Goal: Task Accomplishment & Management: Use online tool/utility

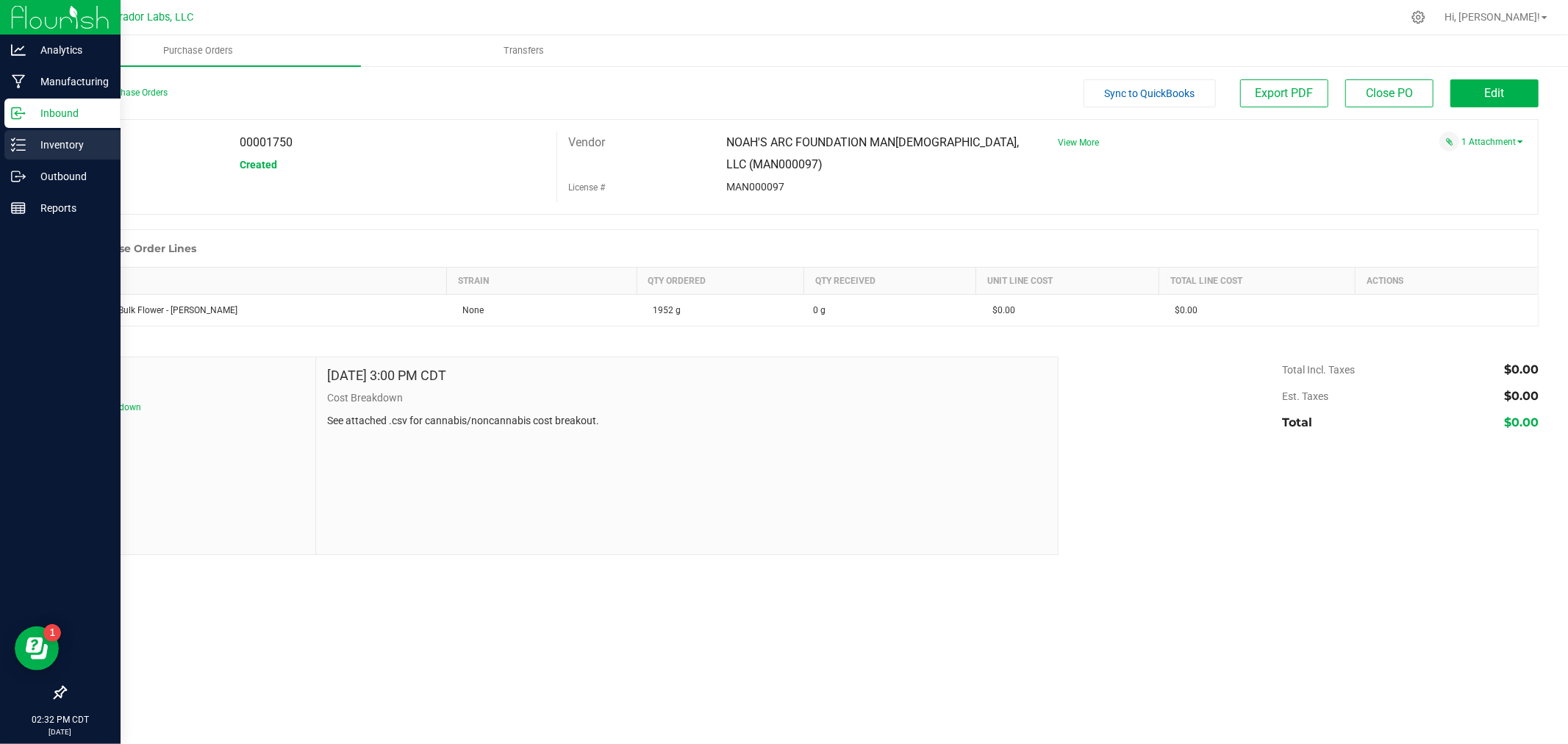
drag, startPoint x: 0, startPoint y: 0, endPoint x: 30, endPoint y: 145, distance: 148.1
click at [30, 145] on p "Inventory" at bounding box center [69, 145] width 88 height 18
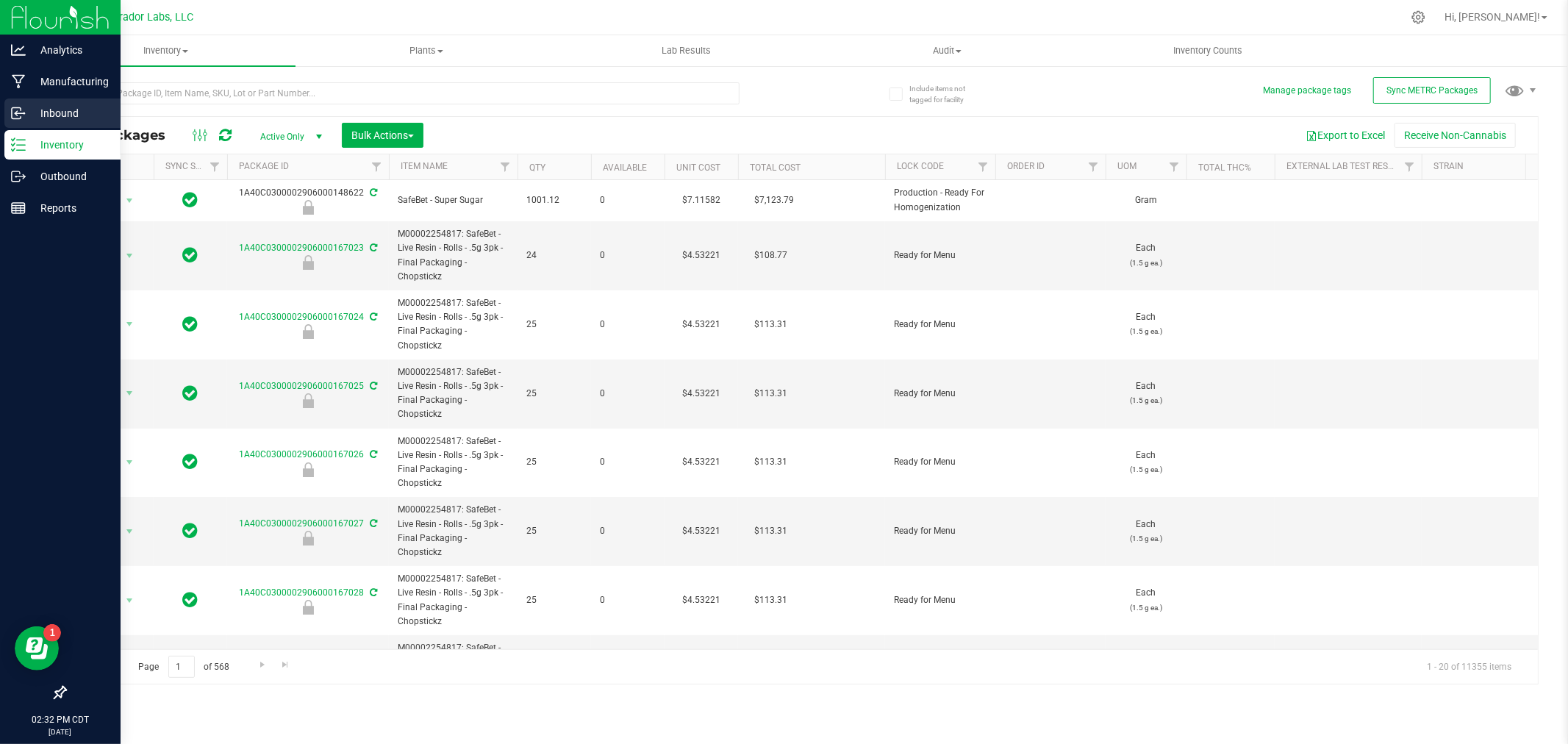
click at [26, 108] on p "Inbound" at bounding box center [69, 113] width 88 height 18
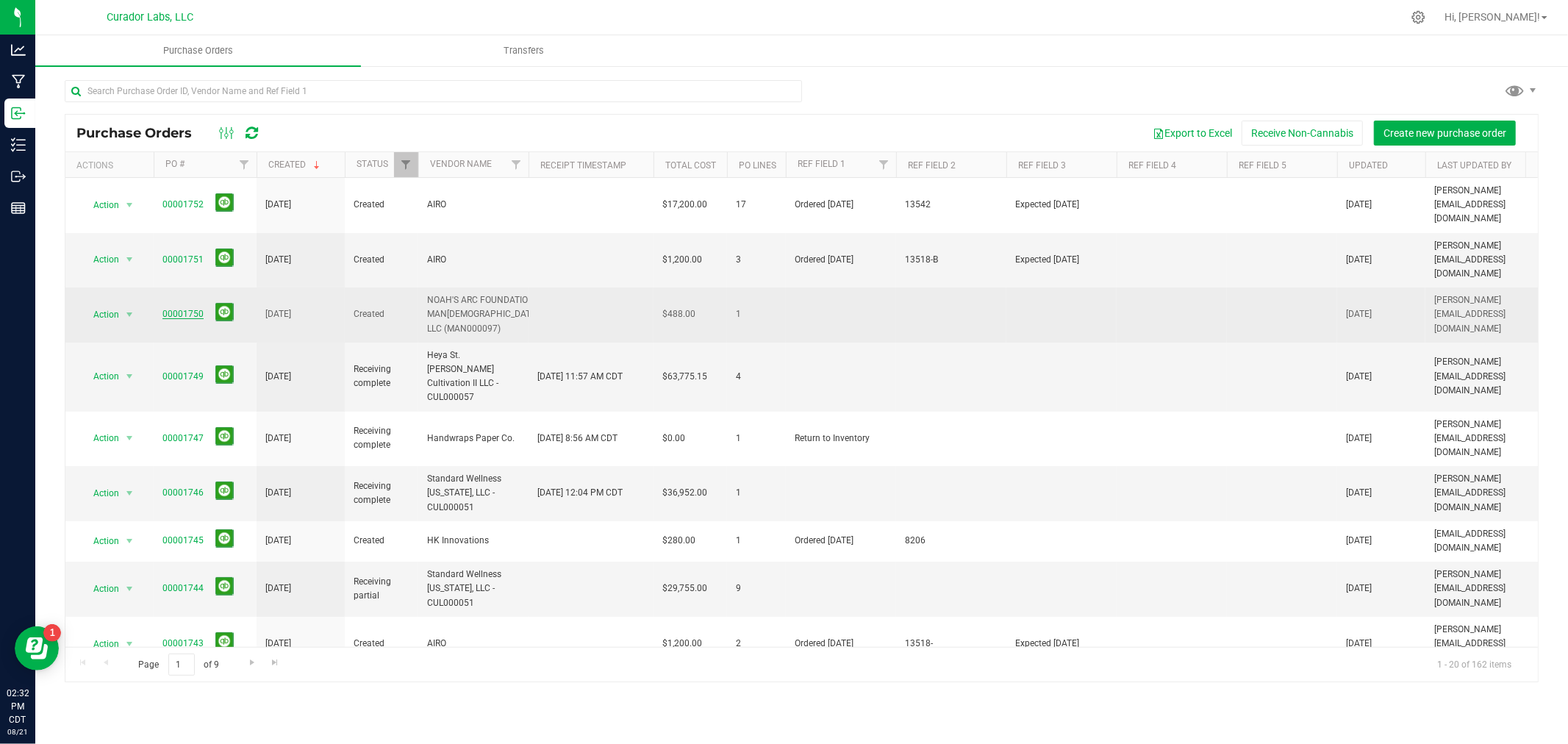
click at [169, 309] on link "00001750" at bounding box center [183, 313] width 41 height 10
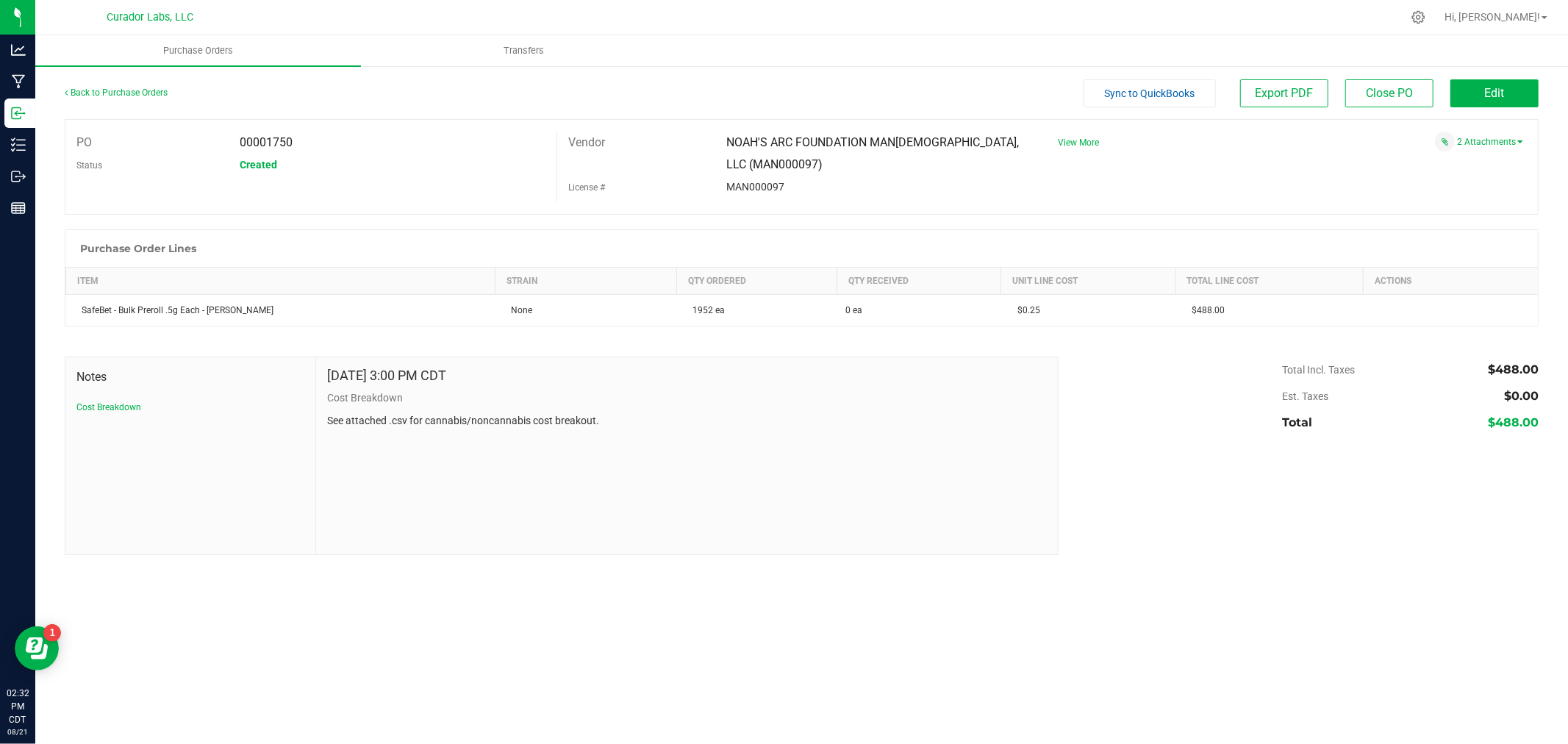
drag, startPoint x: 312, startPoint y: 148, endPoint x: 267, endPoint y: 148, distance: 45.0
click at [267, 148] on div "00001750" at bounding box center [393, 142] width 327 height 22
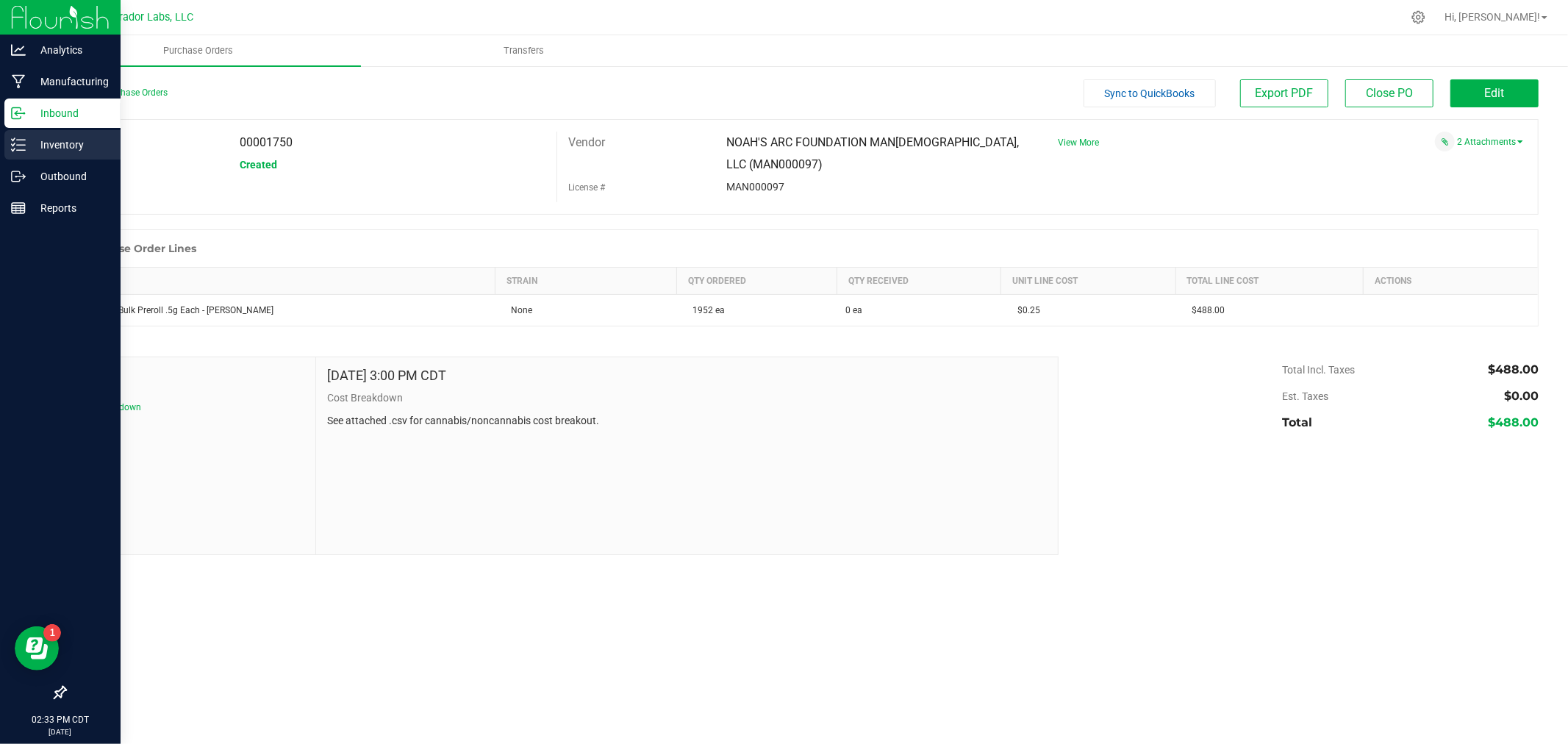
click at [26, 145] on p "Inventory" at bounding box center [69, 145] width 88 height 18
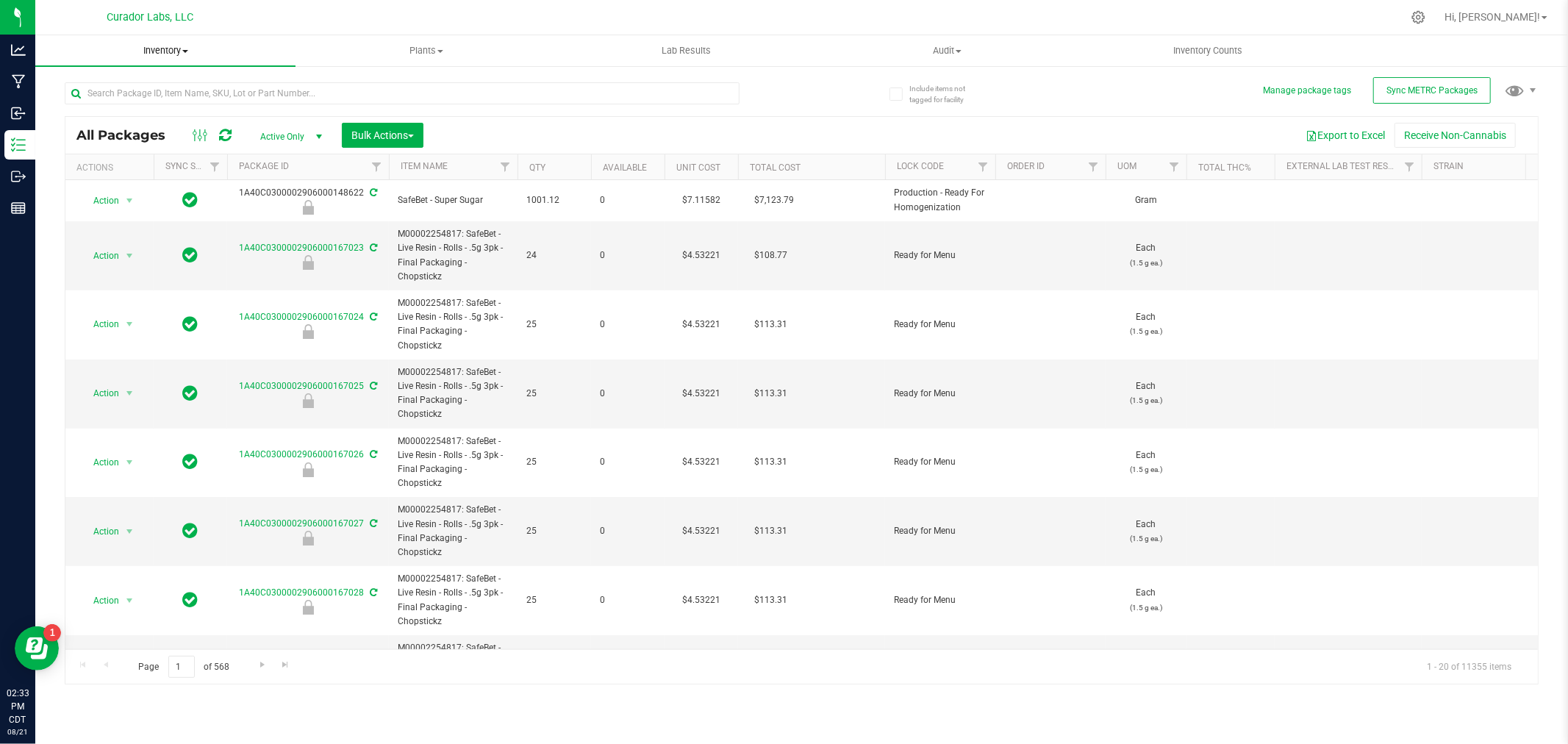
click at [168, 44] on span "Inventory" at bounding box center [165, 51] width 260 height 13
click at [78, 106] on span "All inventory" at bounding box center [85, 107] width 100 height 12
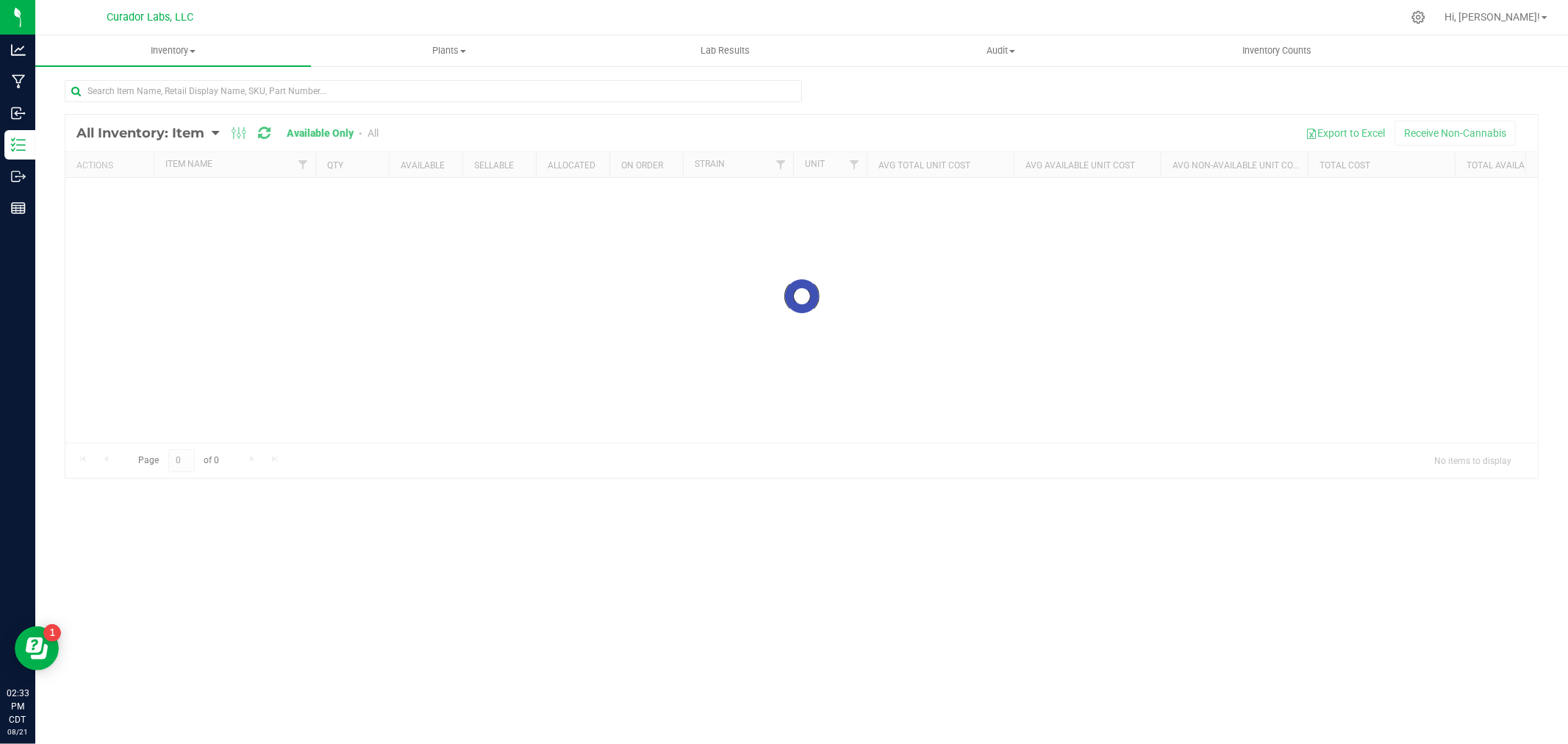
click at [144, 74] on div "Loading... All Inventory: Item Item Summary Item (default) Item by Strain Item …" at bounding box center [801, 294] width 1532 height 459
click at [150, 85] on input "text" at bounding box center [433, 91] width 737 height 22
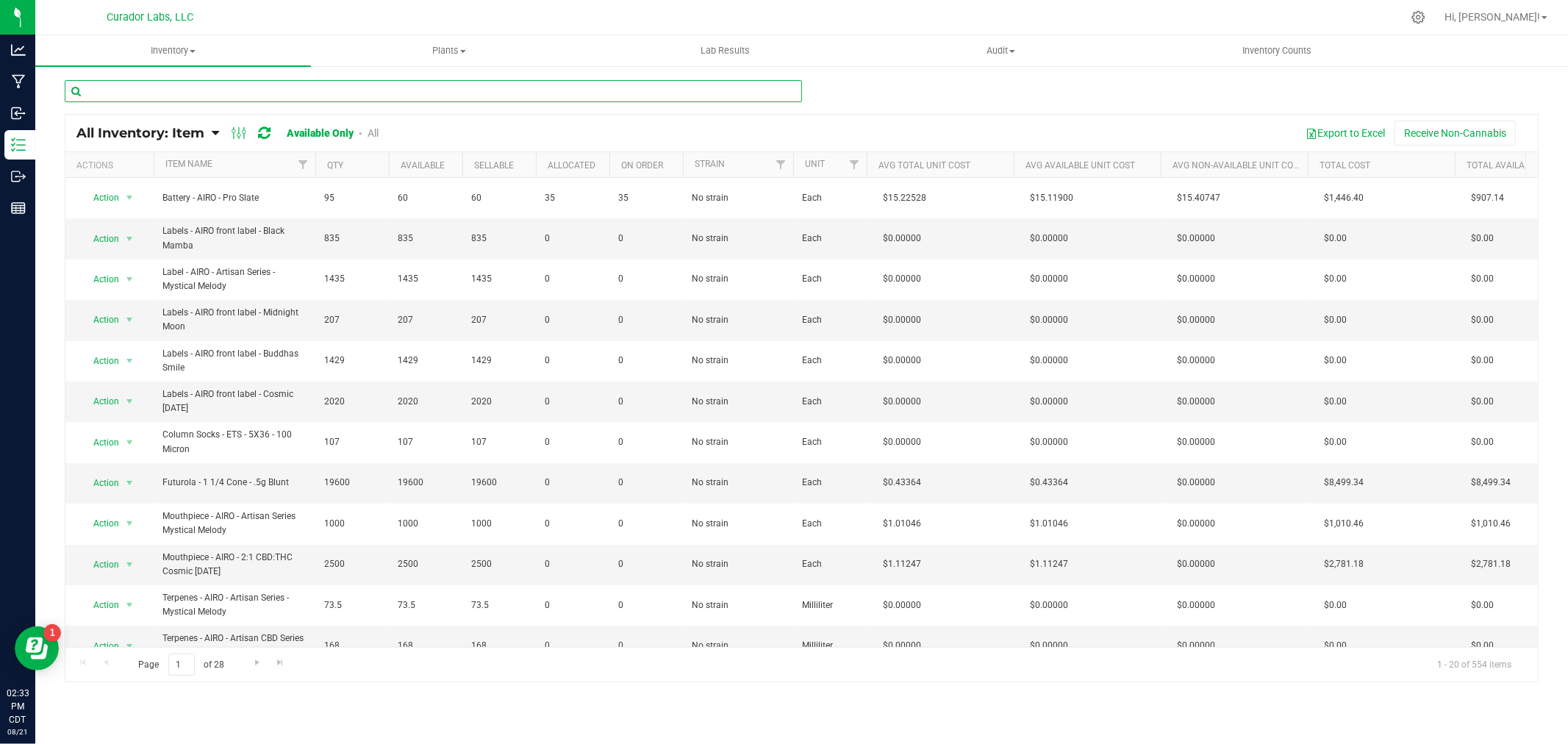
click at [149, 91] on input "text" at bounding box center [433, 91] width 737 height 22
paste input "Futurola WLOFP - King Size Cone - 1g Blunt"
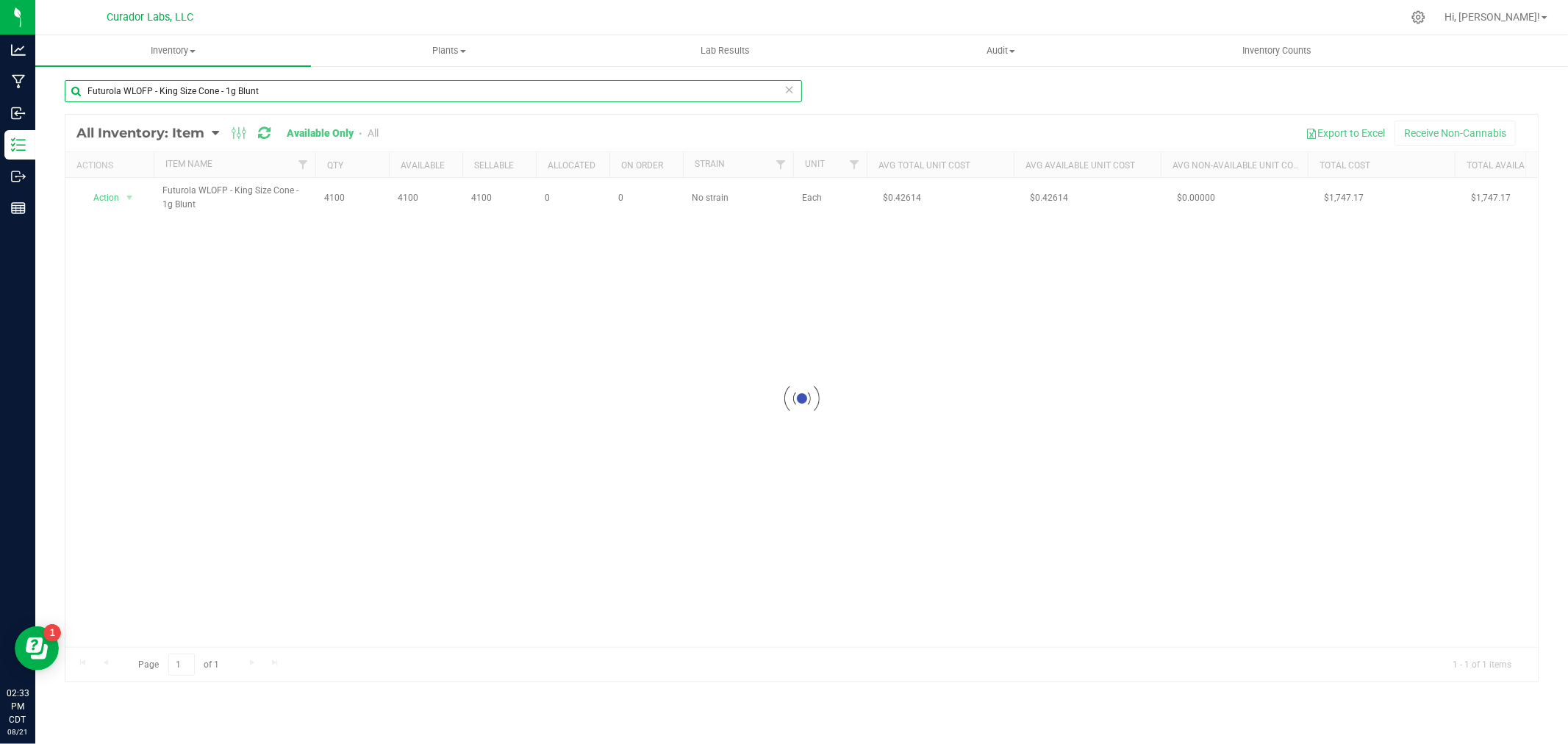
type input "Futurola WLOFP - King Size Cone - 1g Blunt"
click at [115, 199] on div at bounding box center [801, 399] width 1472 height 568
click at [115, 199] on span "Action" at bounding box center [100, 197] width 40 height 20
click at [138, 216] on li "Adjust qty" at bounding box center [127, 222] width 94 height 22
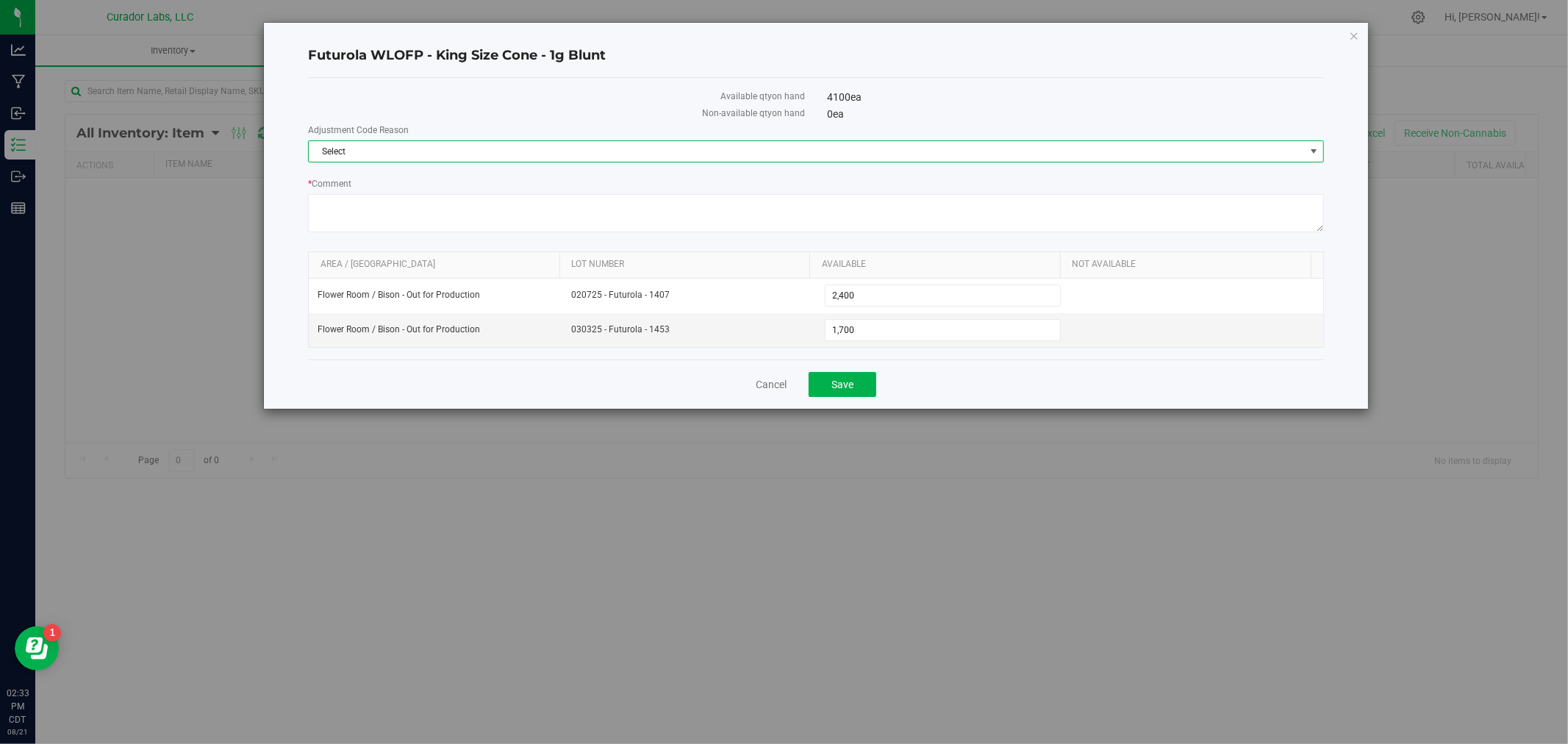
click at [488, 155] on span "Select" at bounding box center [806, 152] width 996 height 20
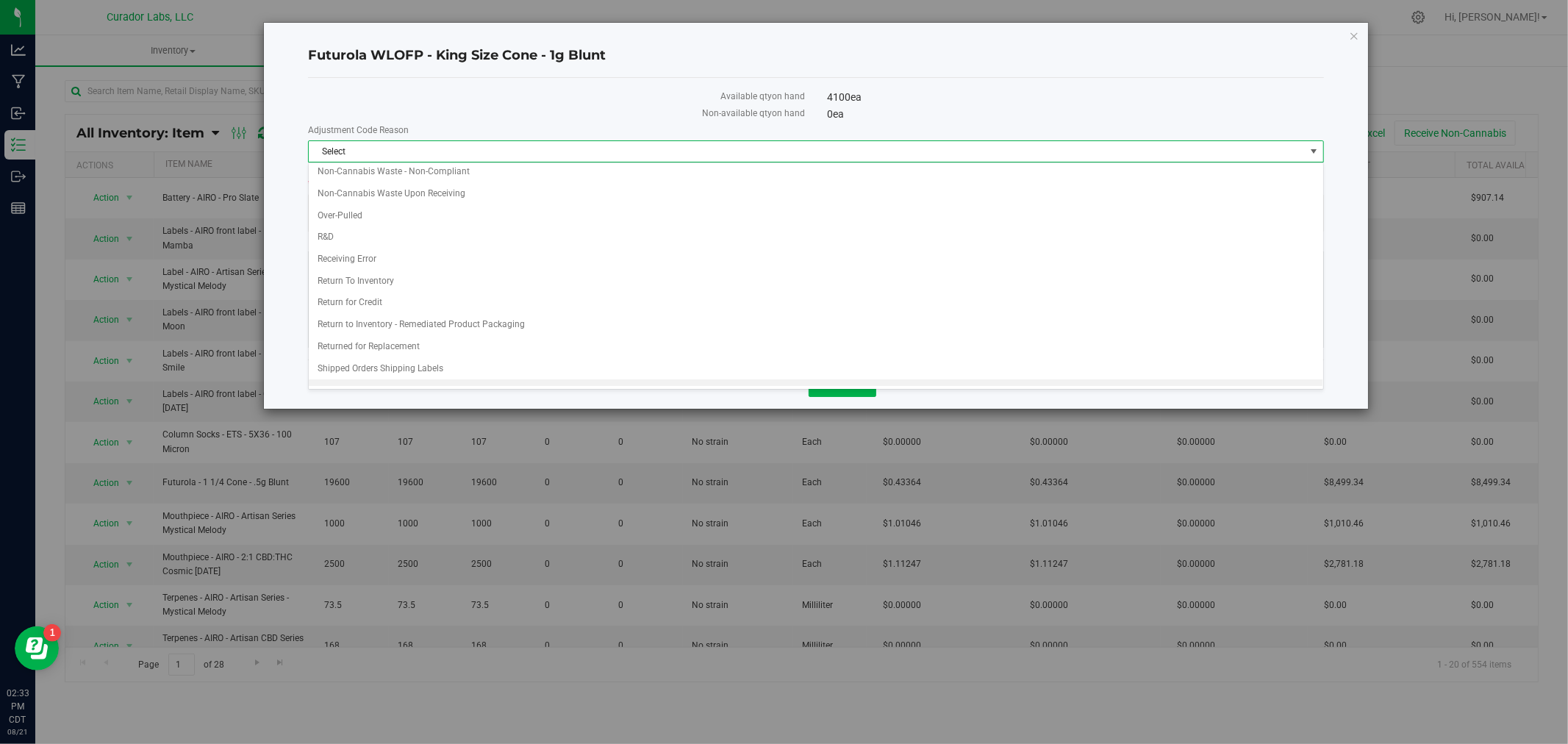
scroll to position [285, 0]
click at [507, 401] on div "Cancel Save" at bounding box center [815, 383] width 1016 height 49
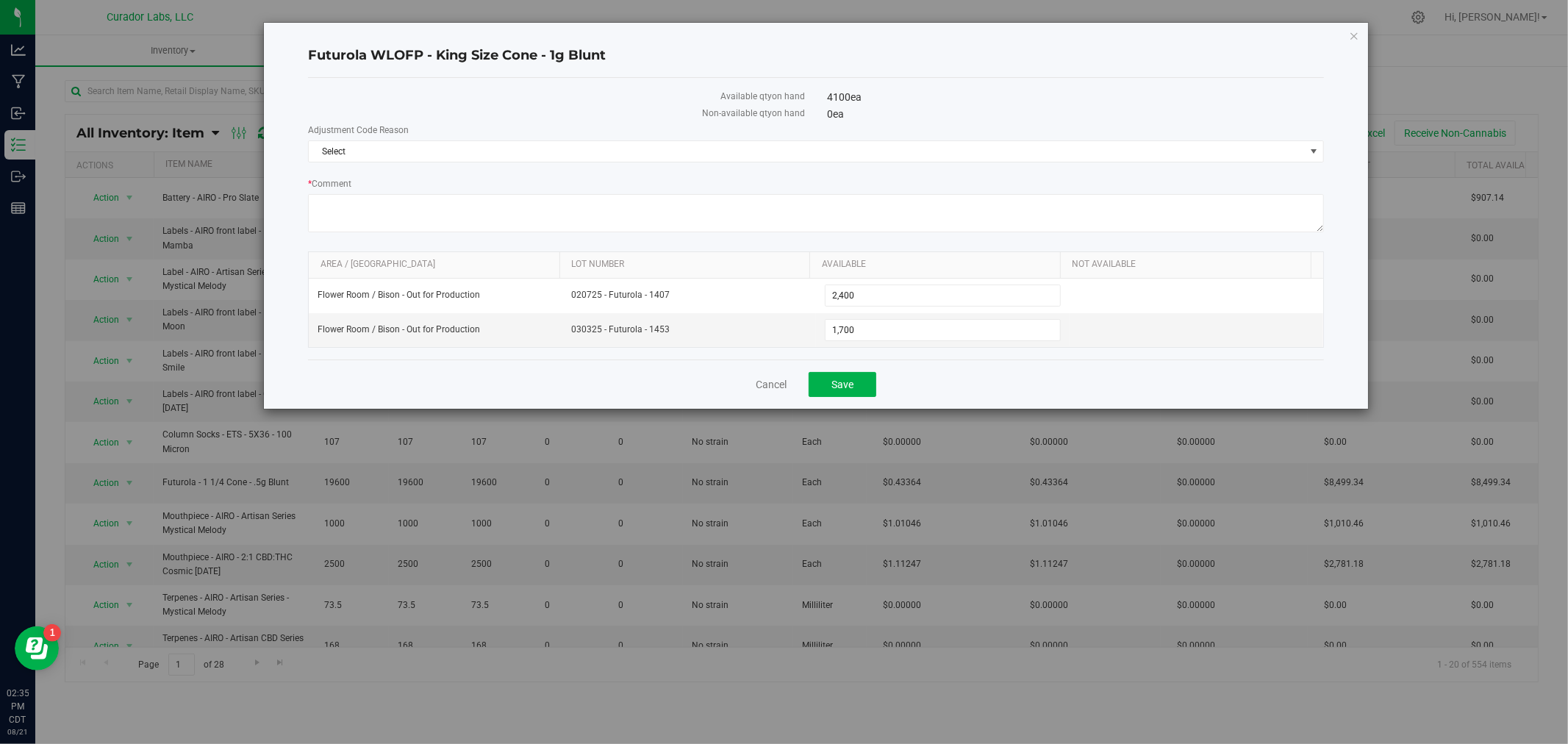
click at [470, 135] on label "Adjustment Code Reason" at bounding box center [815, 130] width 1016 height 13
click at [766, 385] on link "Cancel" at bounding box center [771, 384] width 31 height 15
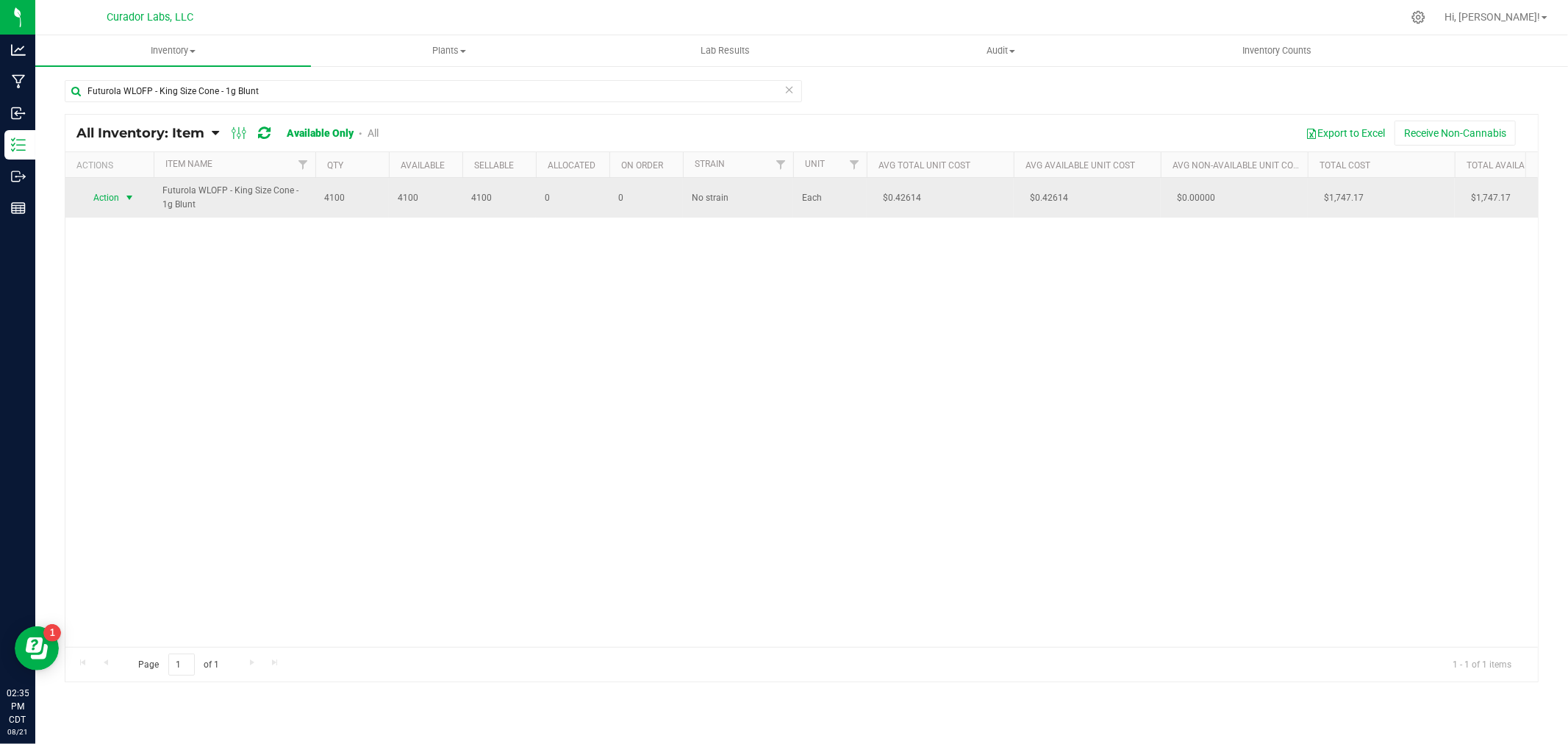
click at [115, 204] on span "Action" at bounding box center [100, 197] width 40 height 20
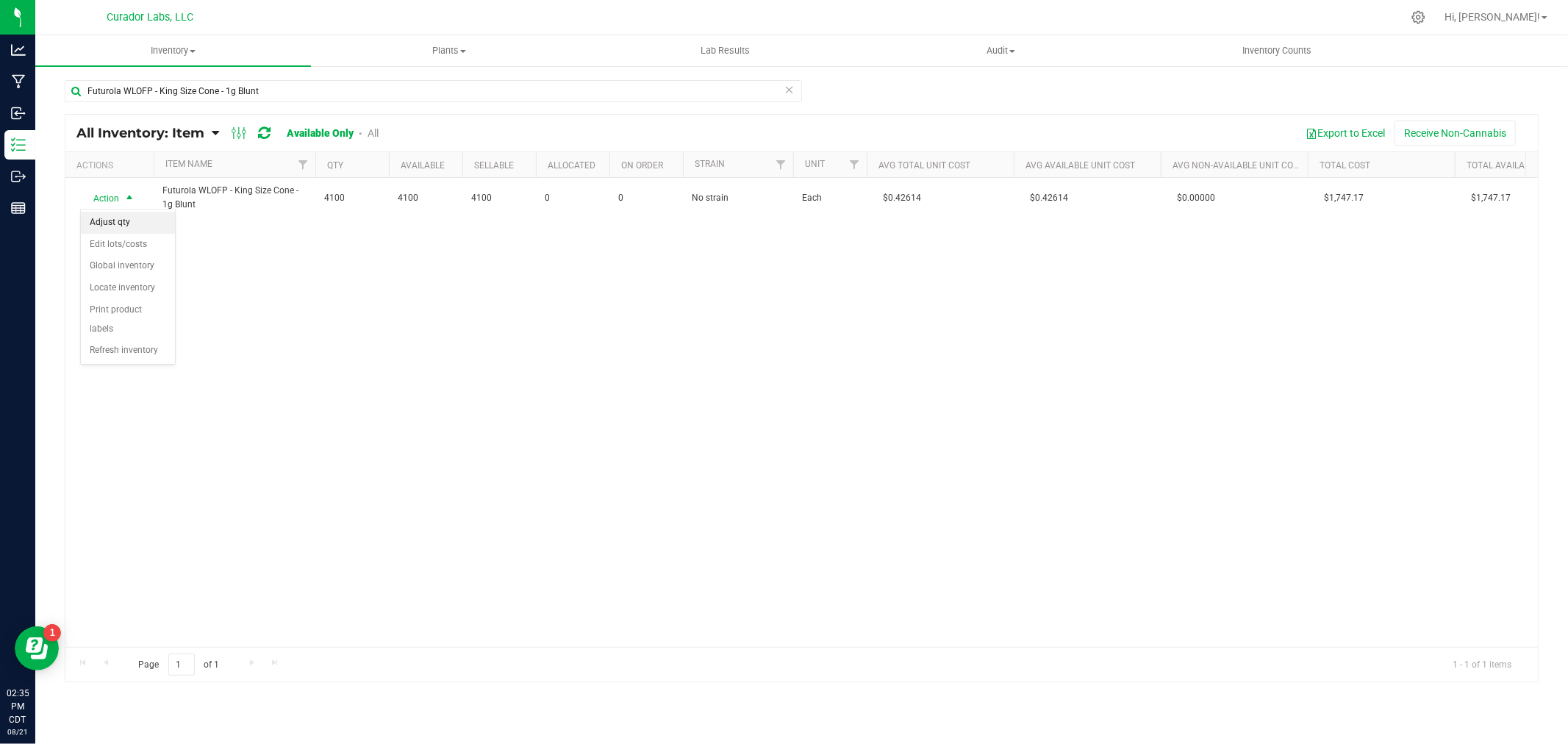
click at [118, 230] on li "Adjust qty" at bounding box center [127, 222] width 94 height 22
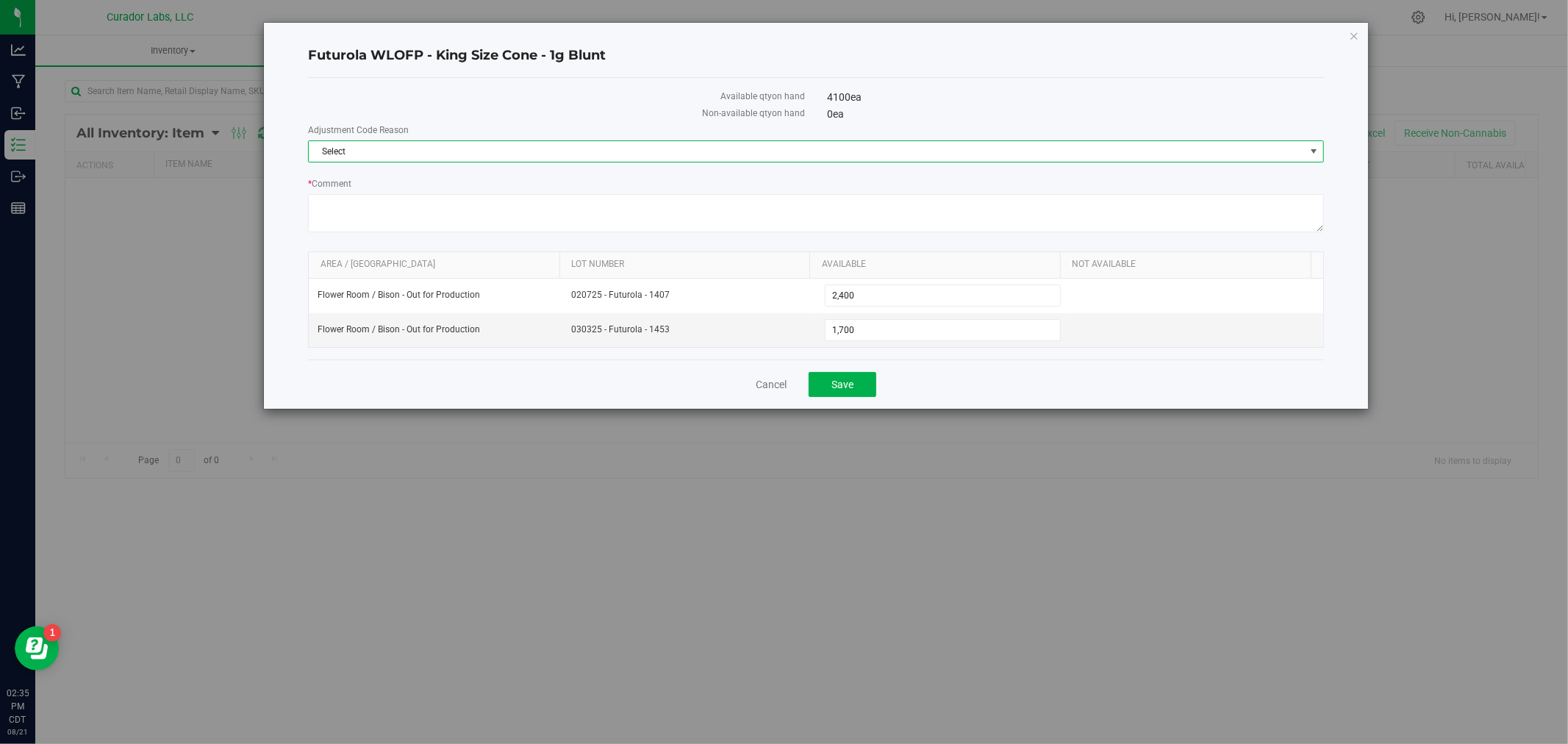
click at [447, 149] on span "Select" at bounding box center [806, 152] width 996 height 20
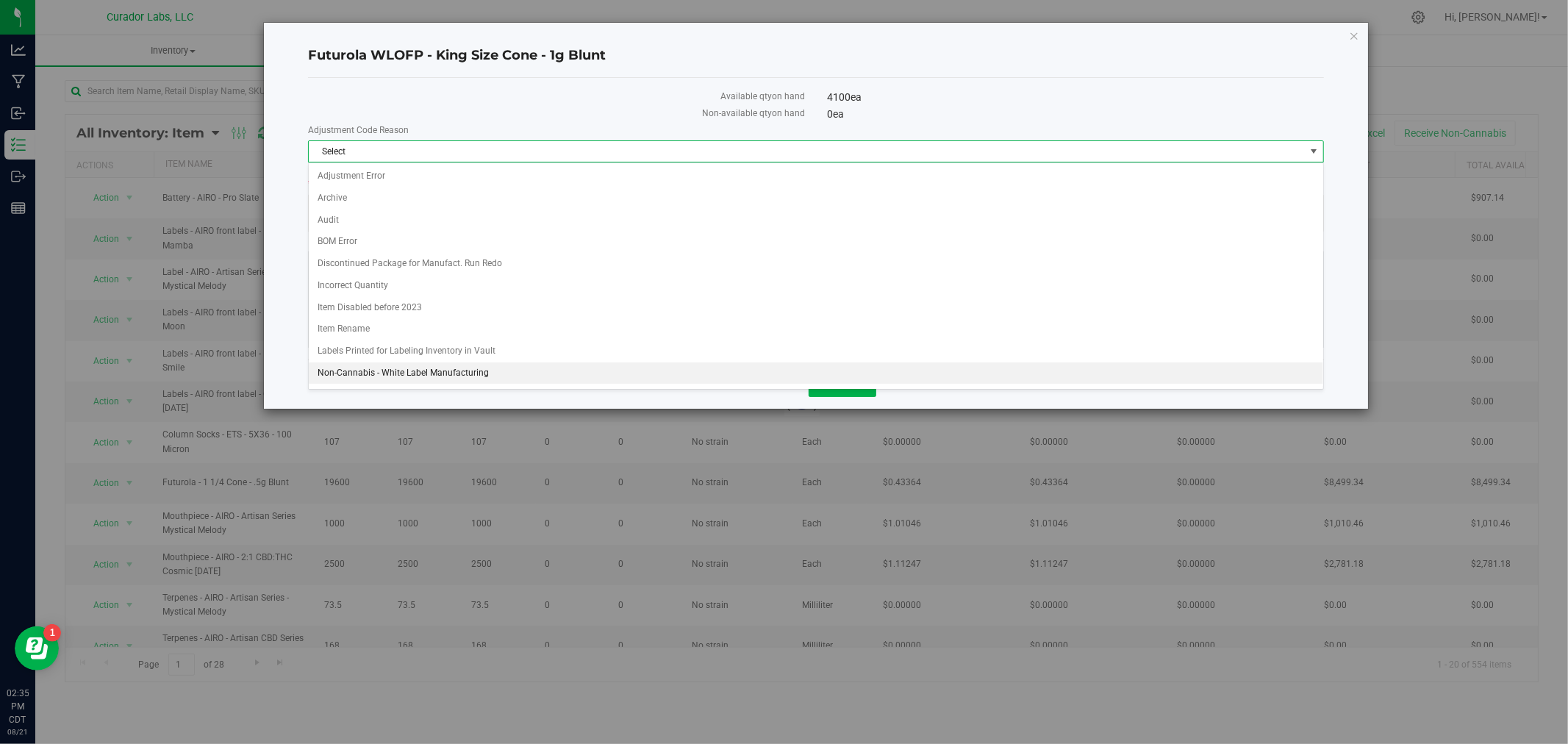
click at [449, 379] on li "Non-Cannabis - White Label Manufacturing" at bounding box center [815, 373] width 1014 height 22
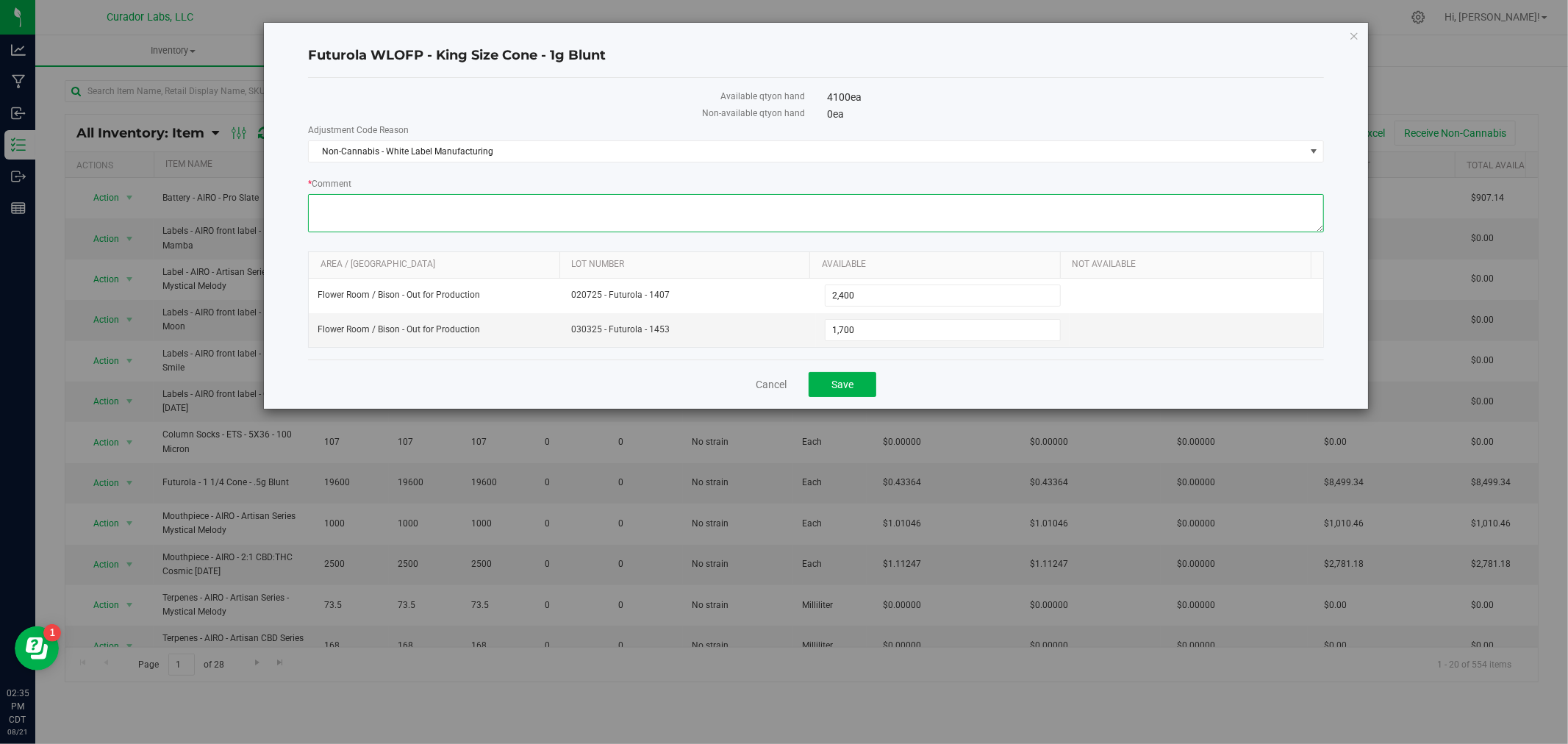
click at [461, 221] on textarea "* Comment" at bounding box center [815, 213] width 1016 height 38
type textarea "1750 Lovie 1g Blunt"
click at [493, 257] on th "Area / Locn" at bounding box center [434, 265] width 250 height 26
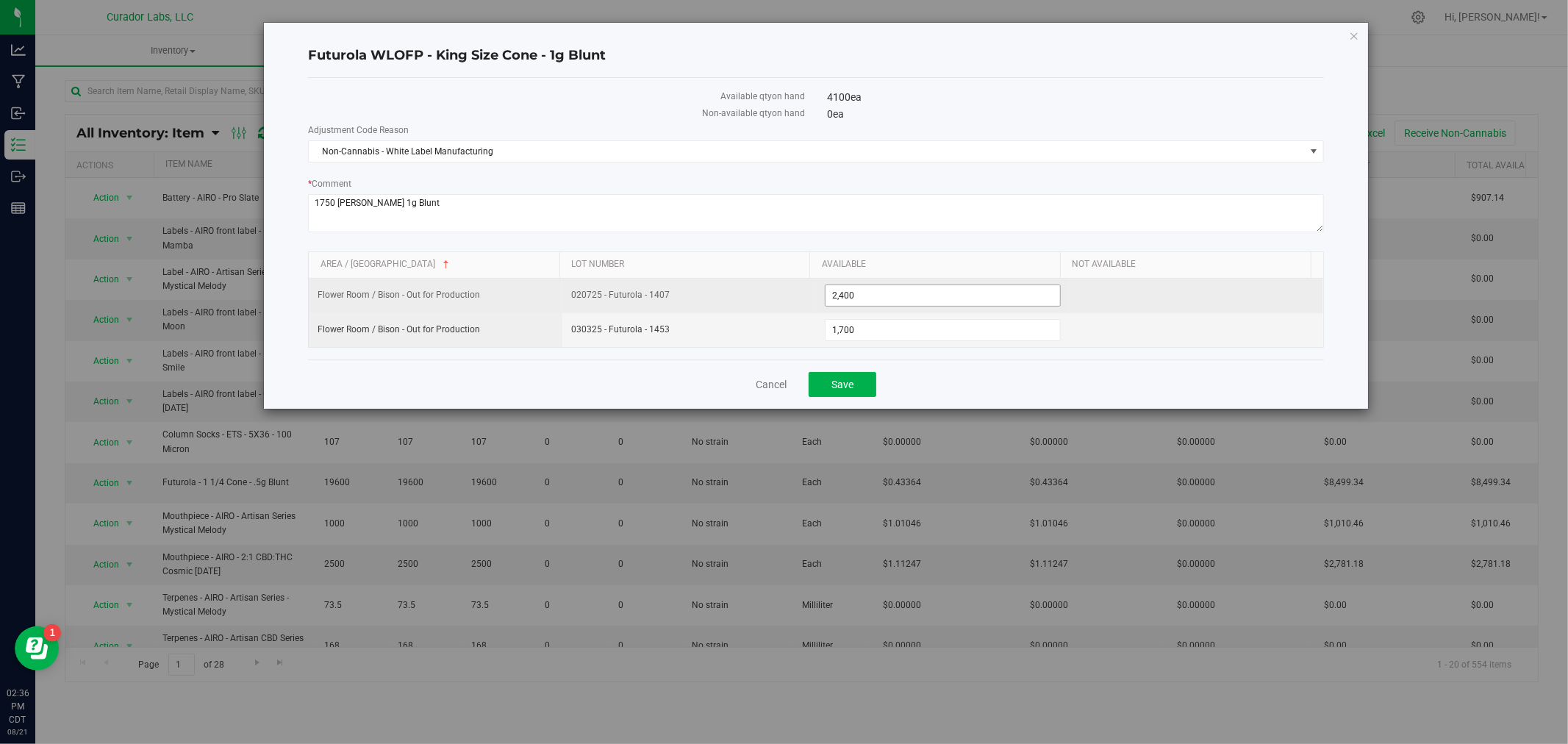
click at [863, 290] on span "2,400 2400" at bounding box center [943, 295] width 236 height 22
click at [862, 290] on input "2400" at bounding box center [943, 295] width 235 height 20
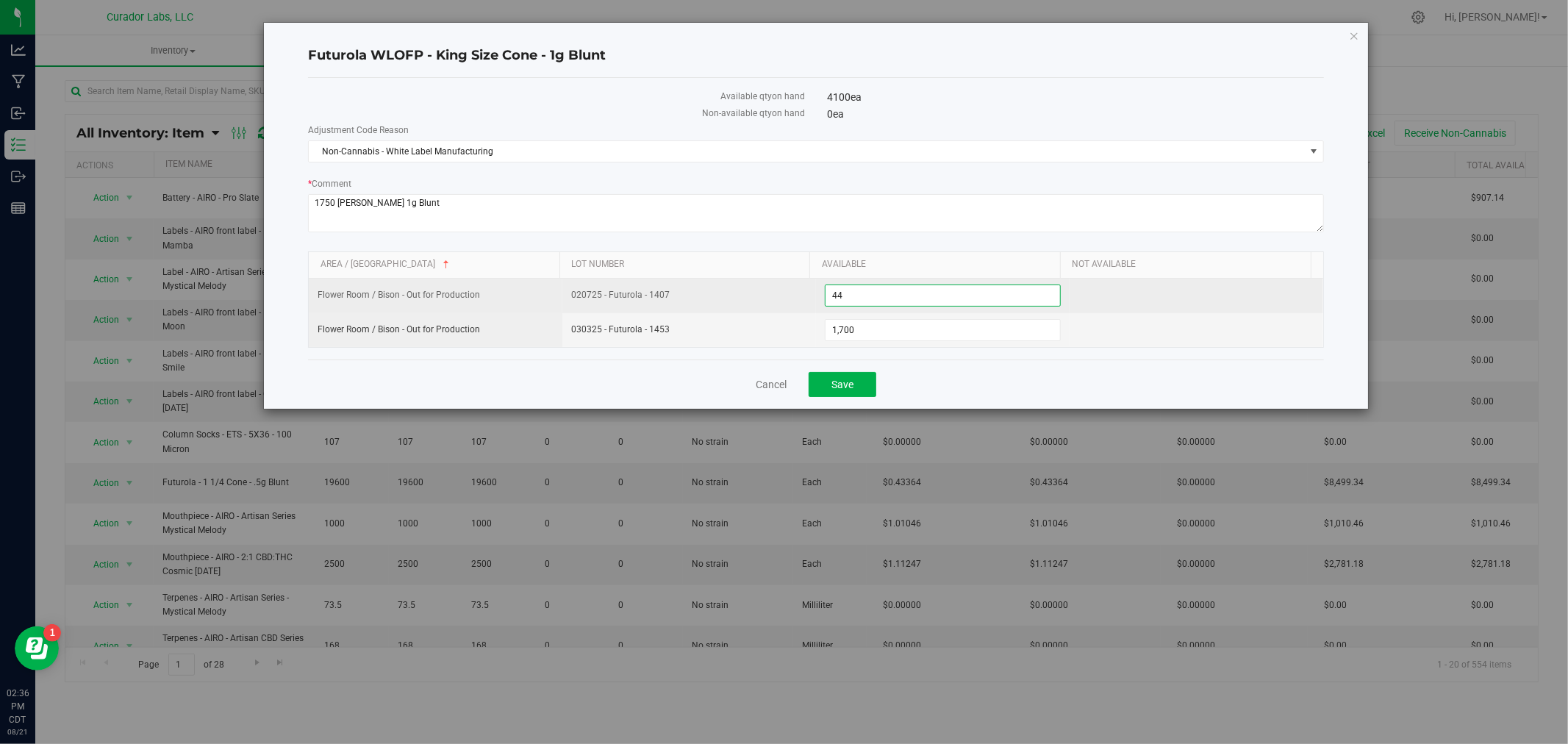
type input "448"
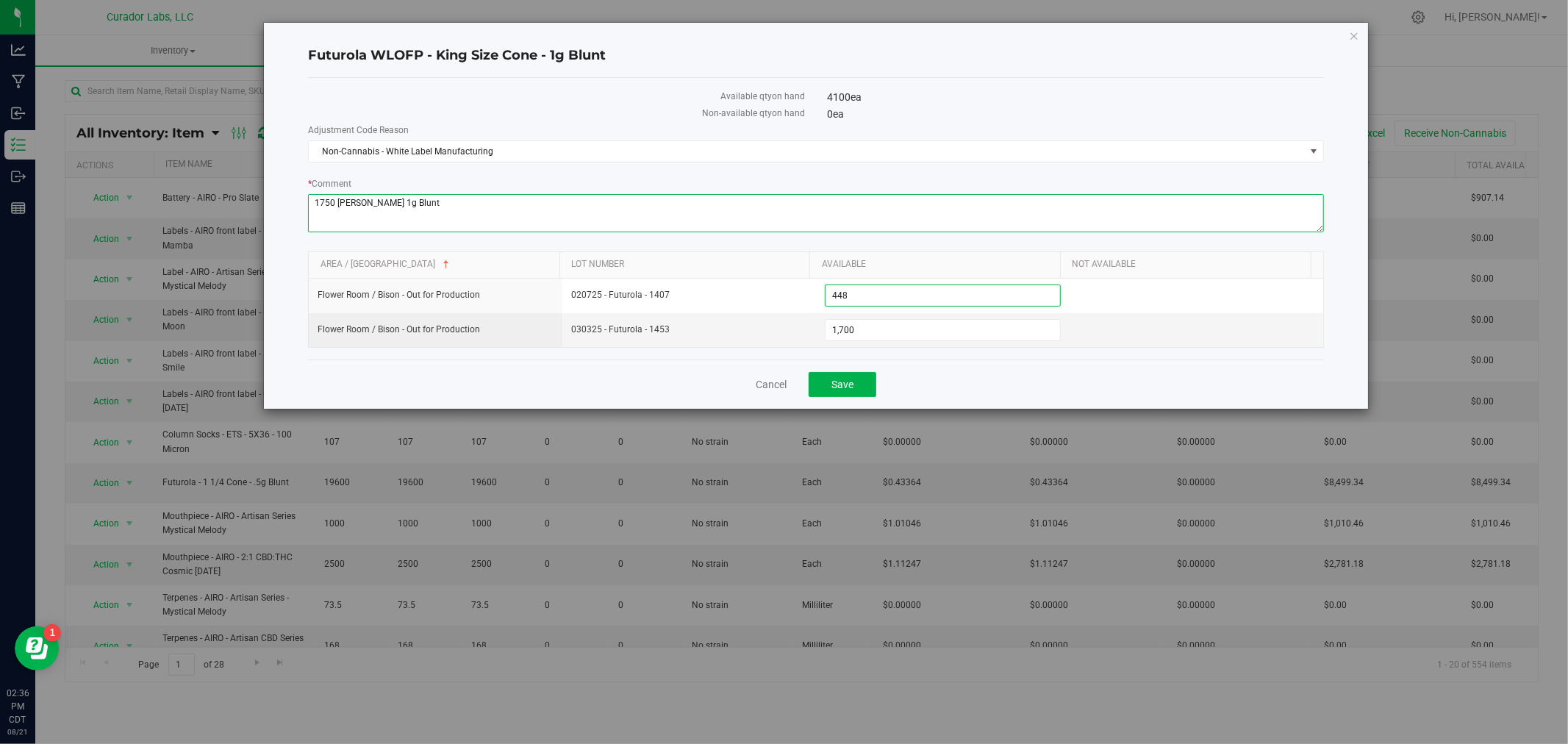
type input "448"
drag, startPoint x: 428, startPoint y: 201, endPoint x: 266, endPoint y: 188, distance: 162.5
click at [266, 188] on div "Futurola WLOFP - King Size Cone - 1g Blunt Available qty on hand 4100 ea (2148 …" at bounding box center [815, 215] width 1104 height 386
click at [843, 379] on button "Save" at bounding box center [842, 384] width 68 height 25
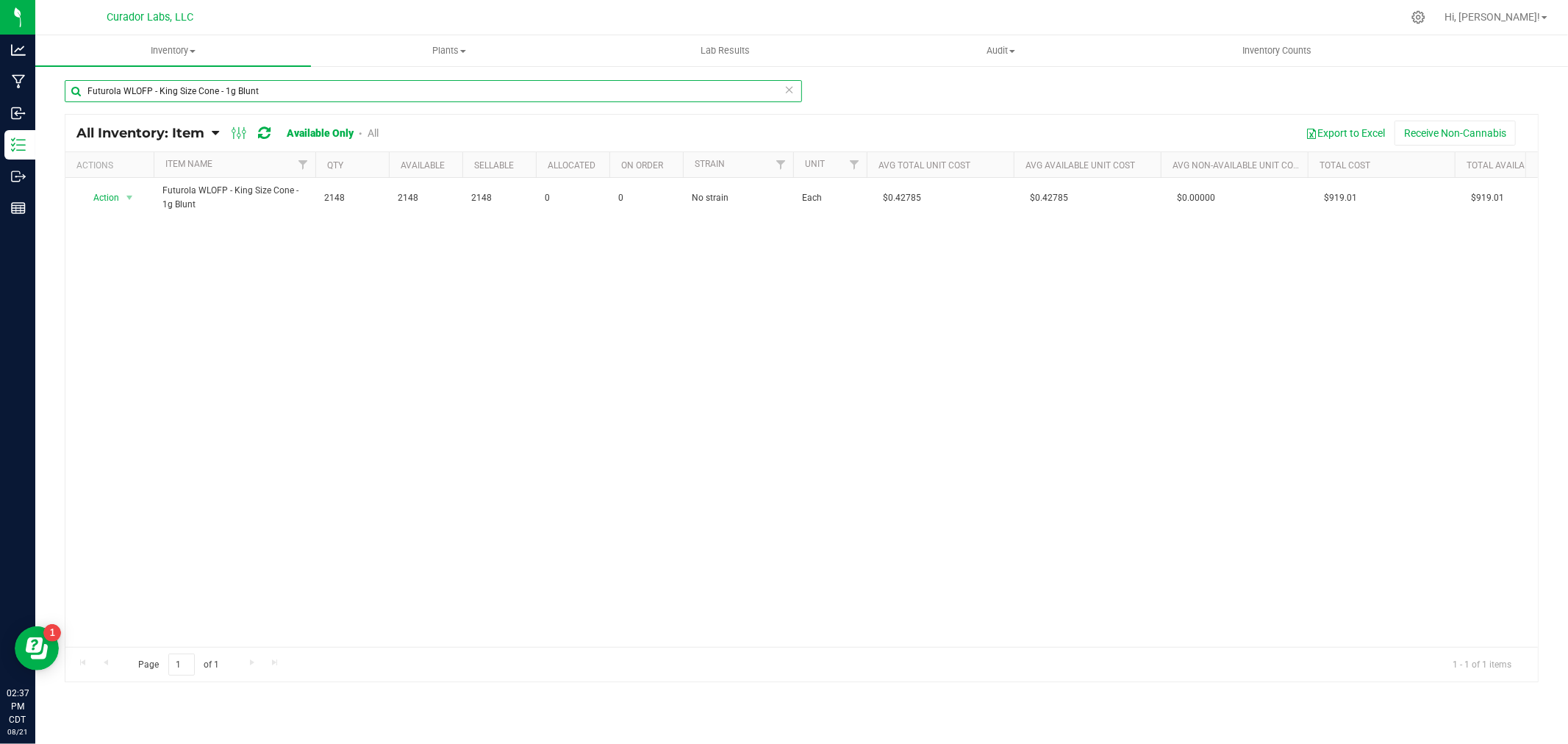
click at [168, 98] on input "Futurola WLOFP - King Size Cone - 1g Blunt" at bounding box center [433, 91] width 737 height 22
paste input "Crutch Label WLOFP - Safe Bet - Pre-Roll Cones Red THC M Diamond Black MJ on Wh…"
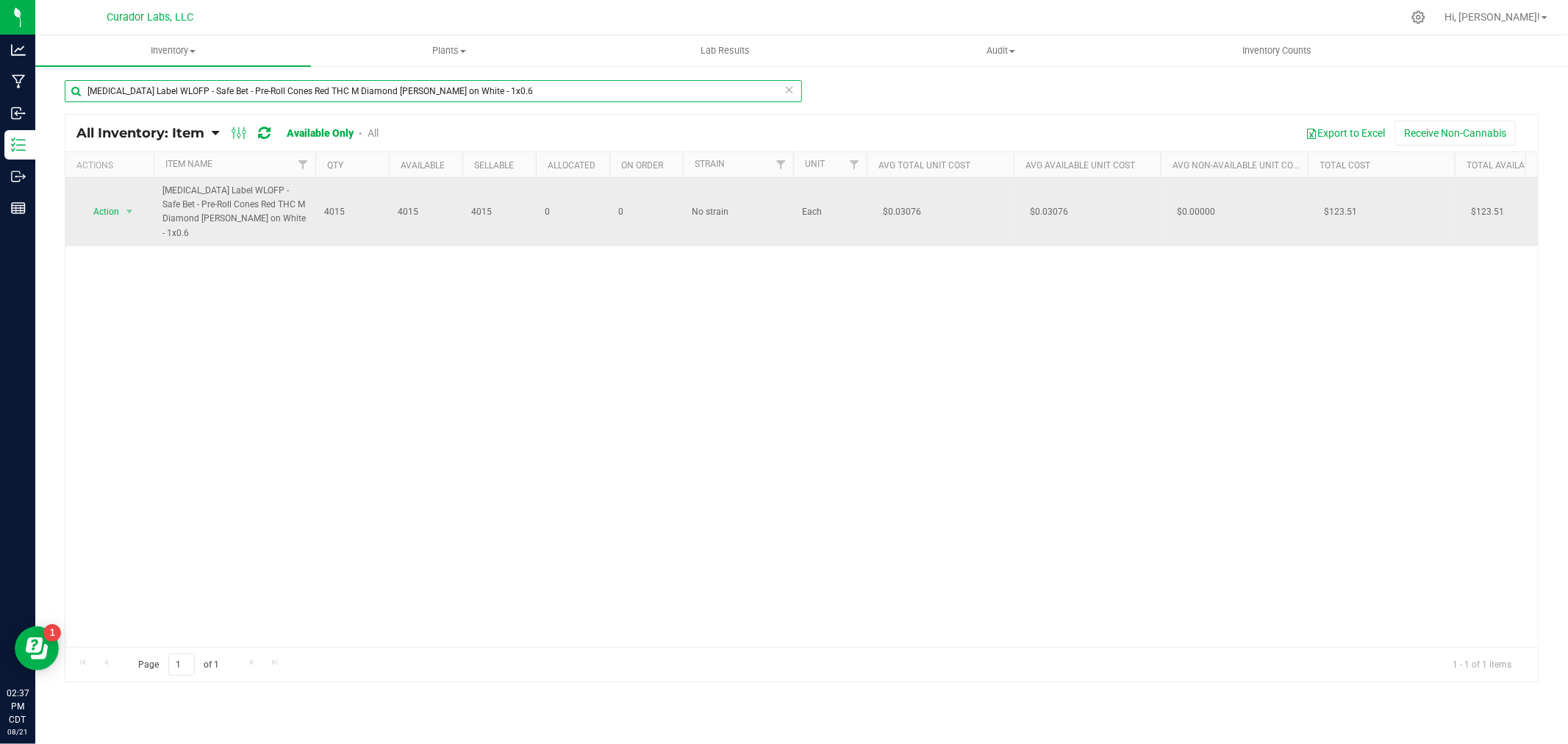
type input "Crutch Label WLOFP - Safe Bet - Pre-Roll Cones Red THC M Diamond Black MJ on Wh…"
click at [116, 208] on span "Action" at bounding box center [100, 211] width 40 height 20
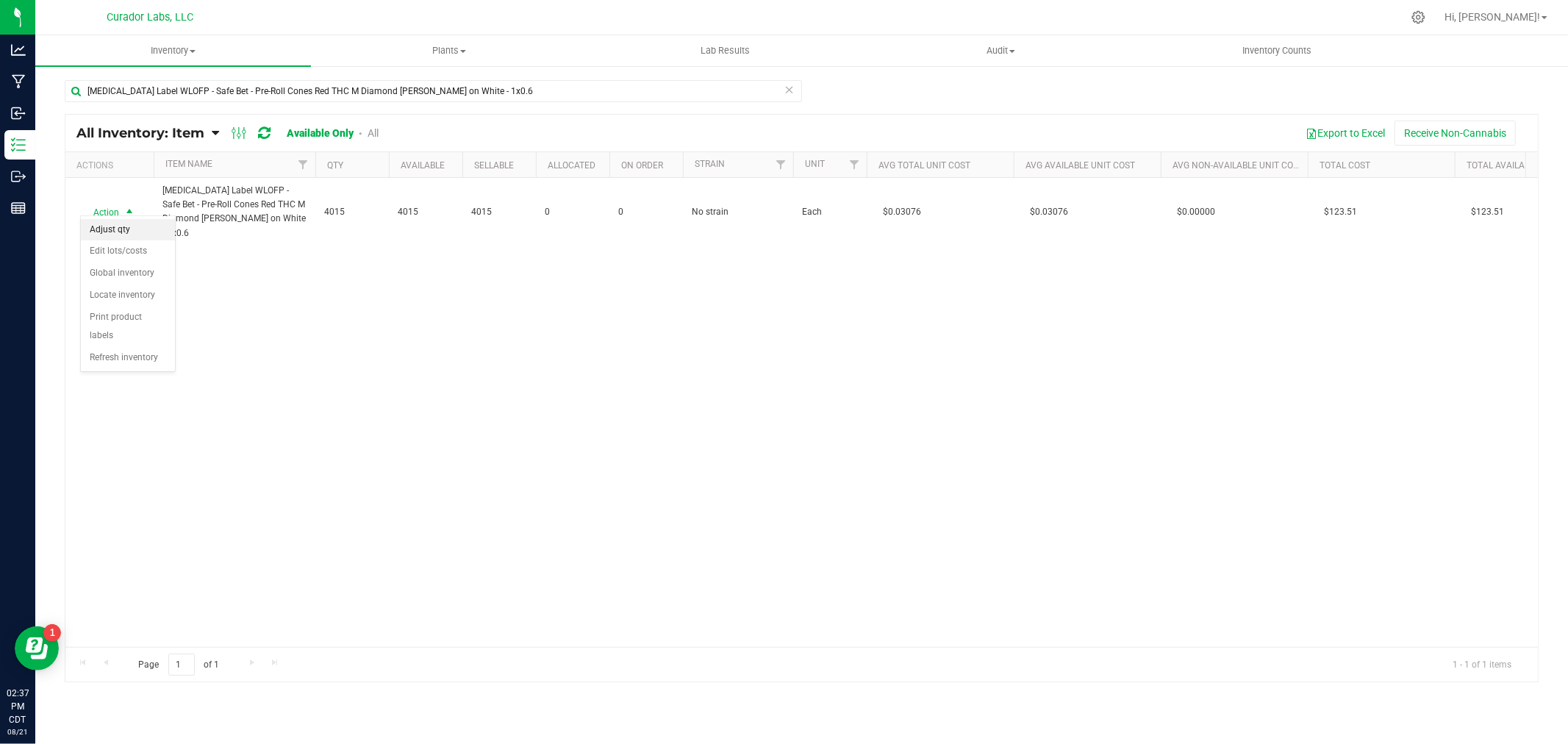
click at [140, 232] on li "Adjust qty" at bounding box center [127, 230] width 94 height 22
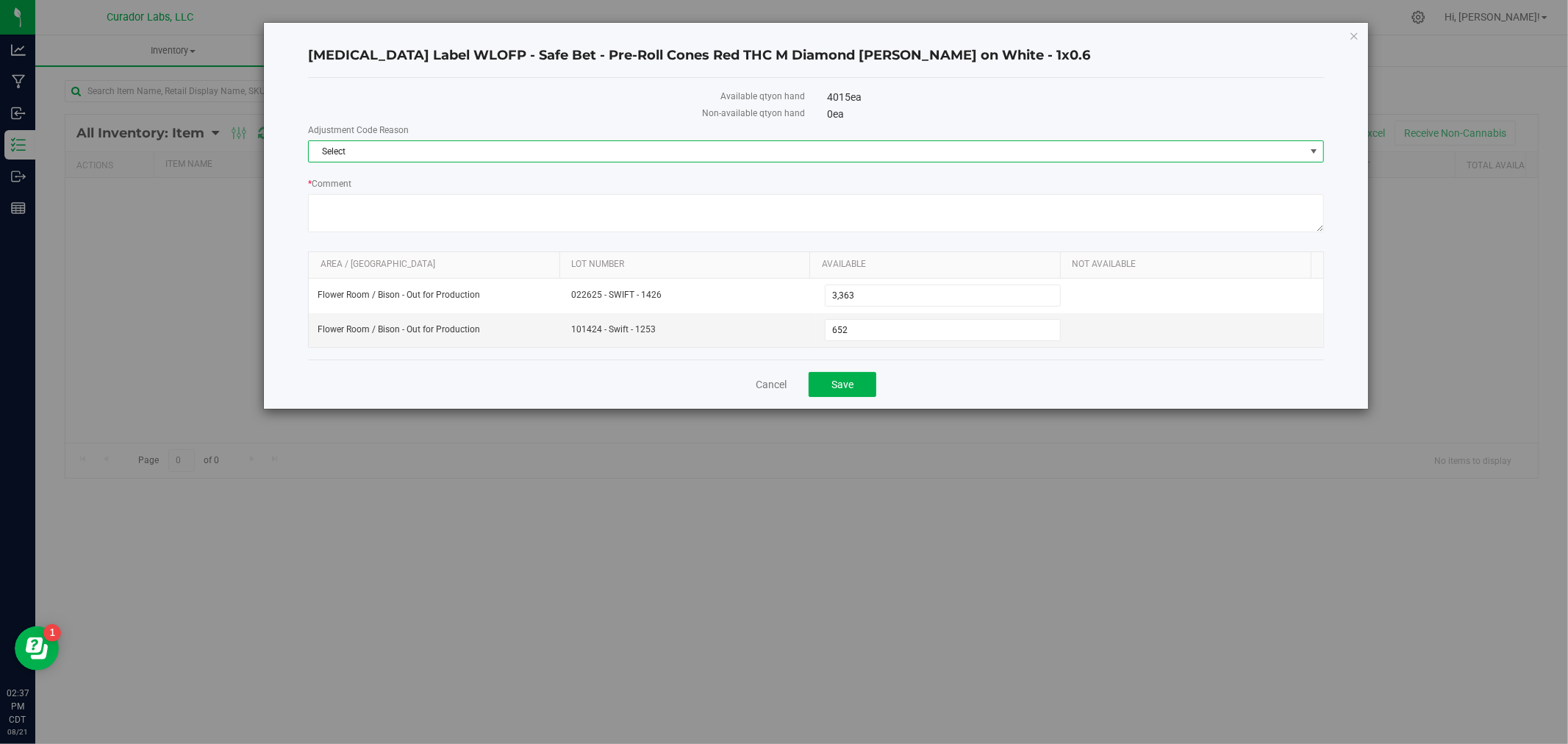
click at [466, 160] on span "Select" at bounding box center [806, 152] width 996 height 20
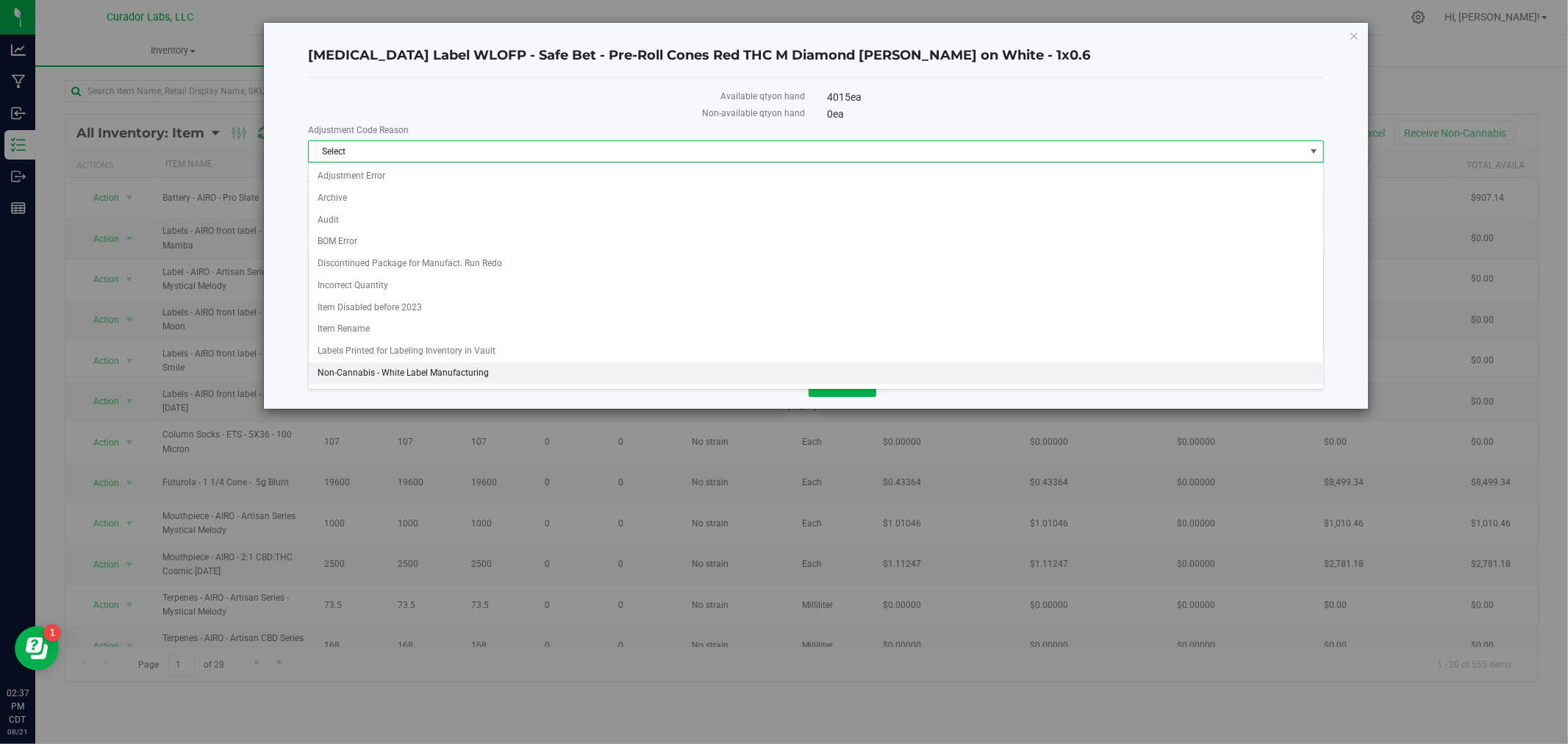
click at [459, 376] on li "Non-Cannabis - White Label Manufacturing" at bounding box center [815, 373] width 1014 height 22
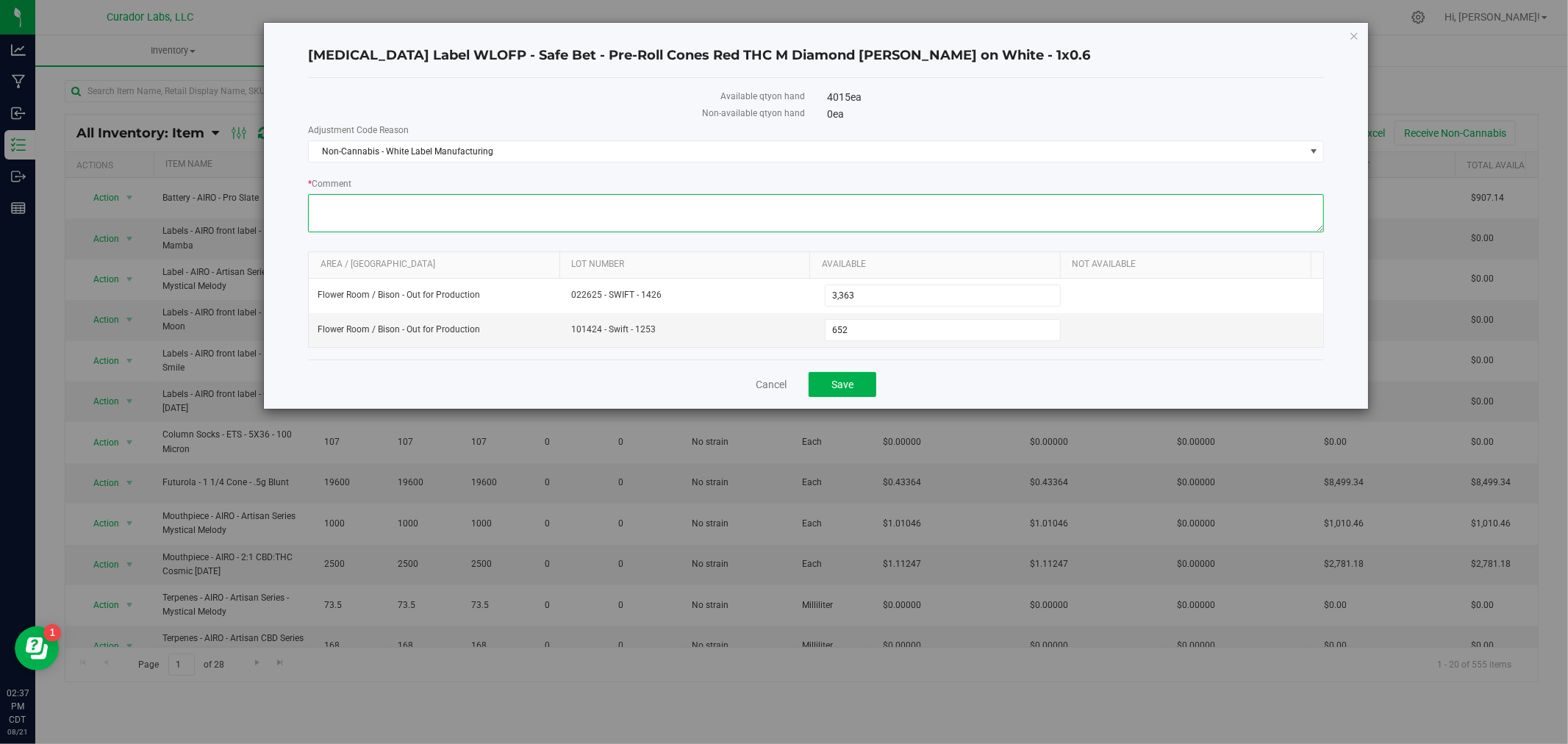
click at [501, 222] on textarea "* Comment" at bounding box center [815, 213] width 1016 height 38
paste textarea "Crutch Label WLOFP - Safe Bet - Pre-Roll Cones Red THC M Diamond Black MJ on Wh…"
drag, startPoint x: 894, startPoint y: 216, endPoint x: 281, endPoint y: 216, distance: 613.0
click at [281, 216] on div "Crutch Label WLOFP - Safe Bet - Pre-Roll Cones Red THC M Diamond Black MJ on Wh…" at bounding box center [815, 215] width 1104 height 386
type textarea "1750 Lovie 1g Blunt"
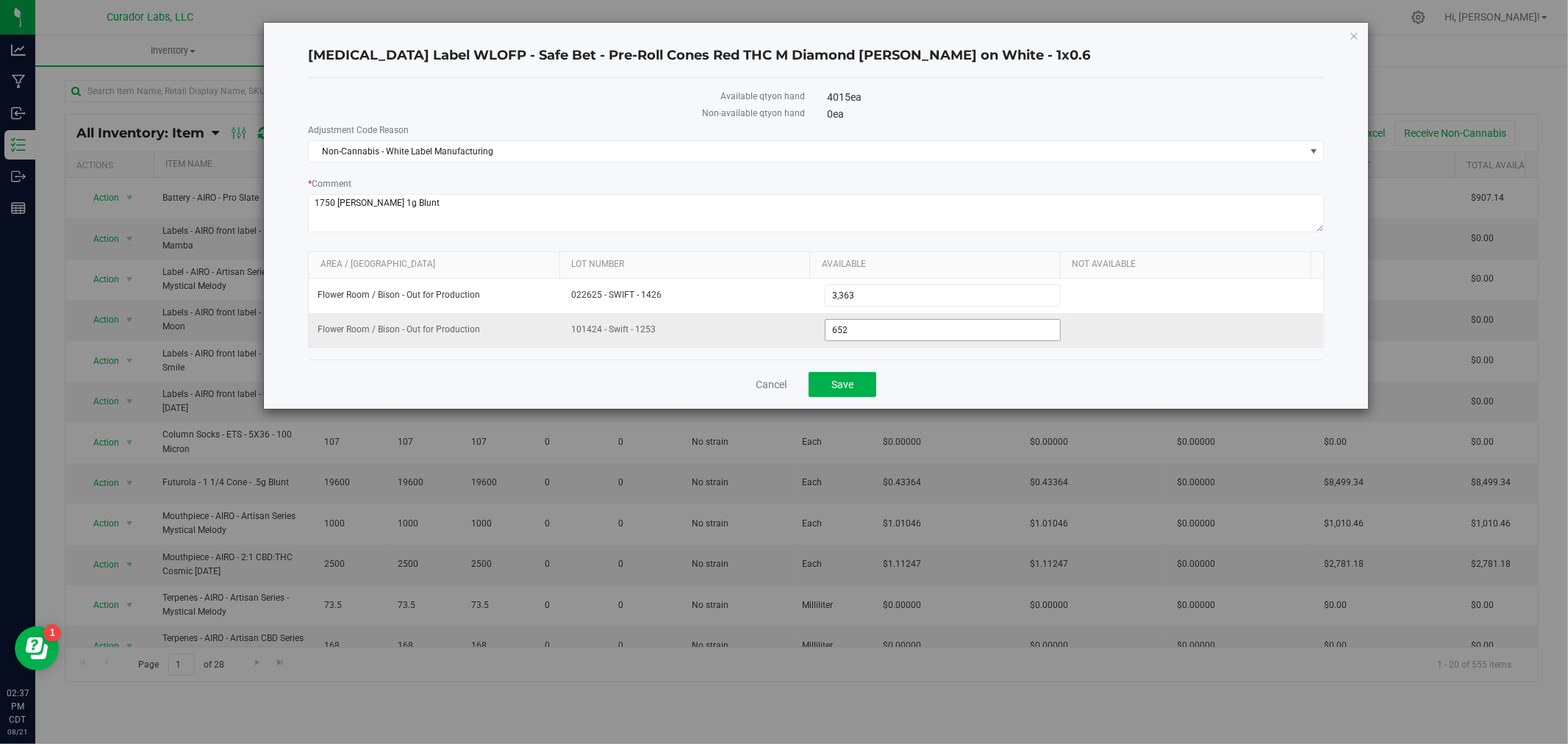
click at [938, 331] on span "652 652" at bounding box center [943, 330] width 236 height 22
click at [0, 0] on input "652" at bounding box center [0, 0] width 0 height 0
type input "0"
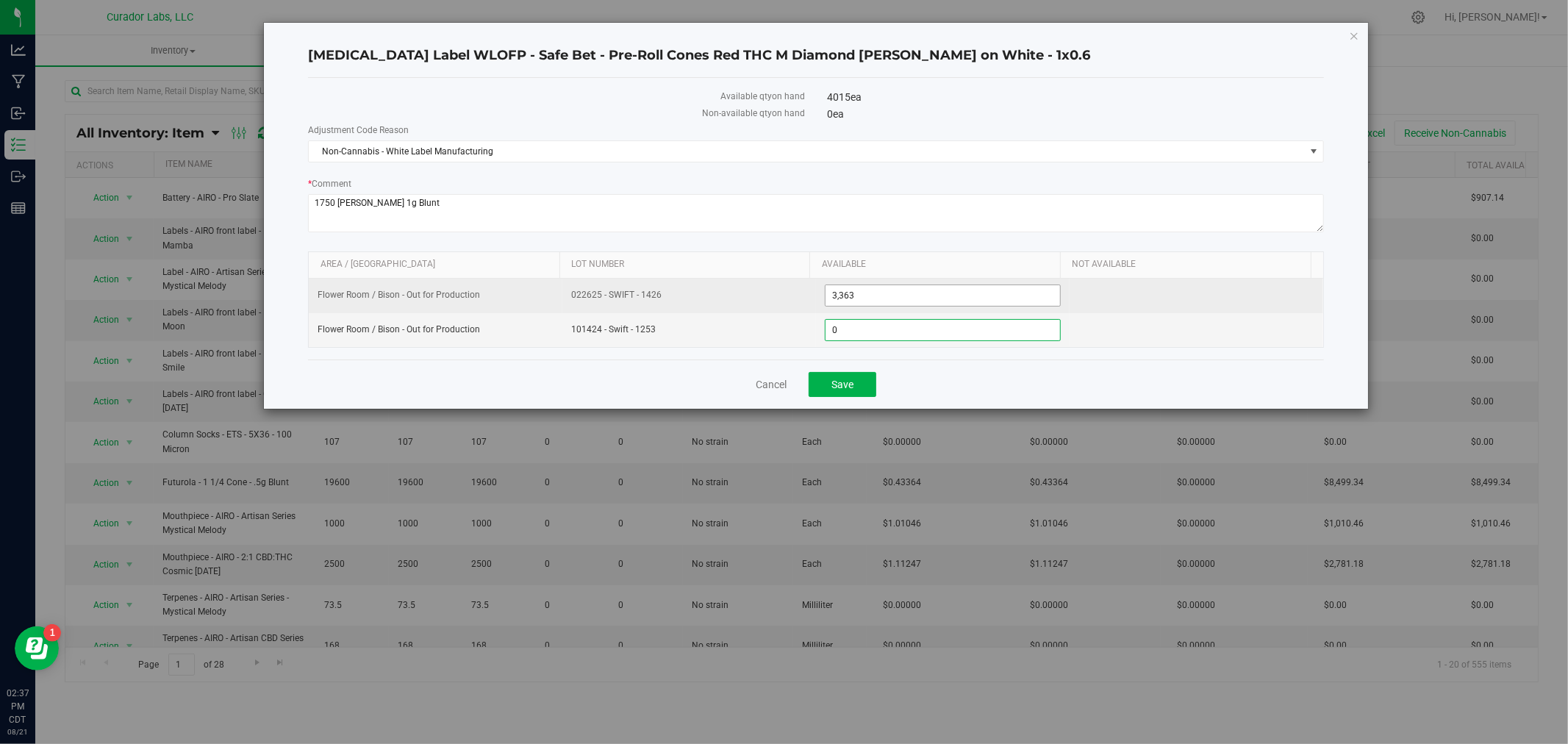
type input "0"
click at [912, 305] on span "3,363 3363" at bounding box center [943, 295] width 236 height 22
click at [894, 294] on span "3,363 3363" at bounding box center [943, 295] width 236 height 22
click at [894, 294] on input "3363" at bounding box center [943, 295] width 235 height 20
type input "2063"
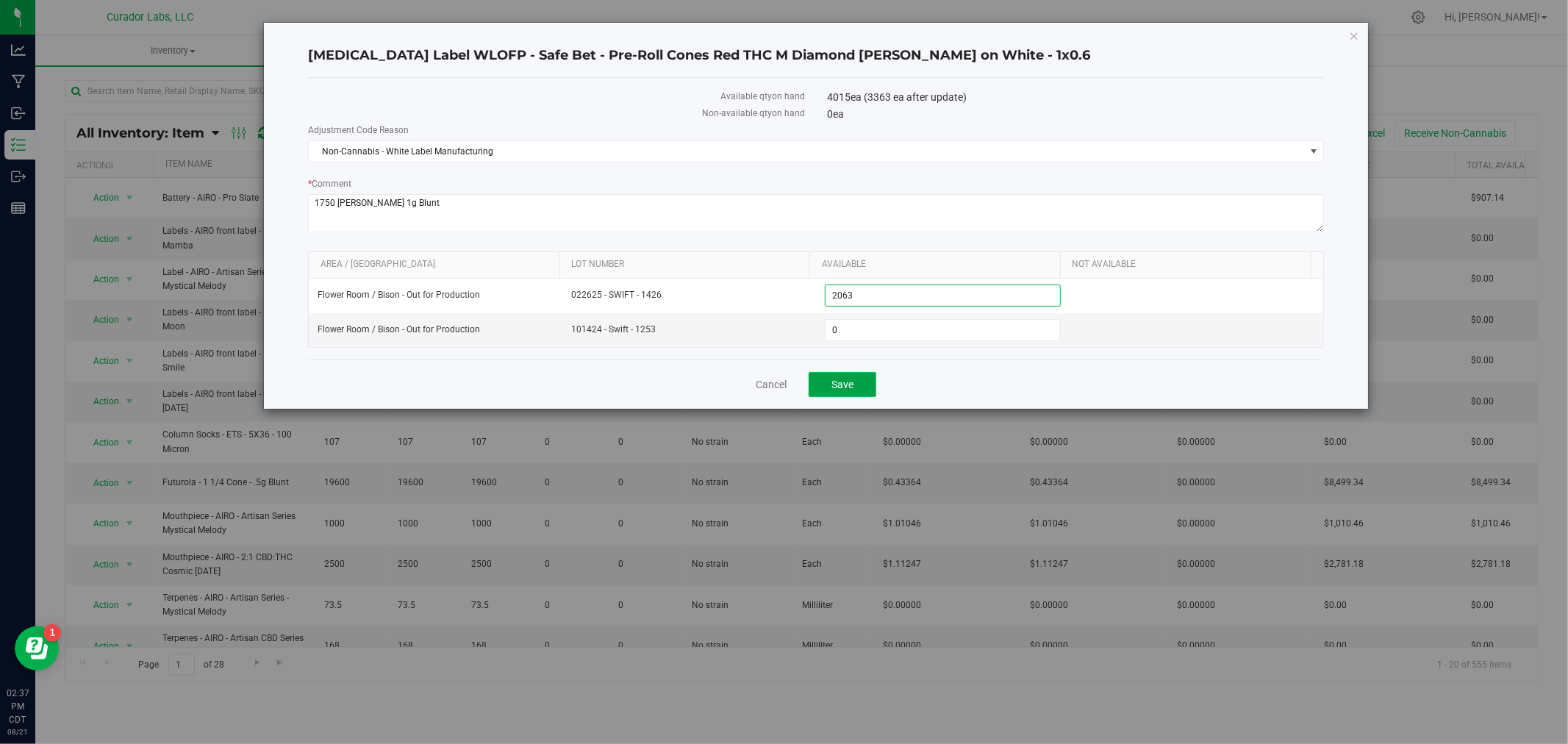
type input "2,063"
click at [854, 391] on button "Save" at bounding box center [842, 384] width 68 height 25
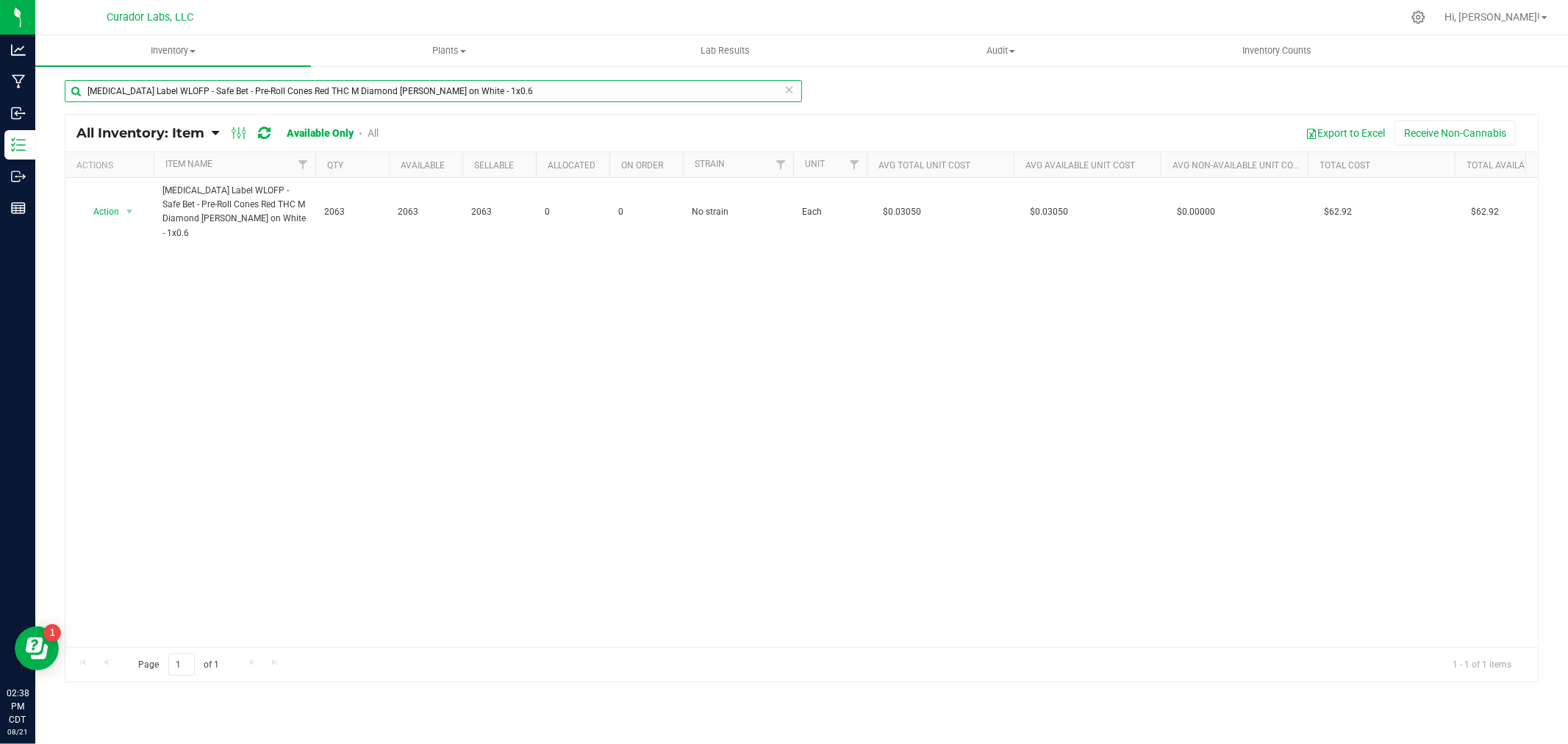
click at [277, 100] on input "Crutch Label WLOFP - Safe Bet - Pre-Roll Cones Red THC M Diamond Black MJ on Wh…" at bounding box center [433, 91] width 737 height 22
paste input "Labeled Tube WLOFP - Safe Bet - Blunt 1g QR THC M Diamond on Brown - 110mm"
type input "Labeled Tube WLOFP - Safe Bet - Blunt 1g QR THC M Diamond on Brown - 110mm"
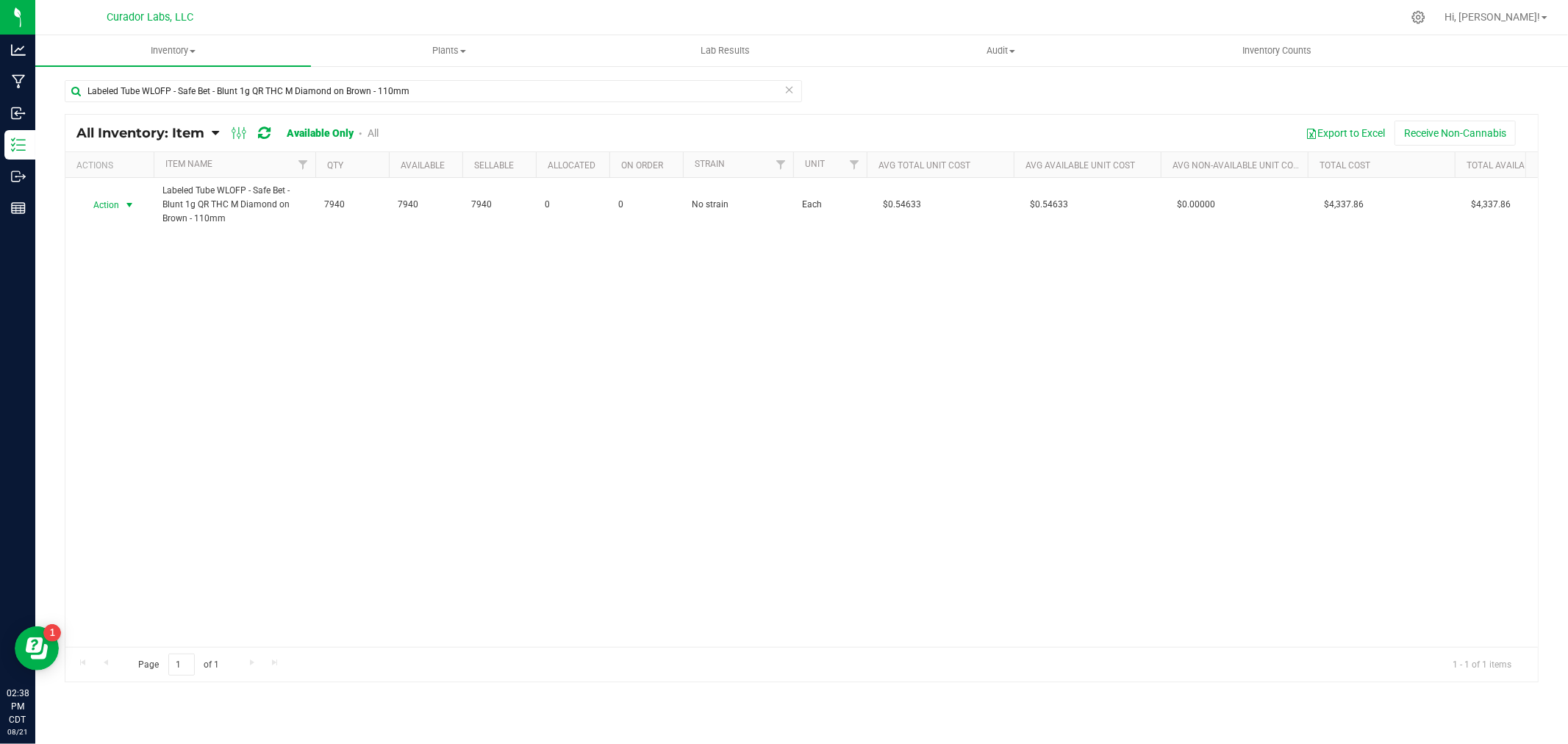
click at [101, 204] on span "Action" at bounding box center [100, 205] width 40 height 20
click at [127, 233] on li "Adjust qty" at bounding box center [127, 230] width 94 height 22
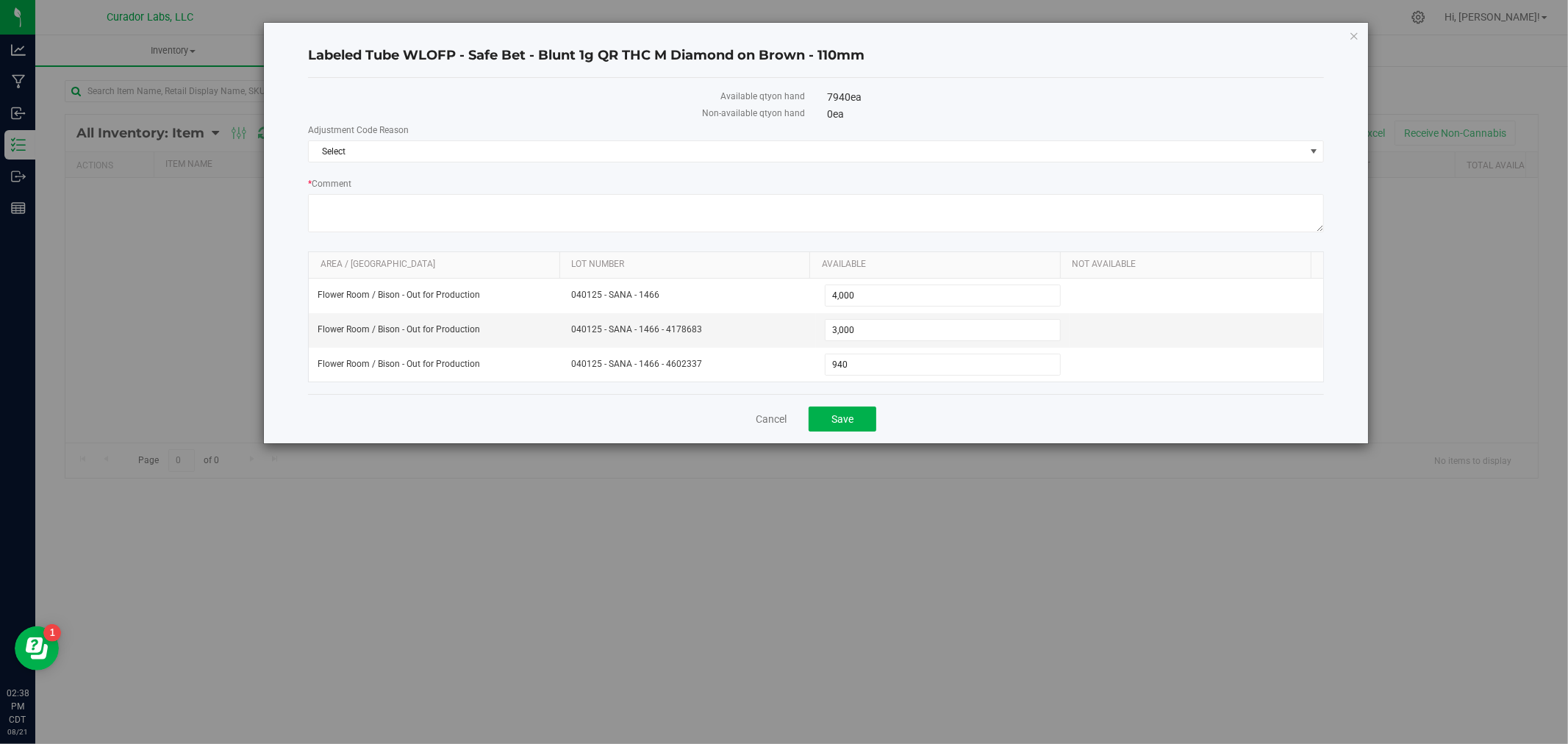
click at [373, 163] on div "Adjustment Code Reason Select Select Adjustment Error Archive Audit BOM Error D…" at bounding box center [815, 180] width 1016 height 114
click at [385, 150] on span "Select" at bounding box center [806, 152] width 996 height 20
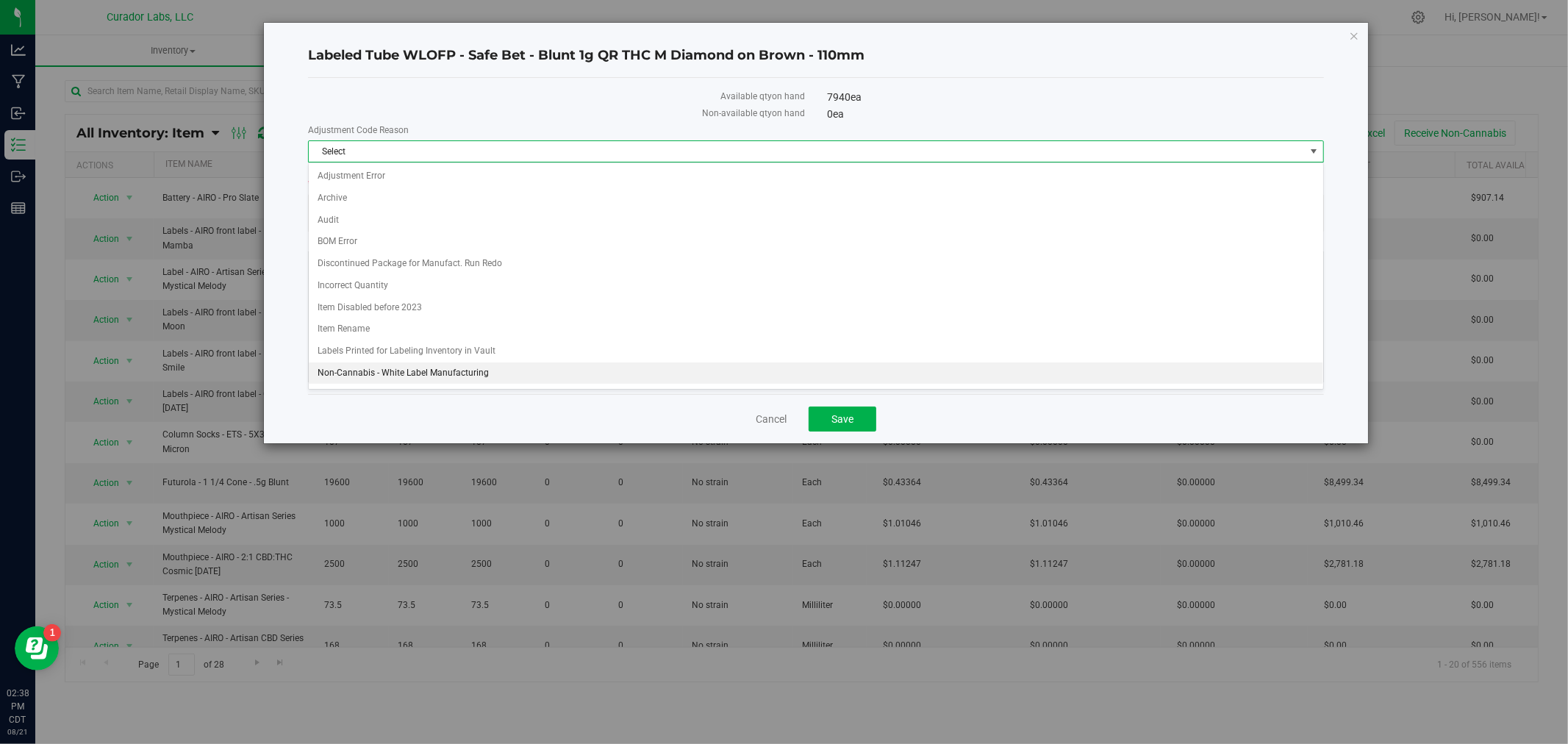
click at [445, 368] on li "Non-Cannabis - White Label Manufacturing" at bounding box center [815, 373] width 1014 height 22
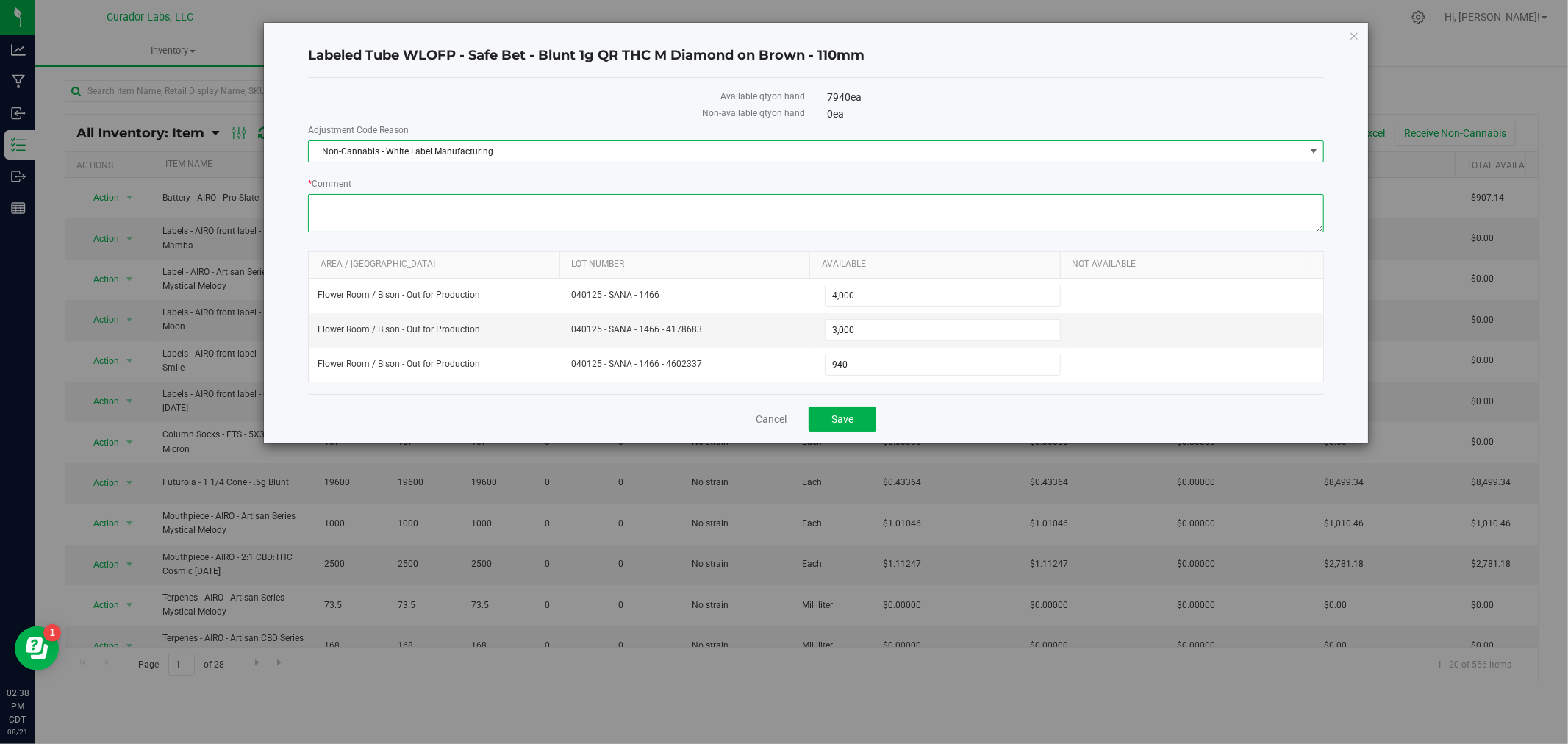
click at [513, 208] on textarea "* Comment" at bounding box center [815, 213] width 1016 height 38
type textarea "L"
type textarea "1750 Lovie 1g Blunt"
click at [851, 330] on span "3,000 3000" at bounding box center [943, 330] width 236 height 22
click at [851, 330] on input "3000" at bounding box center [943, 330] width 235 height 20
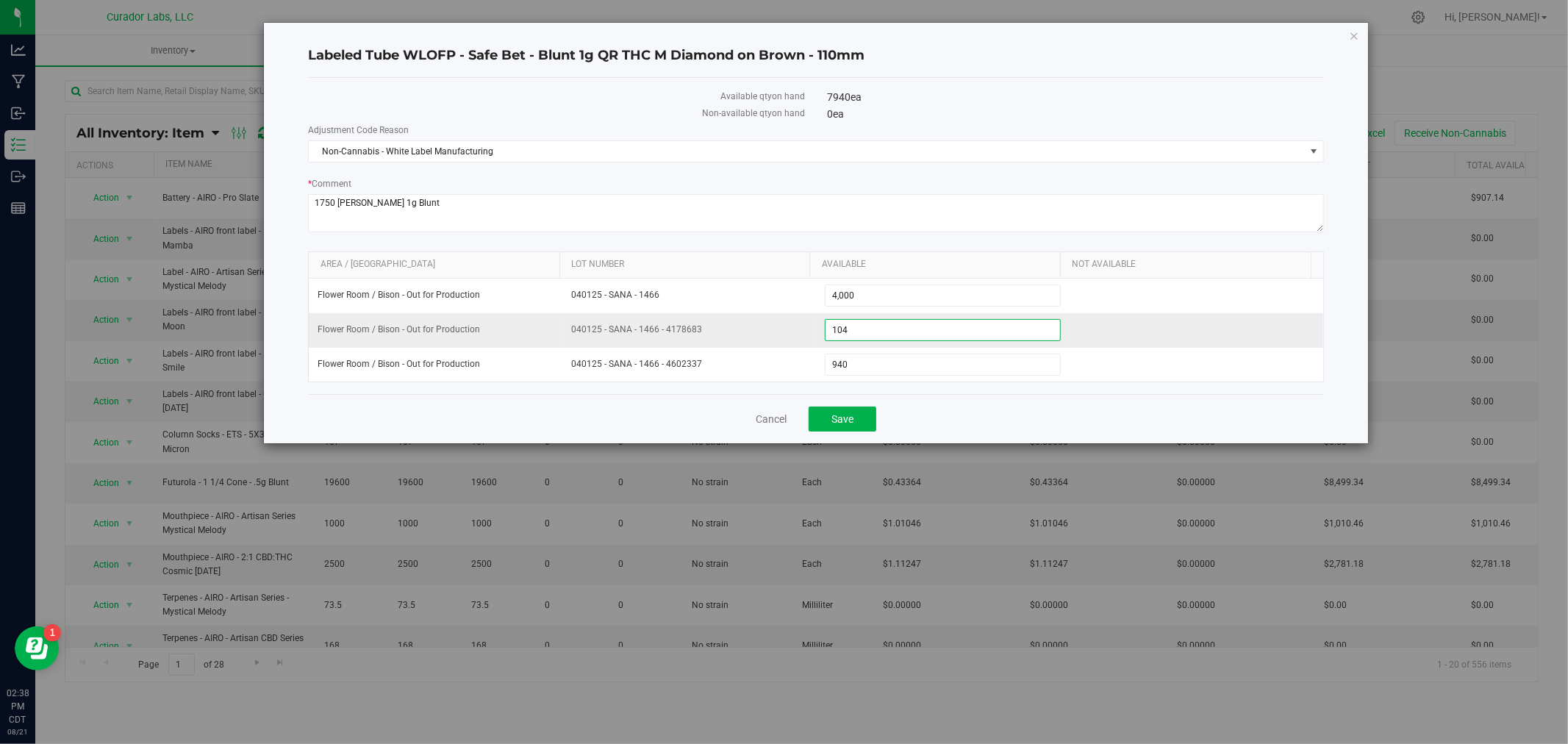
type input "1048"
type input "1,048"
click at [927, 394] on div "Available qty on hand 7940 ea Non-available qty on hand 0 ea Adjustment Code Re…" at bounding box center [815, 236] width 1016 height 316
click at [815, 431] on button "Save" at bounding box center [842, 419] width 68 height 25
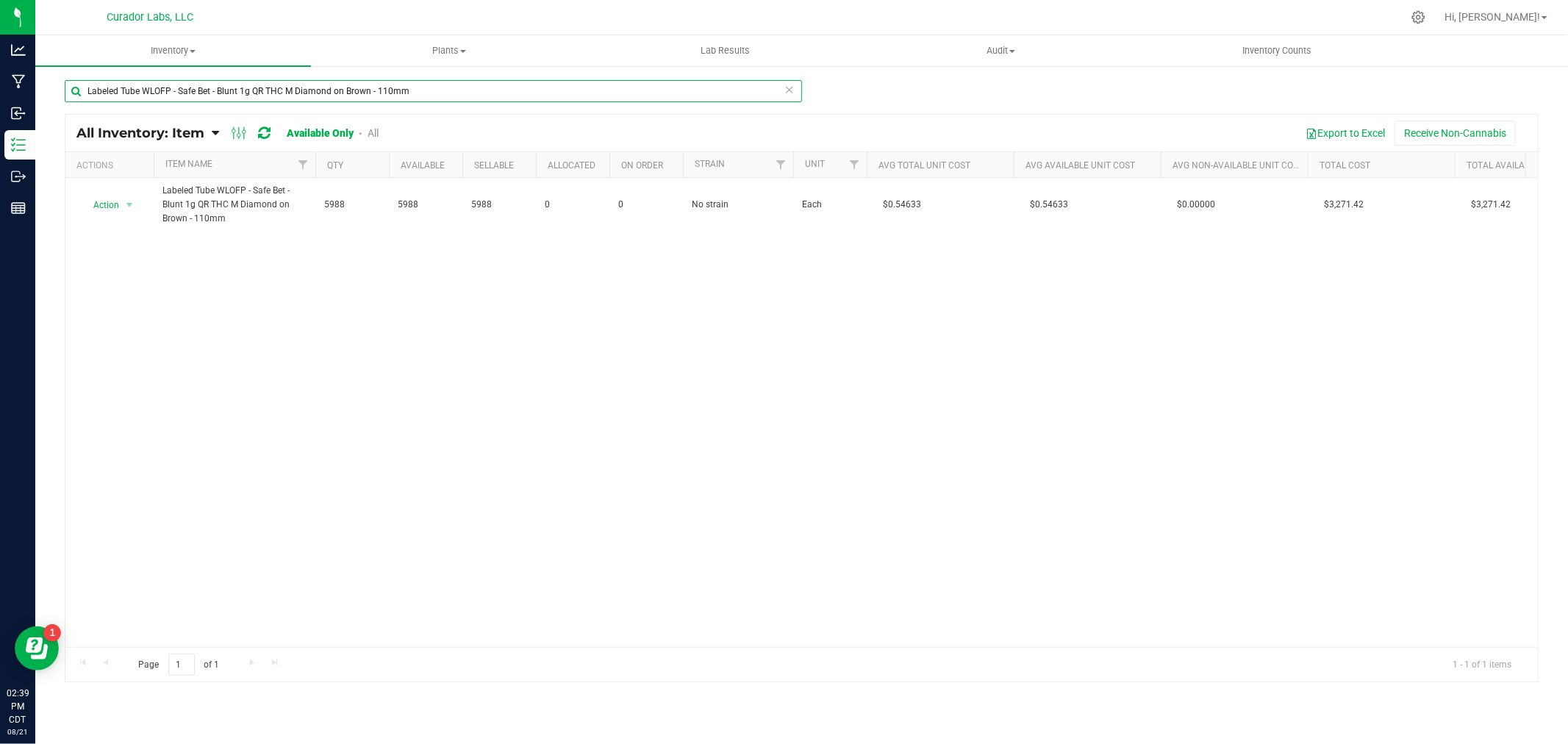
click at [290, 82] on input "Labeled Tube WLOFP - Safe Bet - Blunt 1g QR THC M Diamond on Brown - 110mm" at bounding box center [433, 91] width 737 height 22
paste input "Product Label – Compliance – 1.5” x 1" white label"
type input "Product Label – Compliance – 1.5” x 1" white label"
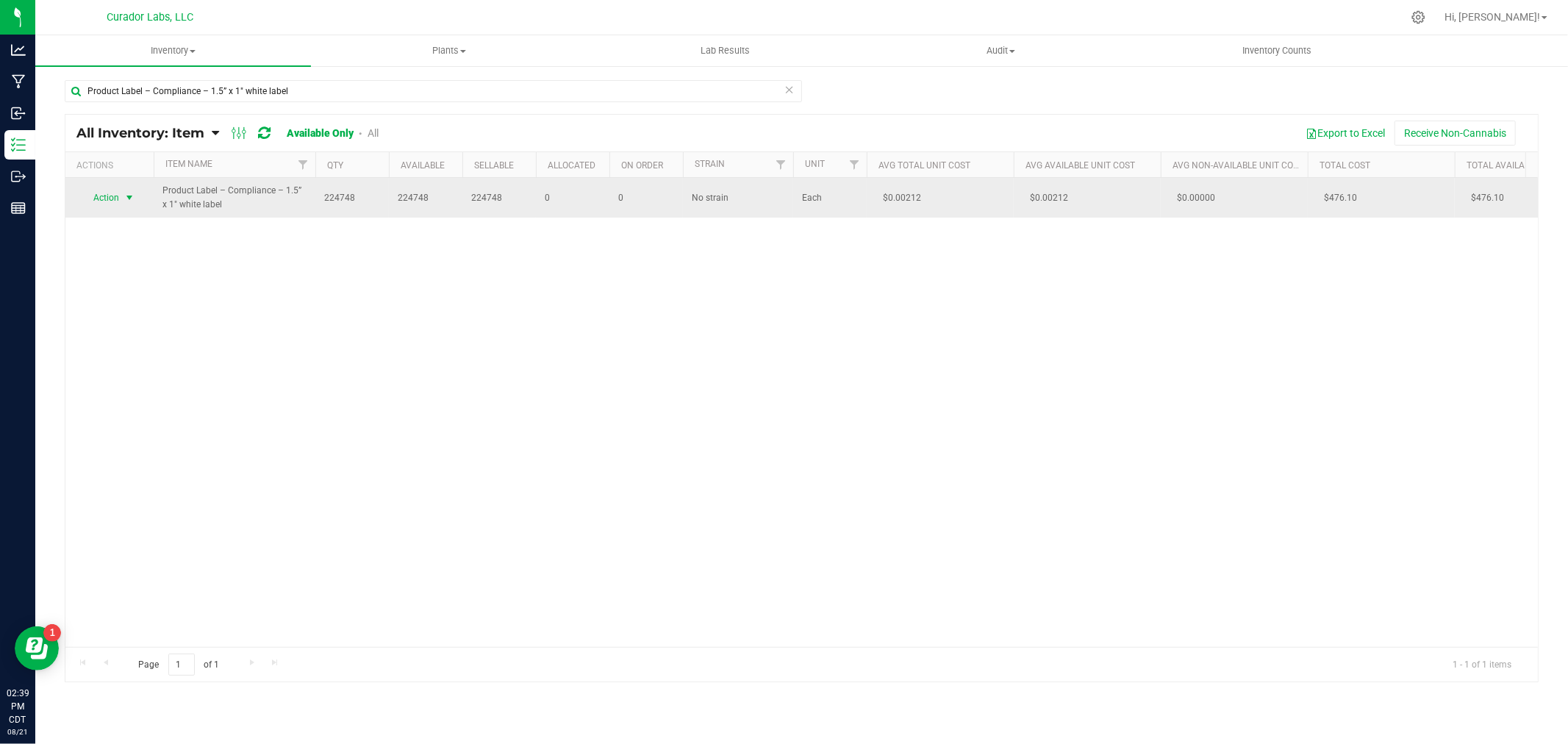
click at [108, 201] on span "Action" at bounding box center [100, 197] width 40 height 20
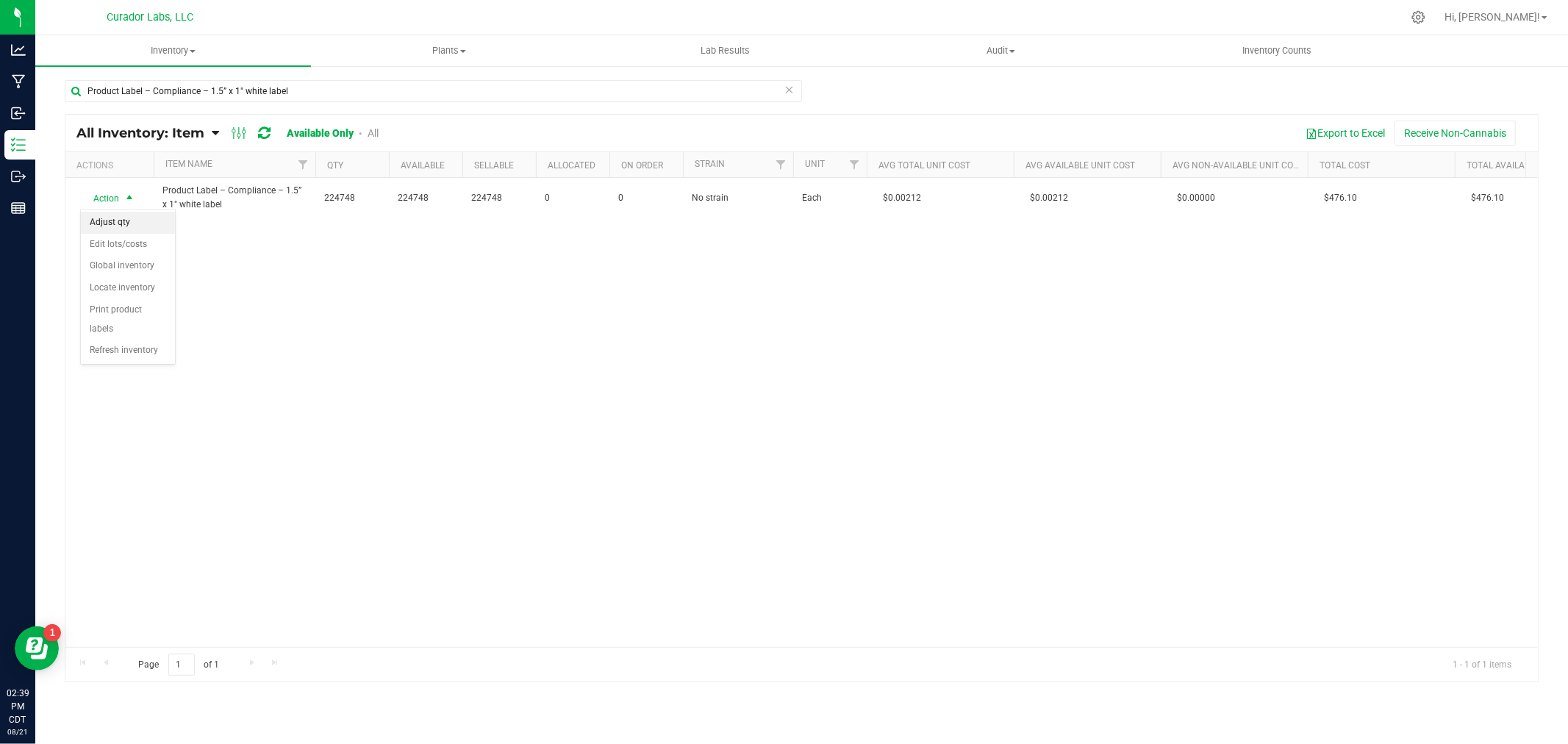
click at [113, 219] on li "Adjust qty" at bounding box center [127, 222] width 94 height 22
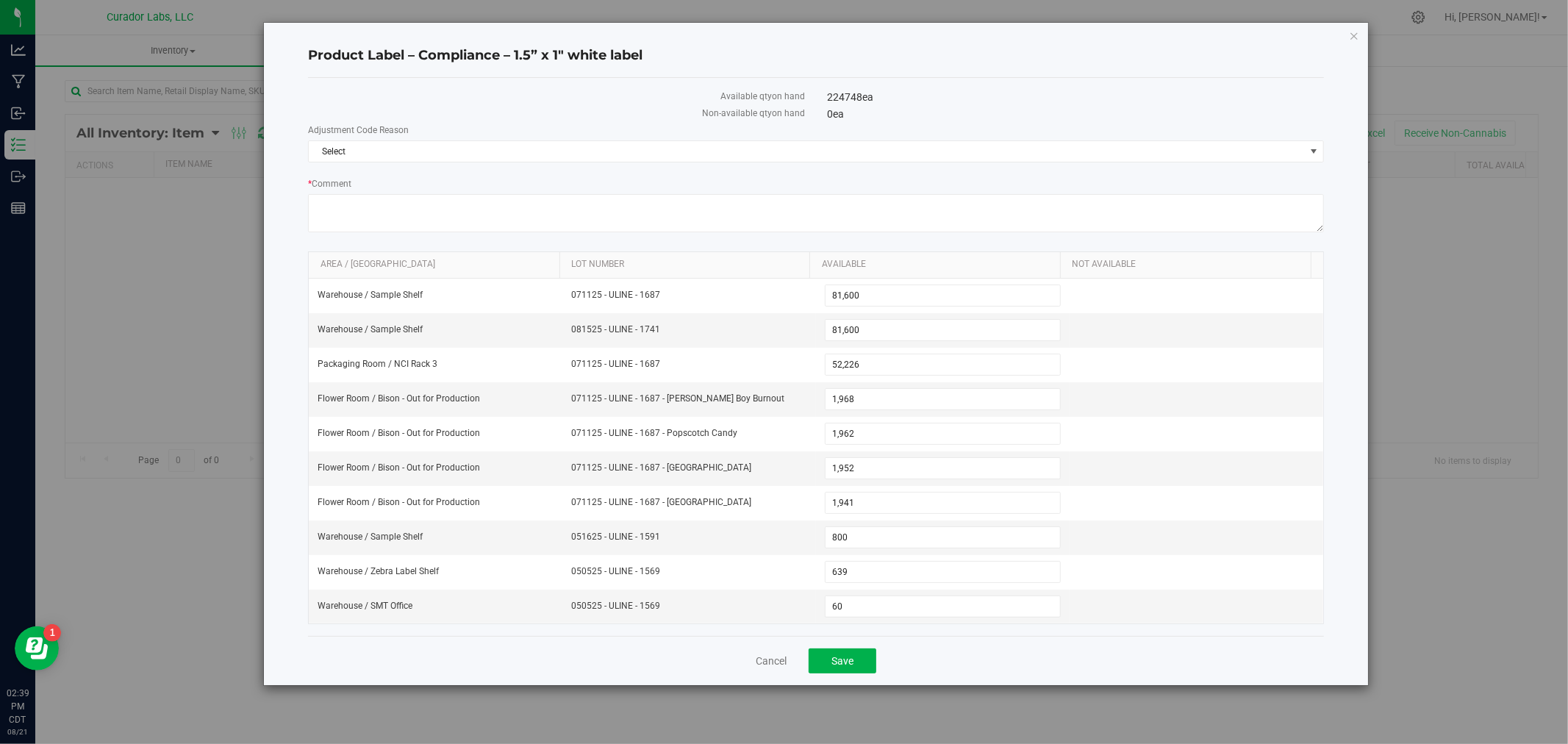
click at [519, 167] on div "Adjustment Code Reason Select Select Adjustment Error Archive Audit BOM Error D…" at bounding box center [815, 180] width 1016 height 114
click at [512, 152] on span "Select" at bounding box center [806, 152] width 996 height 20
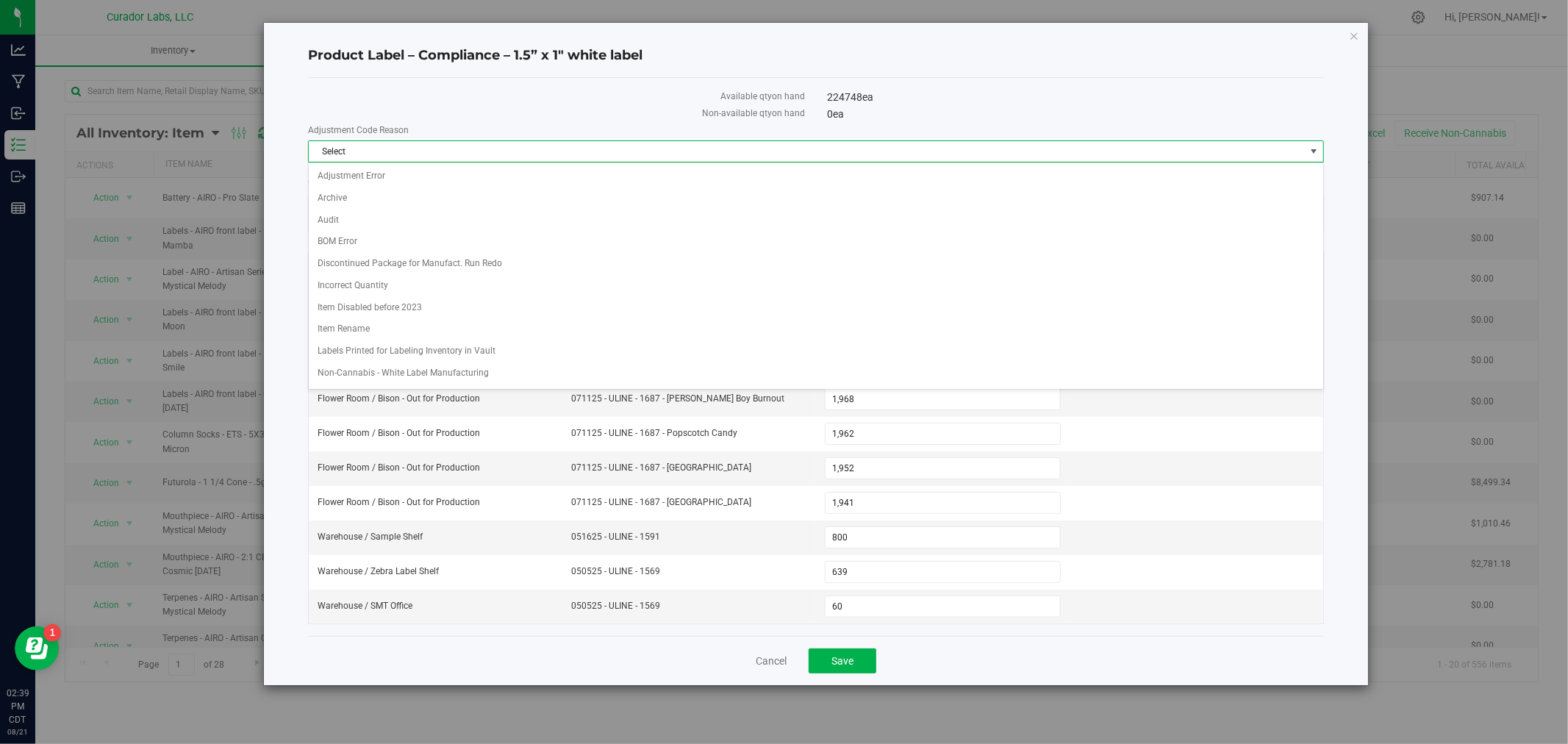
click at [420, 386] on div "Select Adjustment Error Archive Audit BOM Error Discontinued Package for Manufa…" at bounding box center [815, 276] width 1016 height 227
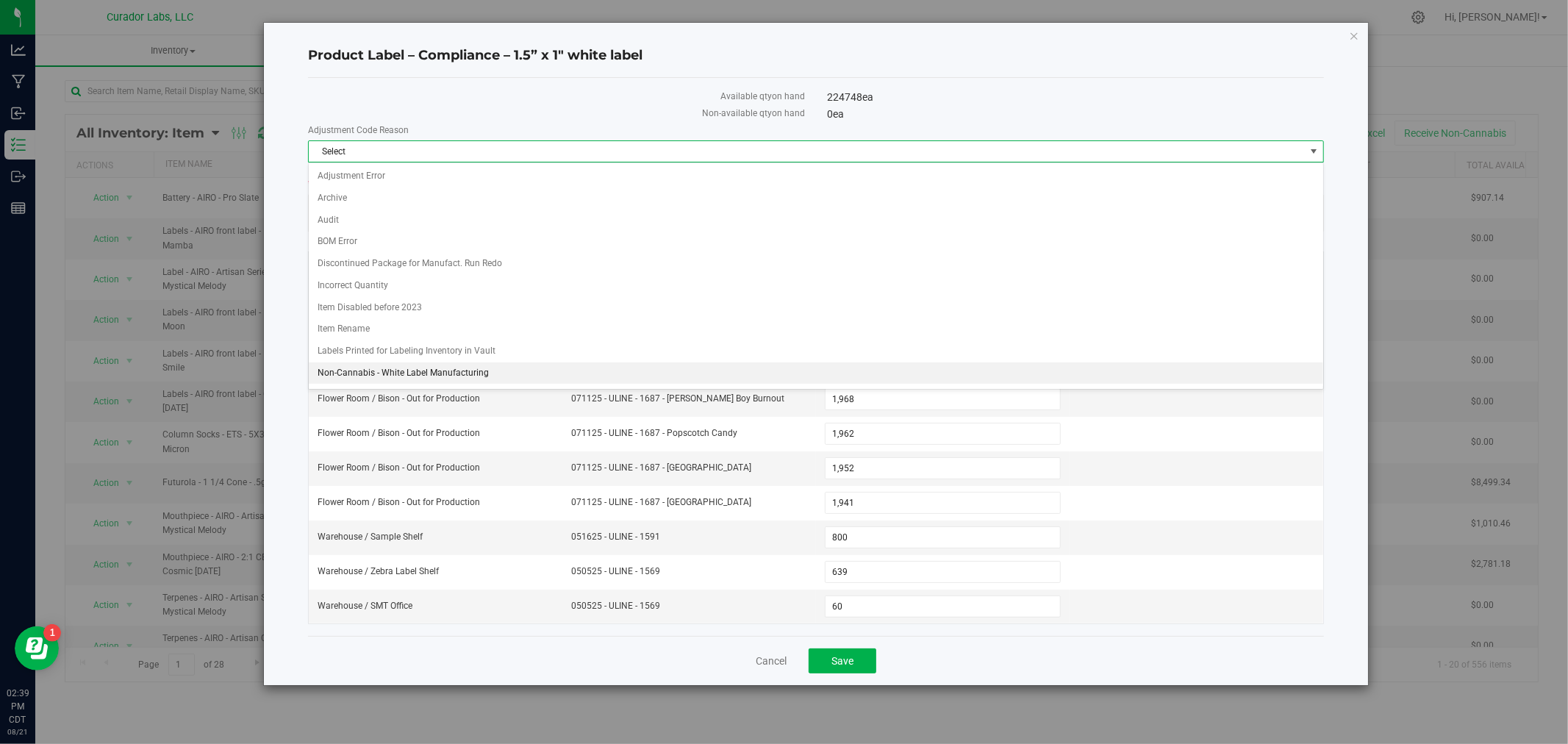
click at [421, 380] on li "Non-Cannabis - White Label Manufacturing" at bounding box center [815, 373] width 1014 height 22
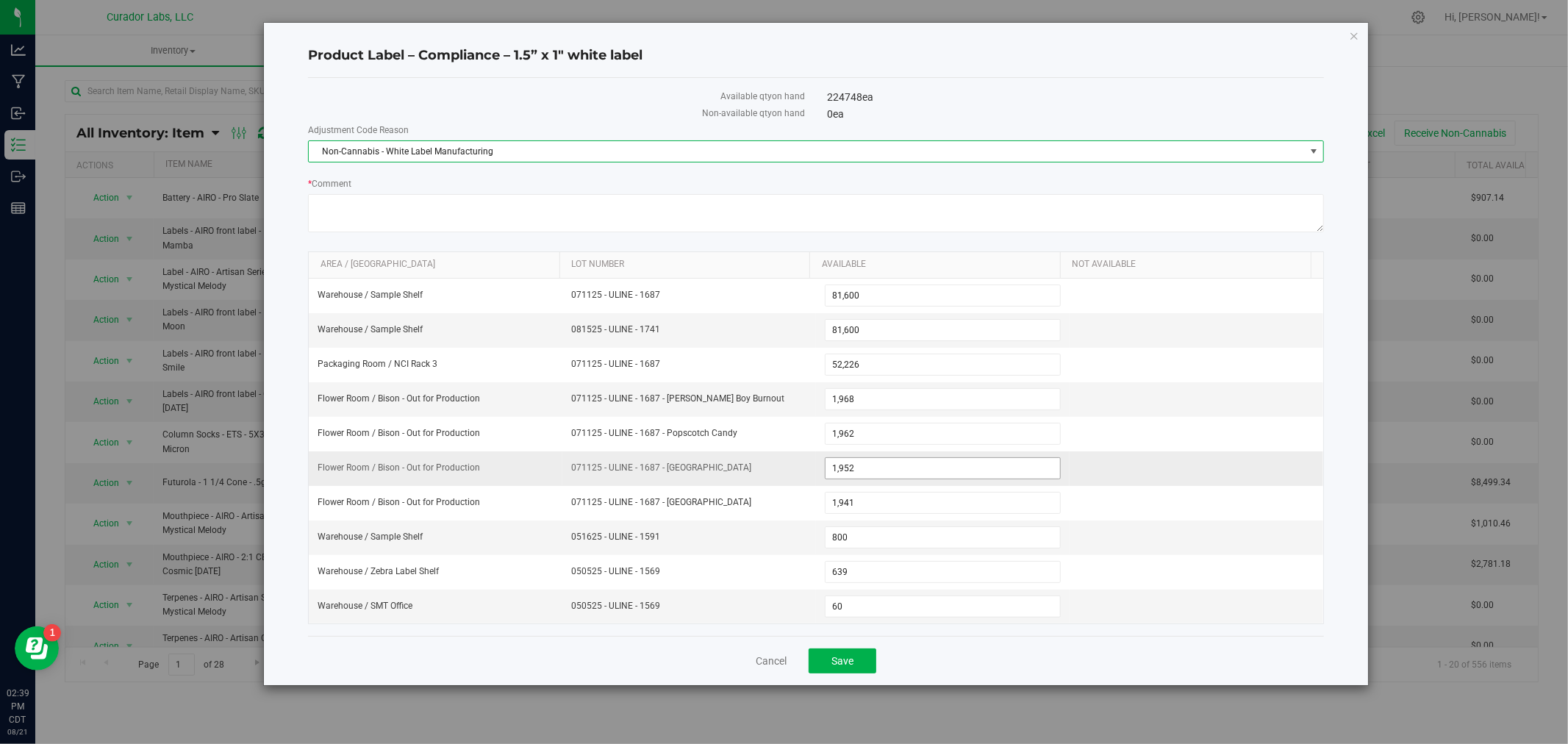
click at [921, 472] on span "1,952 1952" at bounding box center [943, 468] width 236 height 22
click at [0, 0] on input "1952" at bounding box center [0, 0] width 0 height 0
type input "0"
click at [672, 216] on textarea "* Comment" at bounding box center [815, 213] width 1016 height 38
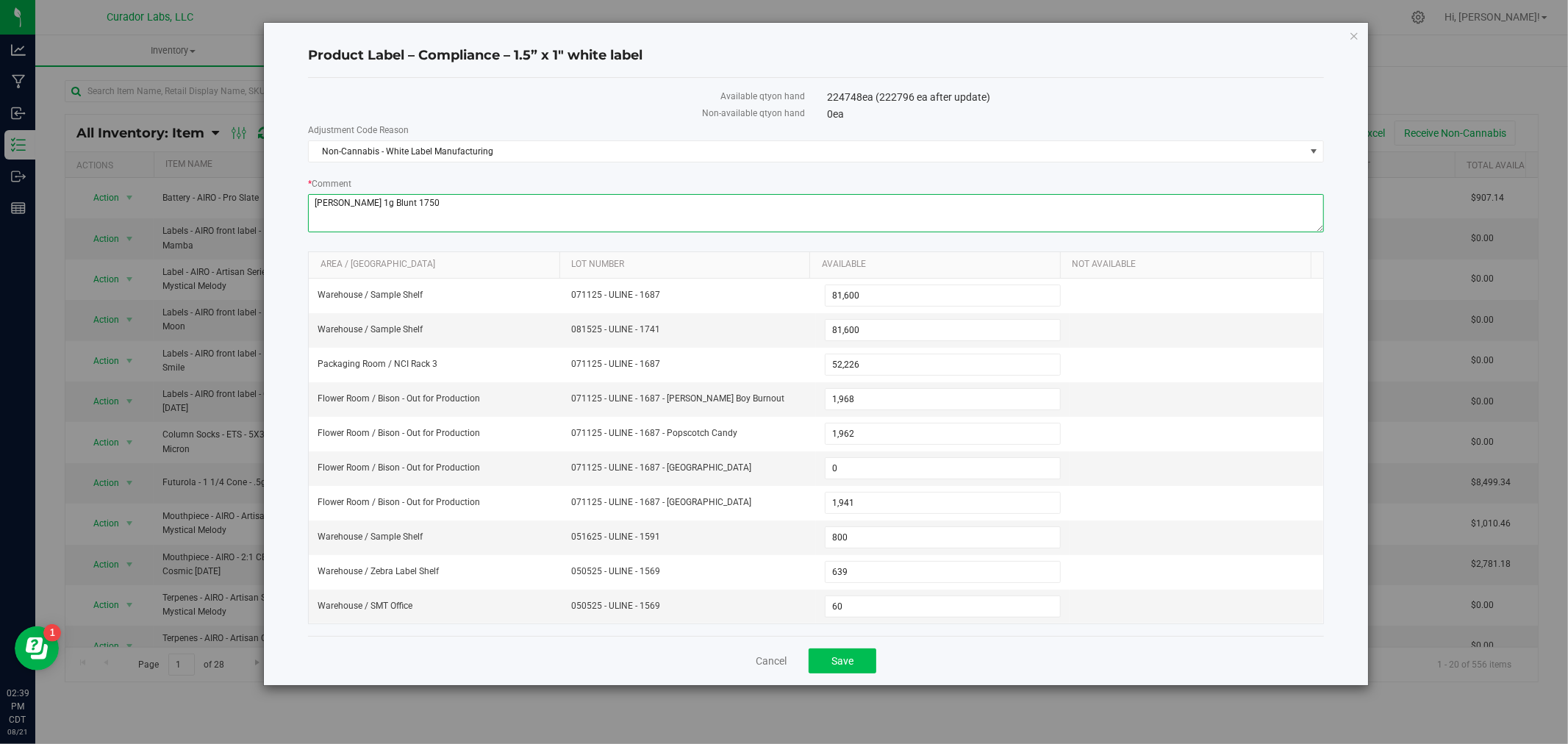
type textarea "Lovie 1g Blunt 1750"
click at [851, 667] on span "Save" at bounding box center [842, 660] width 22 height 12
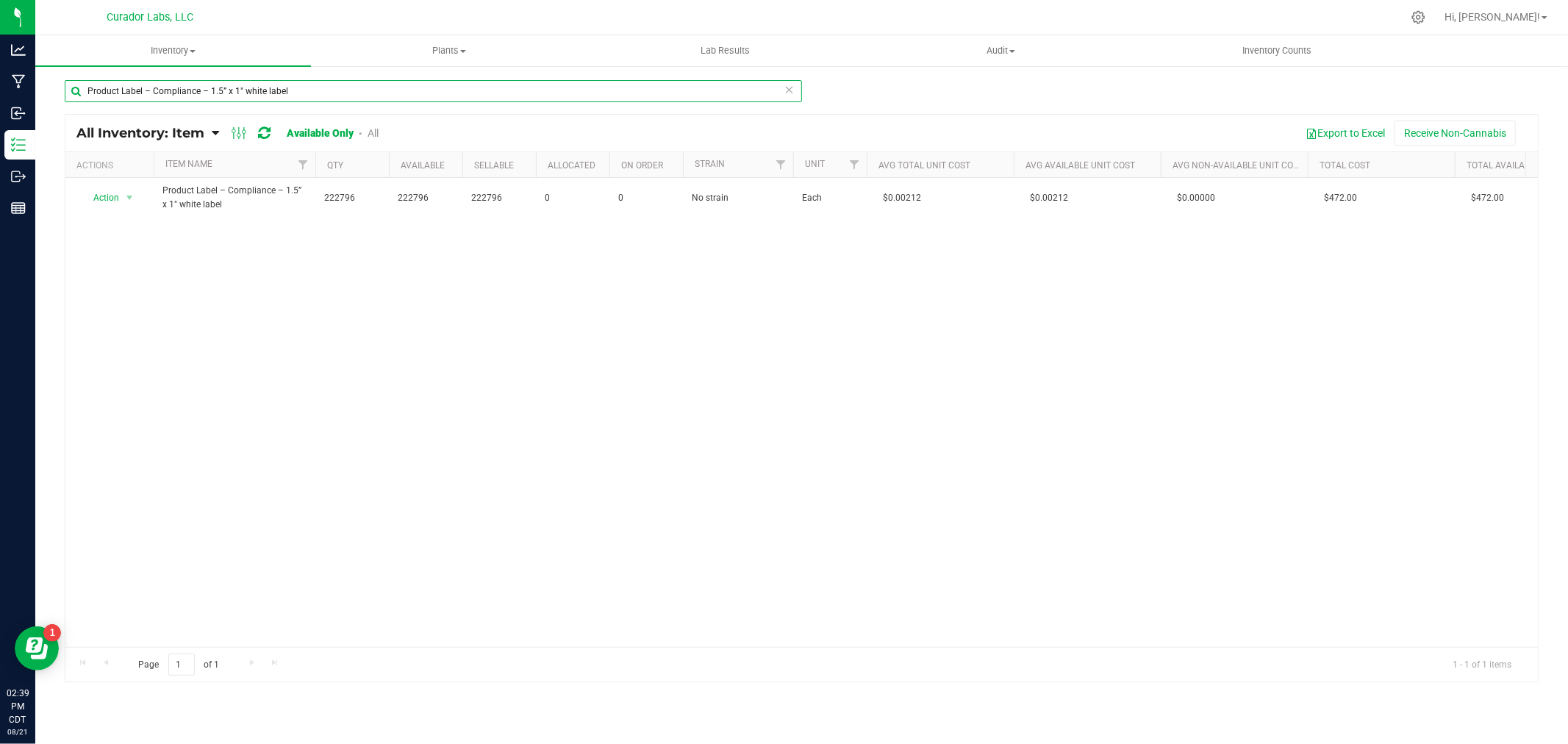
click at [269, 87] on input "Product Label – Compliance – 1.5” x 1" white label" at bounding box center [433, 91] width 737 height 22
paste input "Case Box - Peach - 4x4x5"
type input "Case Box - Peach - 4x4x5"
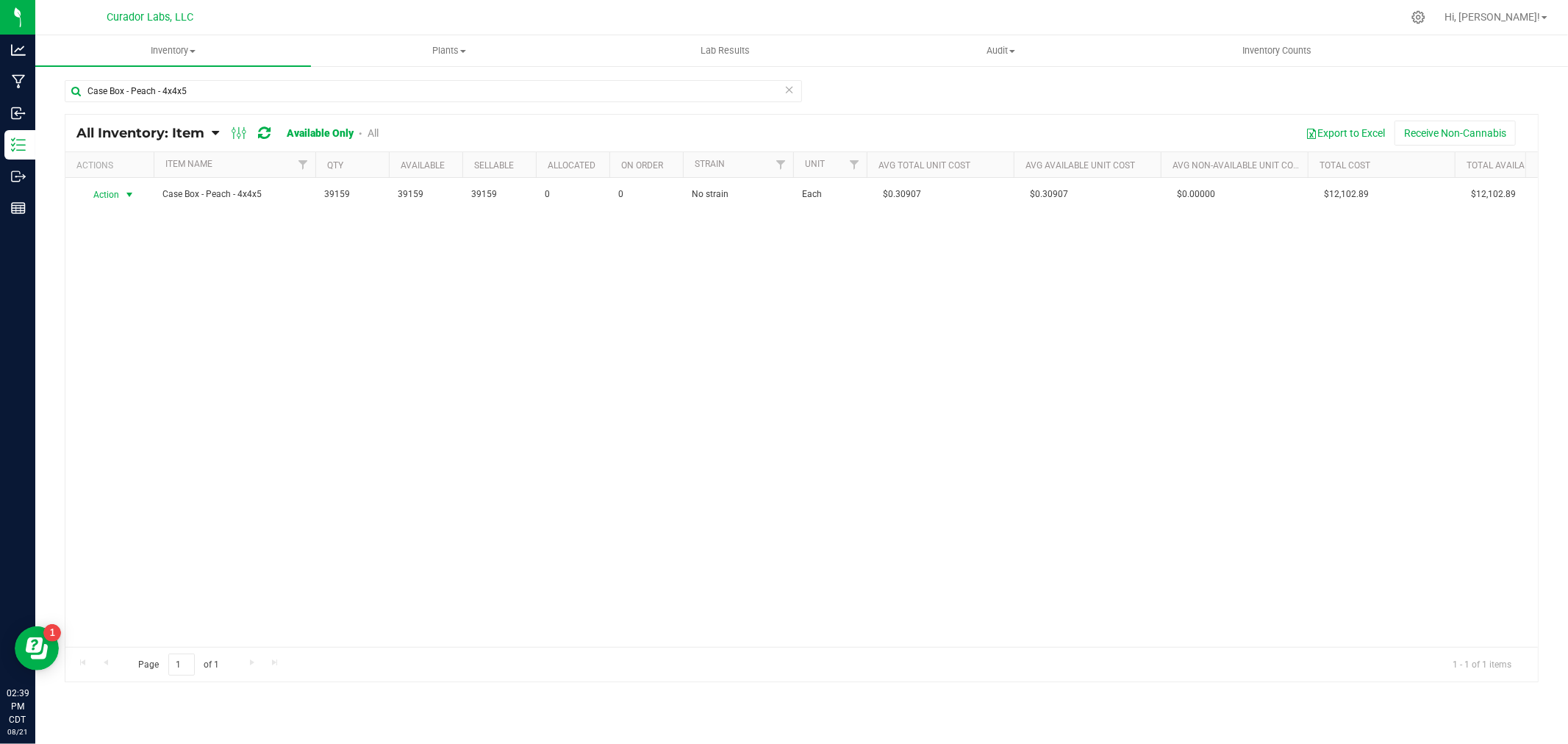
click at [111, 193] on span "Action" at bounding box center [100, 194] width 40 height 20
click at [111, 222] on li "Adjust qty" at bounding box center [127, 219] width 94 height 22
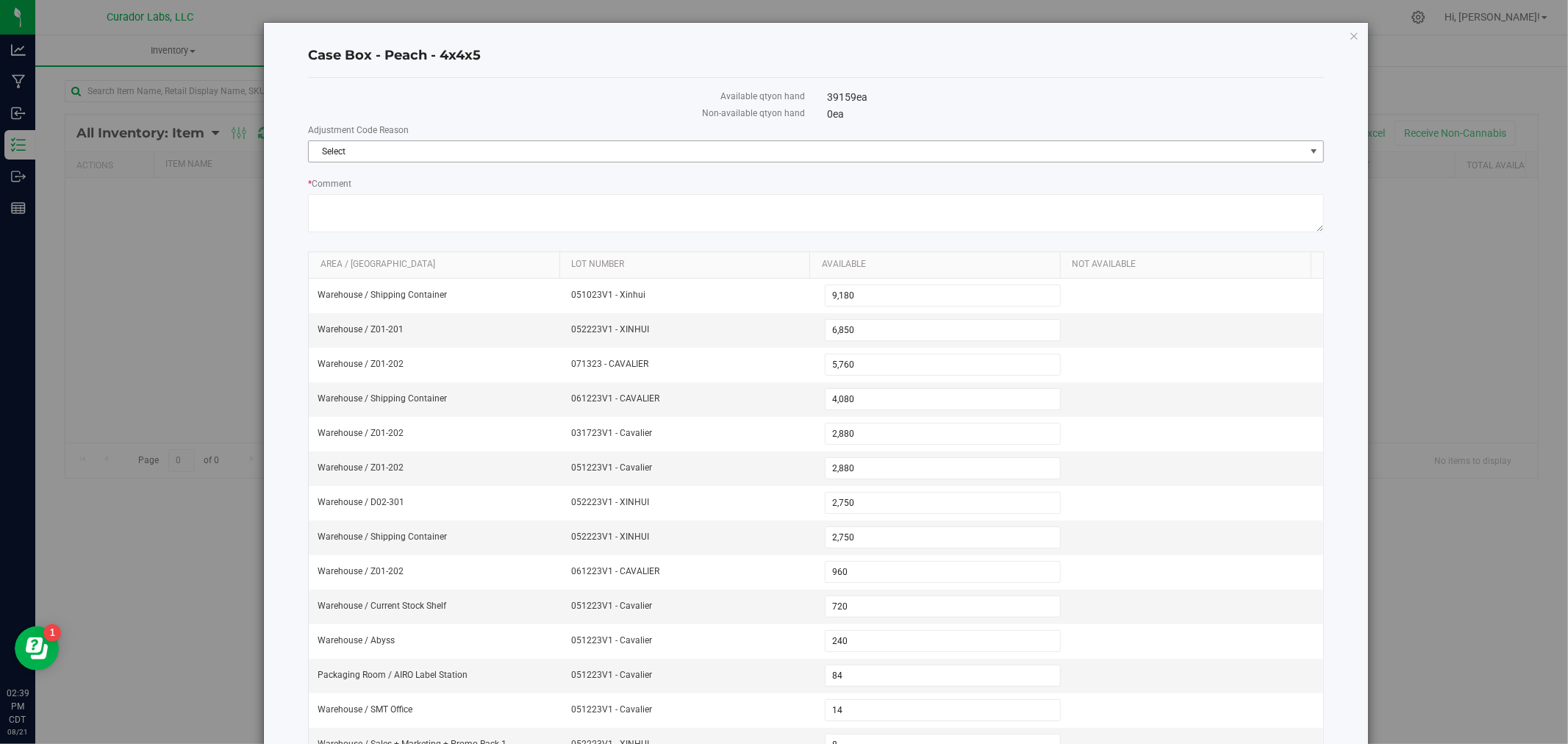
click at [482, 141] on span "Select" at bounding box center [815, 152] width 1016 height 22
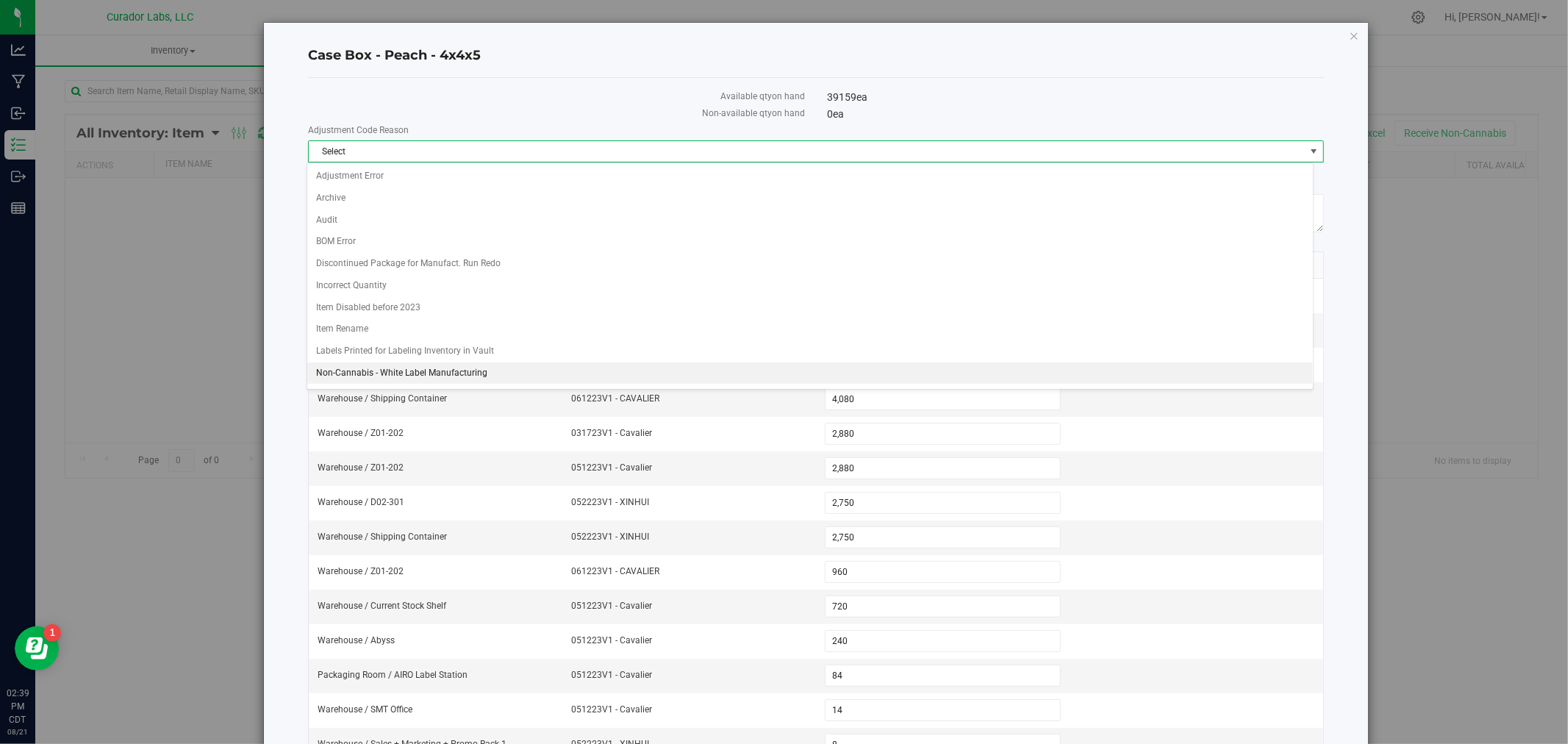
click at [424, 369] on li "Non-Cannabis - White Label Manufacturing" at bounding box center [809, 373] width 1005 height 22
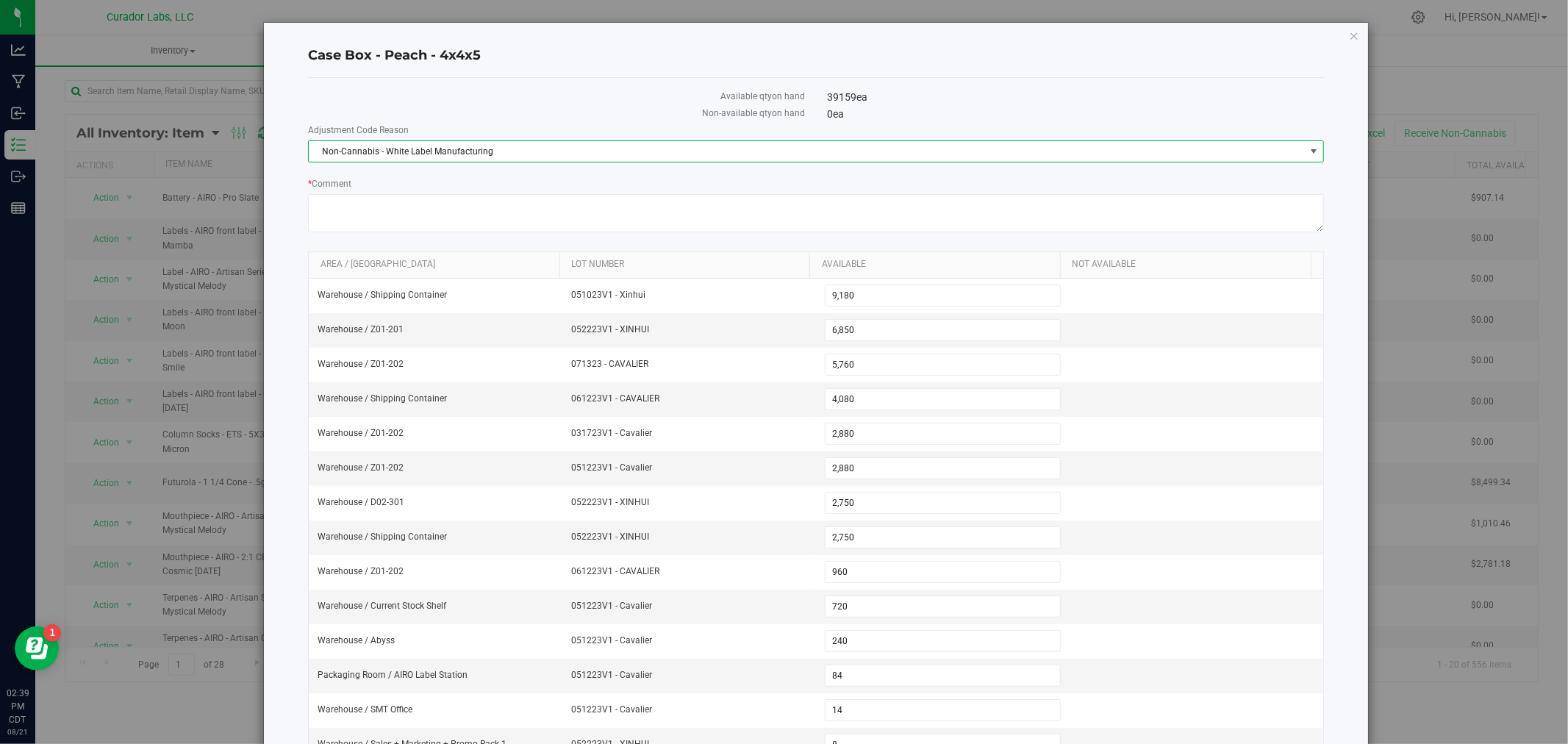
click at [281, 267] on div "Case Box - Peach - 4x4x5 Available qty on hand 39159 ea Non-available qty on ha…" at bounding box center [815, 440] width 1104 height 835
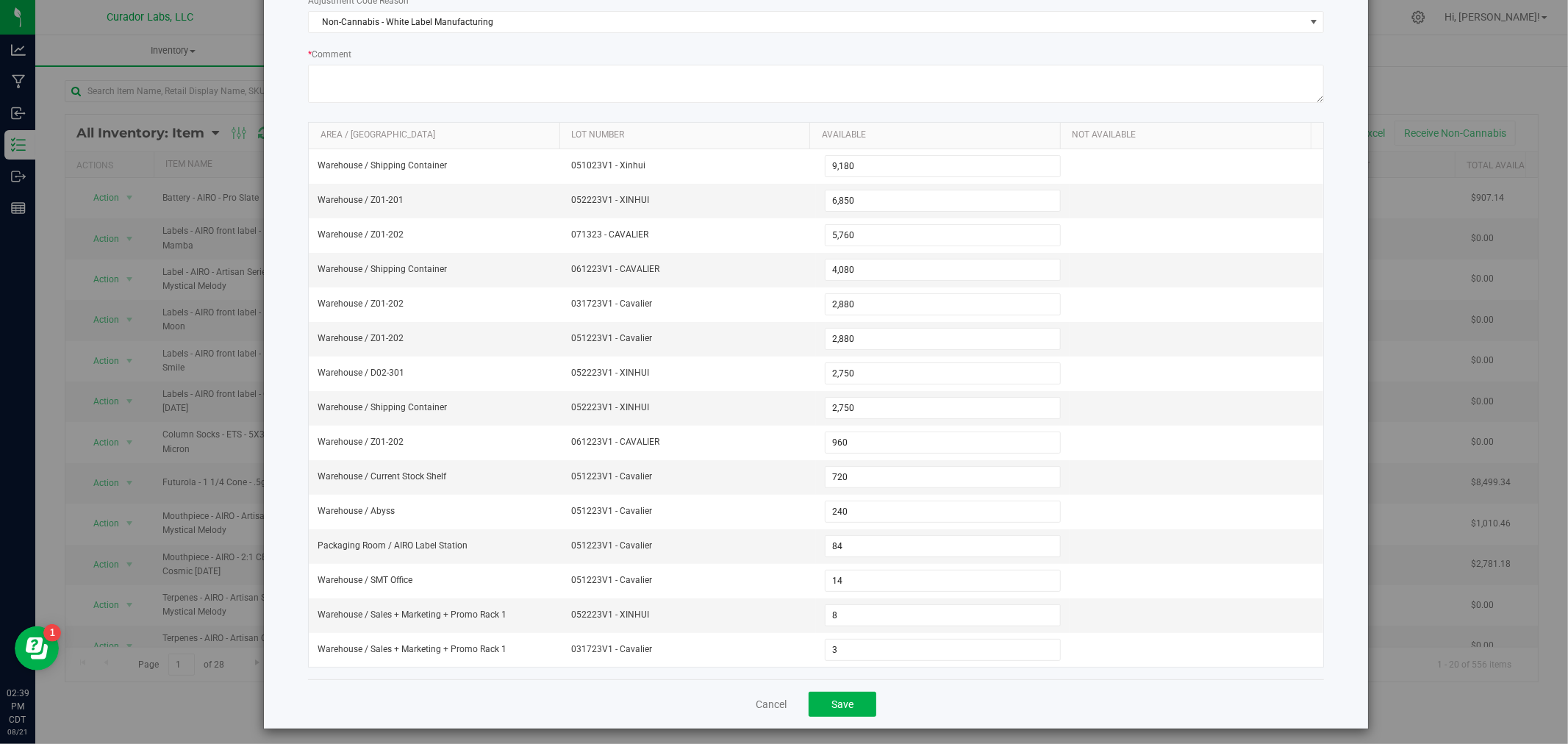
scroll to position [141, 0]
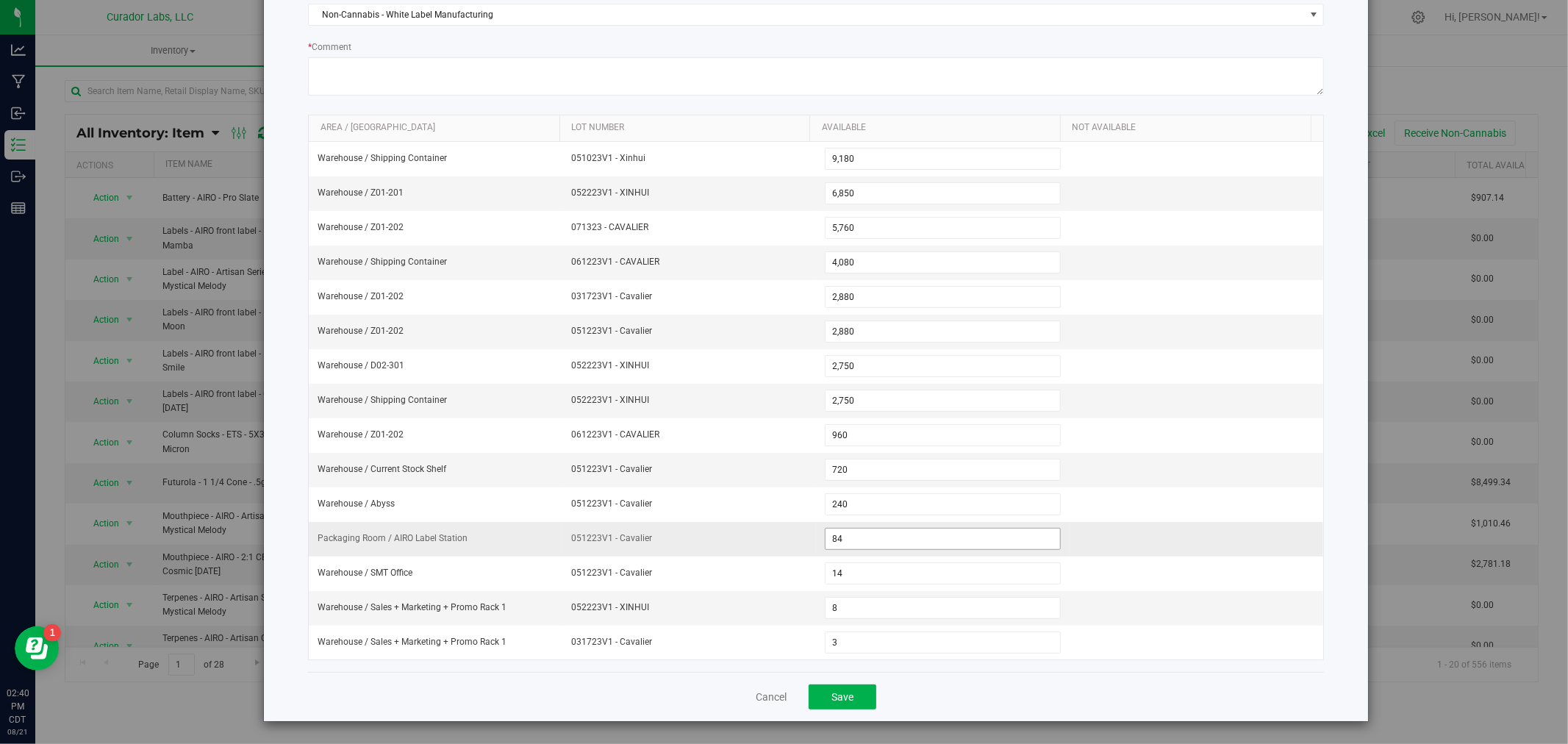
click at [881, 533] on span "84 84" at bounding box center [943, 539] width 236 height 22
click at [881, 533] on input "84" at bounding box center [943, 539] width 235 height 20
type input "6"
click at [865, 687] on button "Save" at bounding box center [842, 697] width 68 height 25
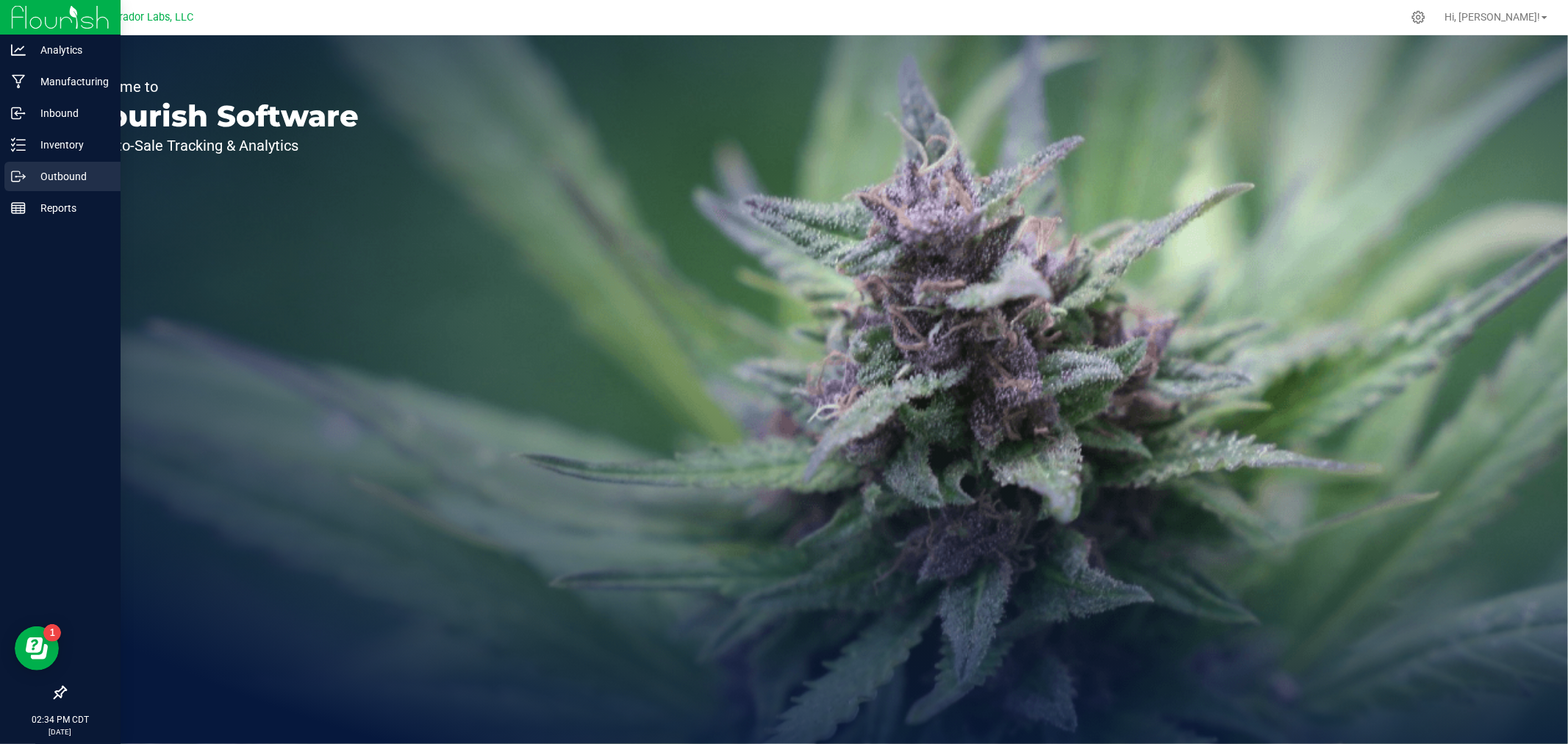
click at [23, 173] on icon at bounding box center [18, 176] width 15 height 15
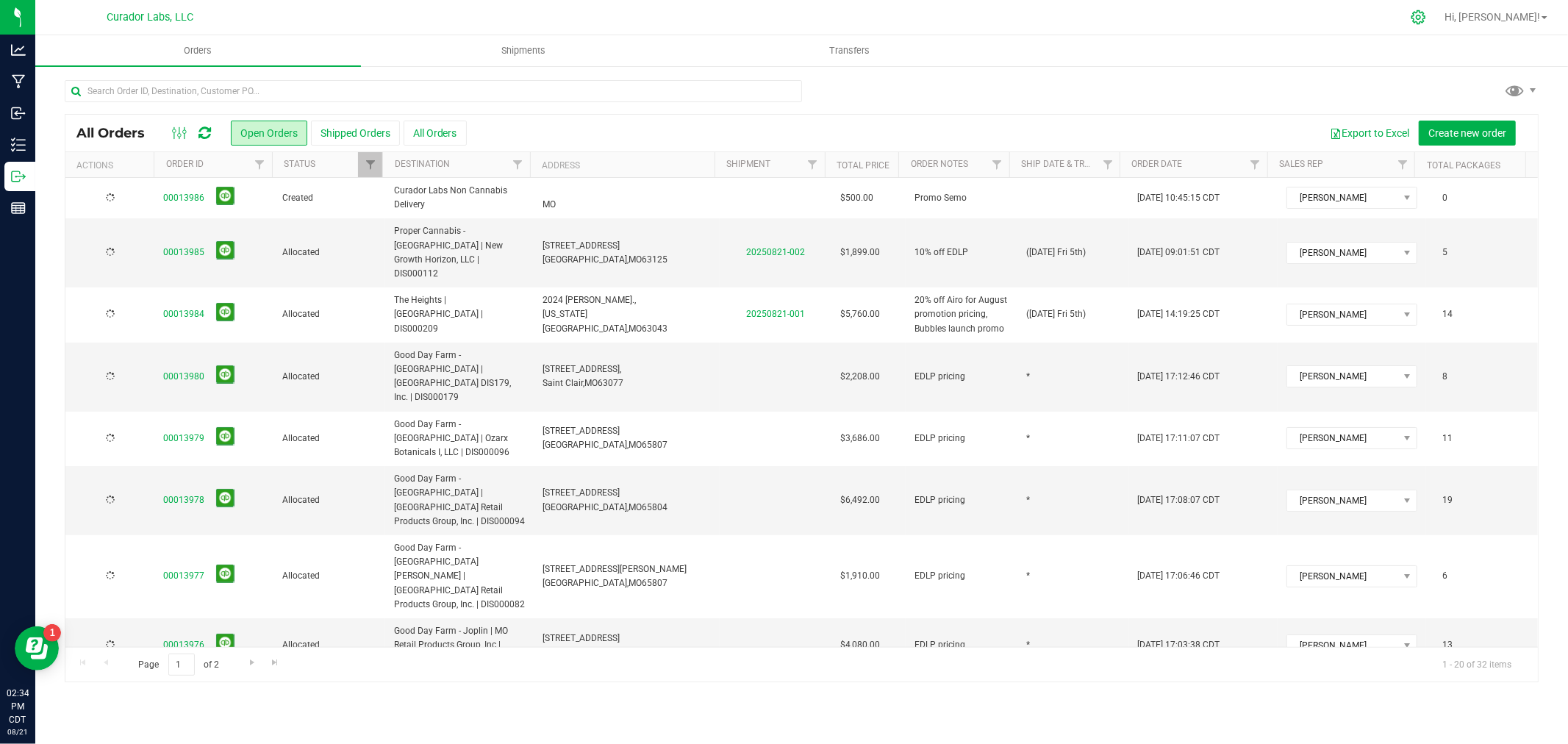
click at [1437, 16] on div at bounding box center [1418, 17] width 37 height 32
click at [1426, 19] on icon at bounding box center [1418, 17] width 16 height 16
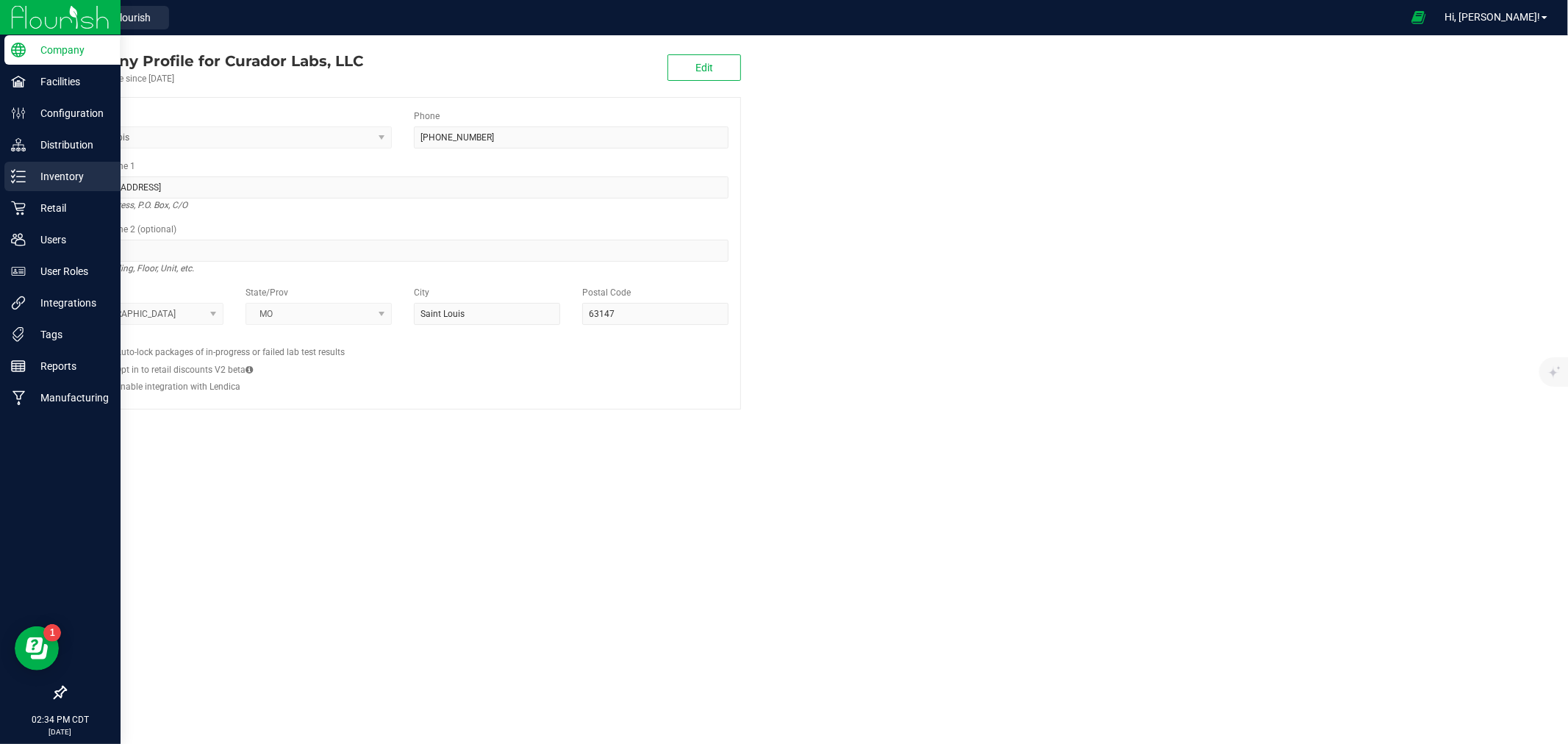
click at [85, 169] on p "Inventory" at bounding box center [69, 176] width 88 height 18
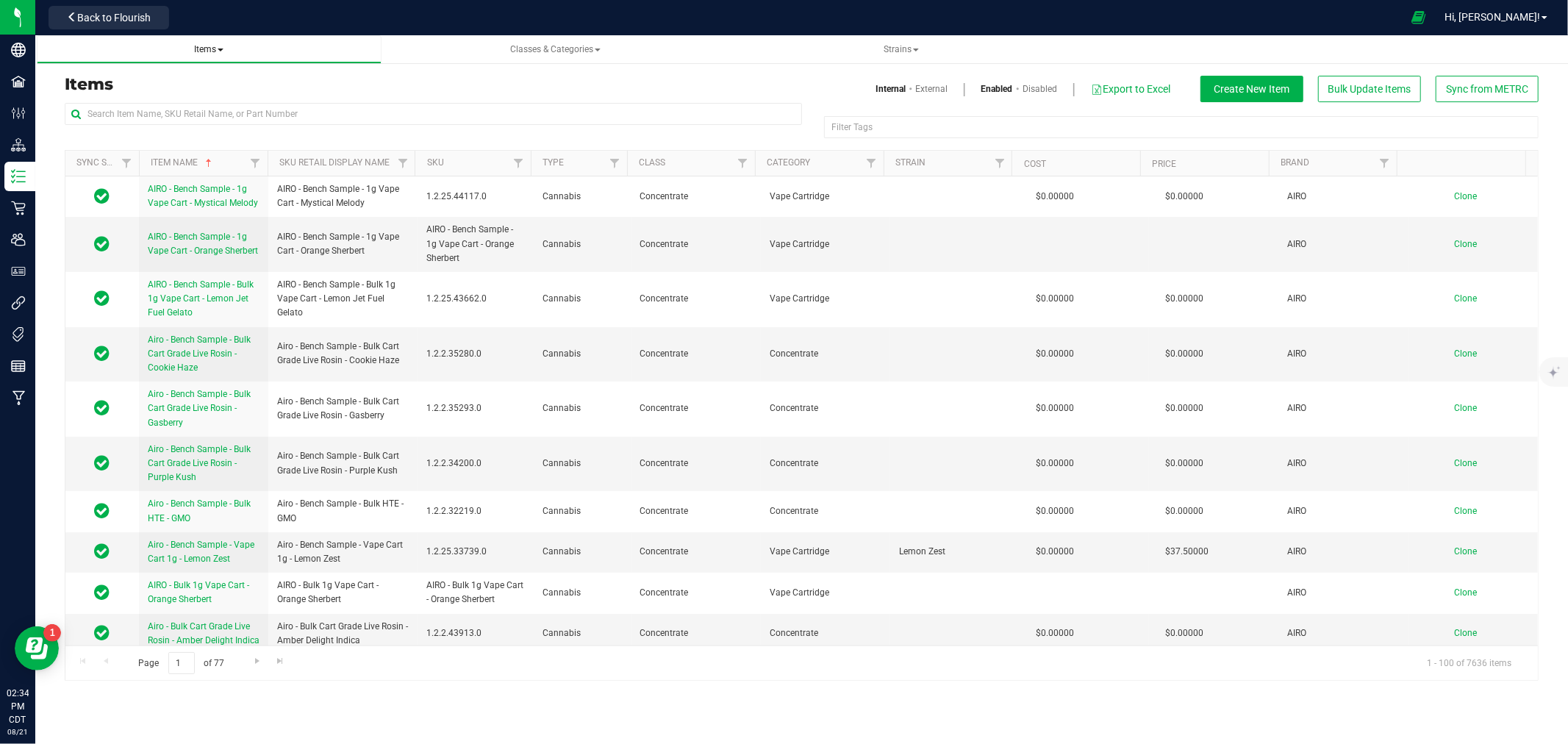
click at [222, 48] on span at bounding box center [221, 50] width 6 height 3
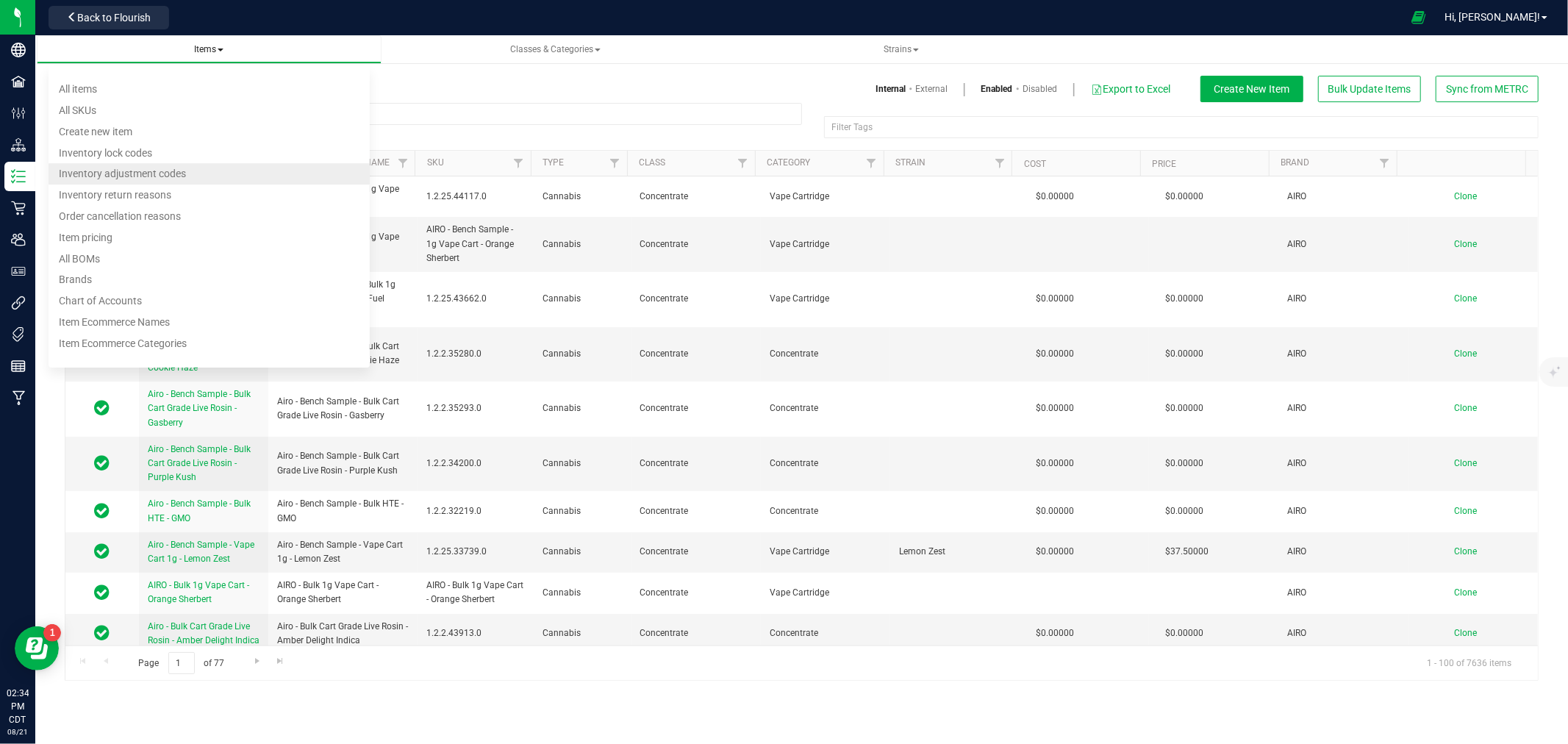
click at [152, 169] on span "Inventory adjustment codes" at bounding box center [123, 174] width 127 height 12
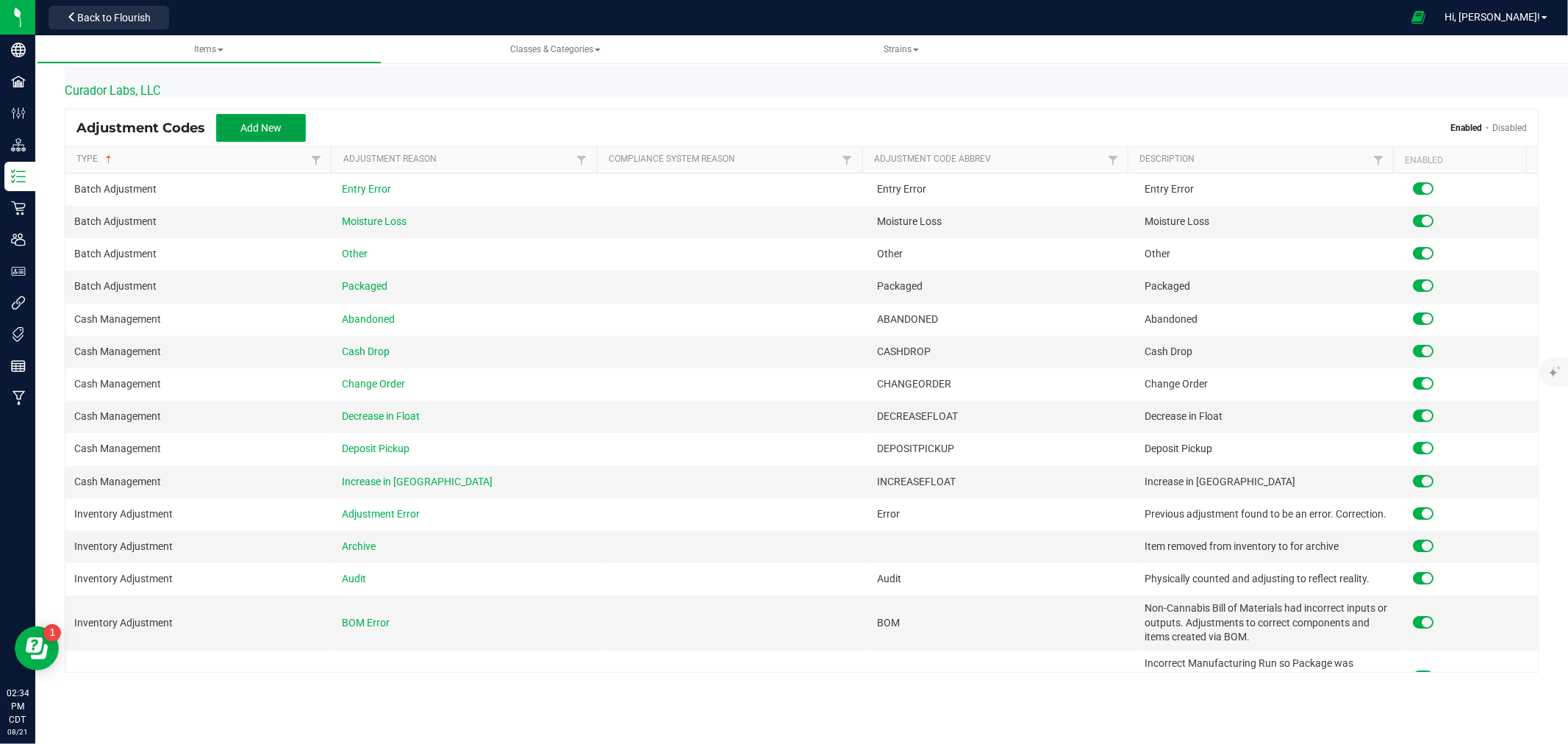
click at [272, 127] on span "Add New" at bounding box center [260, 127] width 41 height 12
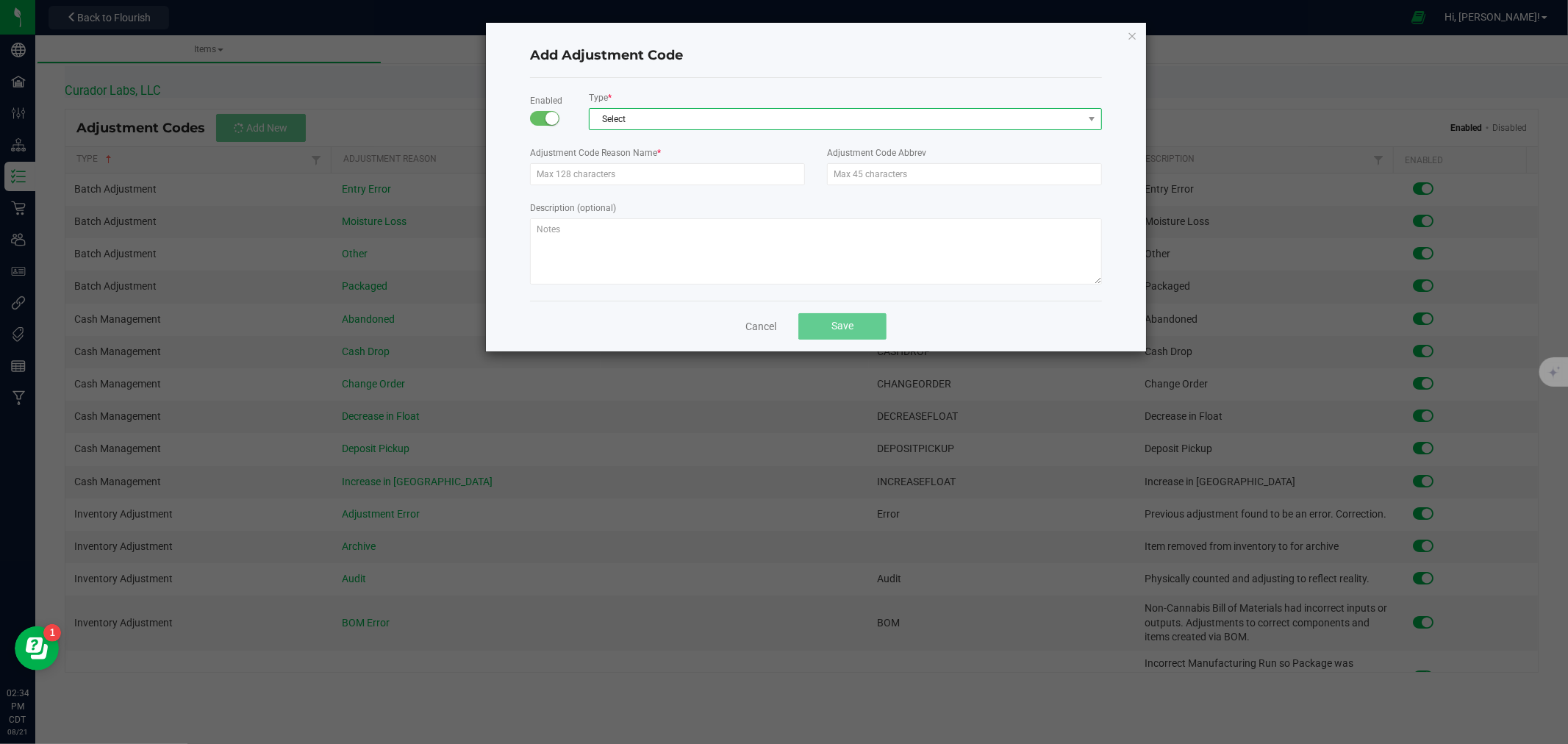
click at [655, 111] on span "Select" at bounding box center [836, 119] width 493 height 20
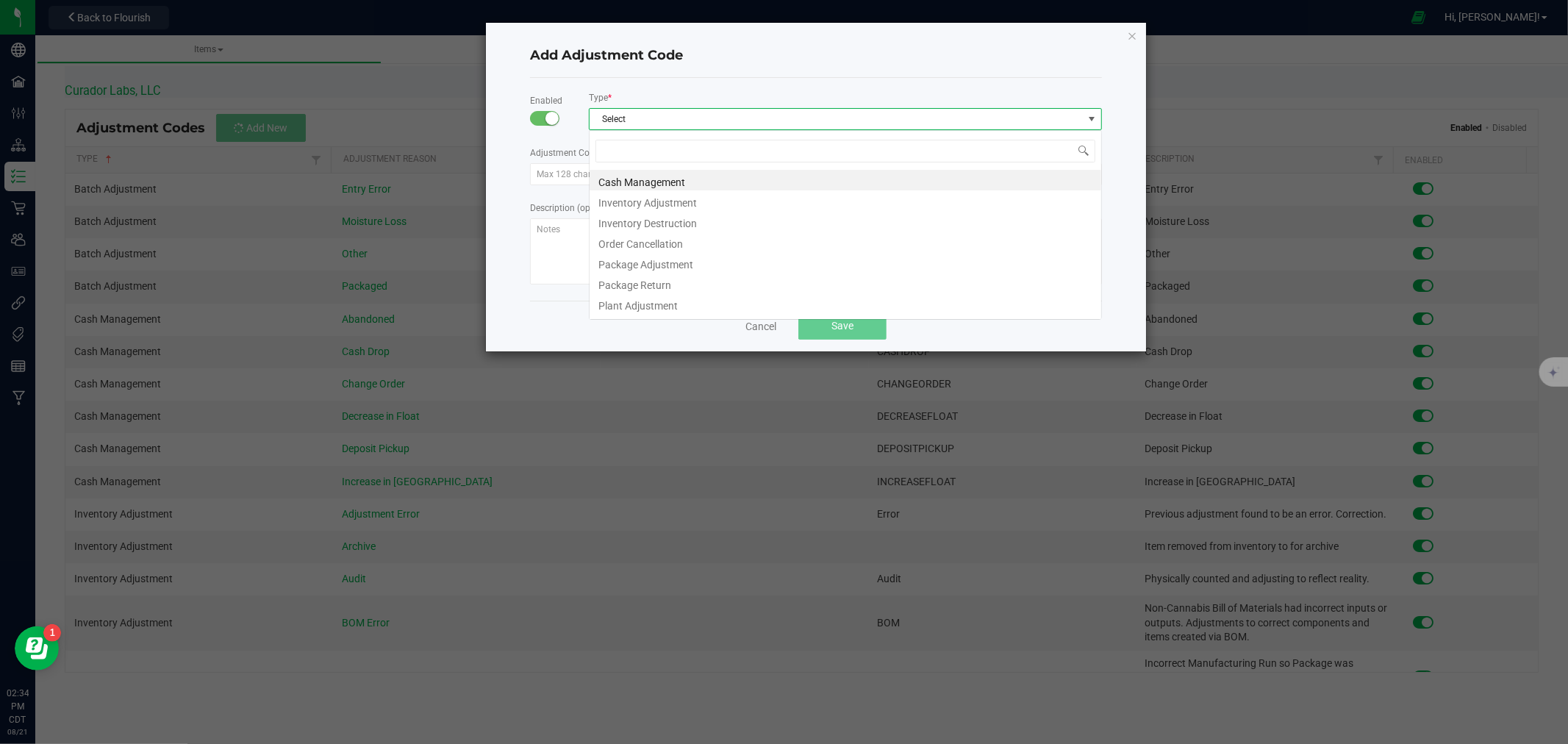
scroll to position [22, 512]
click at [669, 204] on li "Inventory Adjustment" at bounding box center [845, 201] width 512 height 20
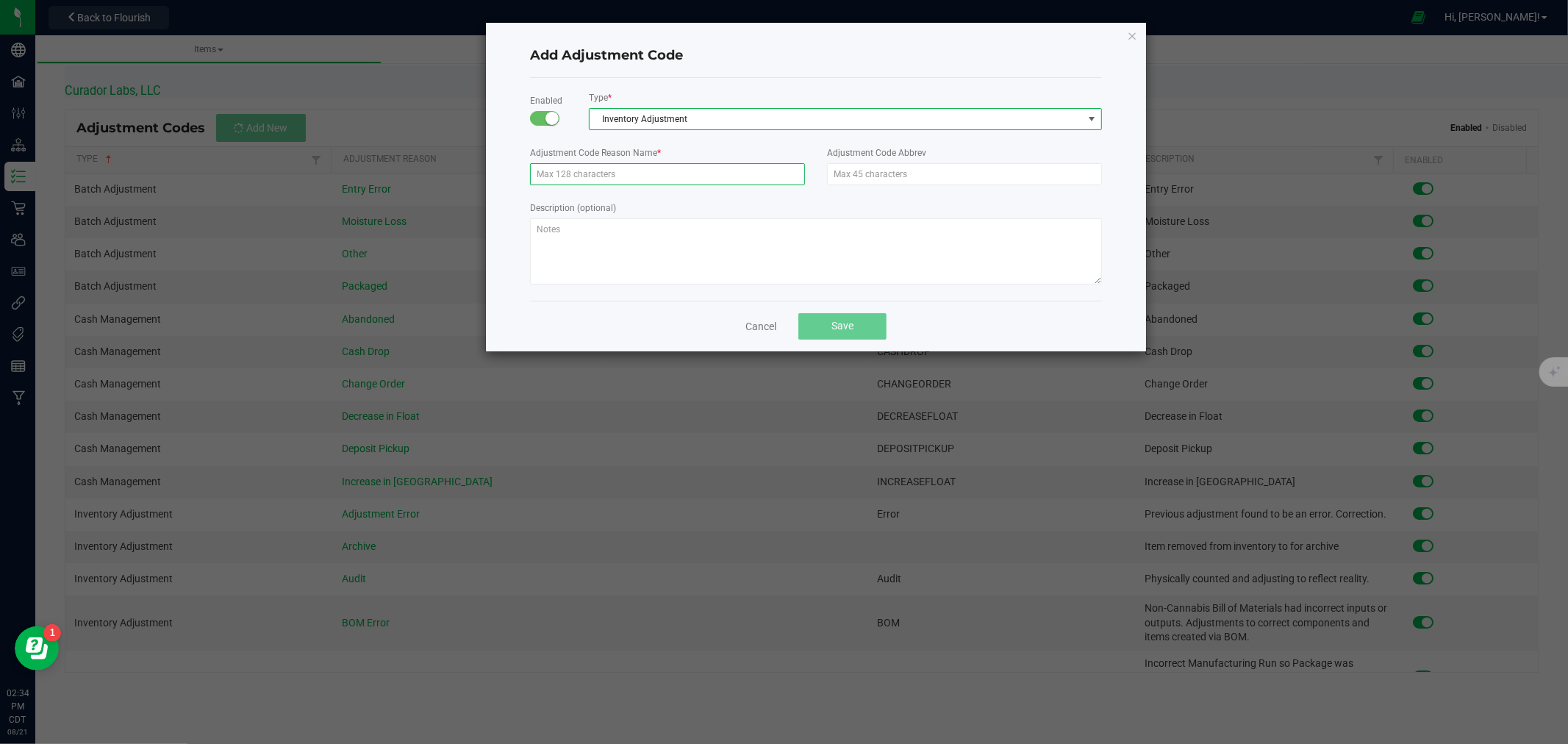
click at [633, 180] on input "text" at bounding box center [668, 174] width 275 height 22
type input "W"
type input "Non-Cannabis - White Label Manufacturing"
click at [892, 165] on input "text" at bounding box center [965, 174] width 275 height 22
type input "White Label NCI"
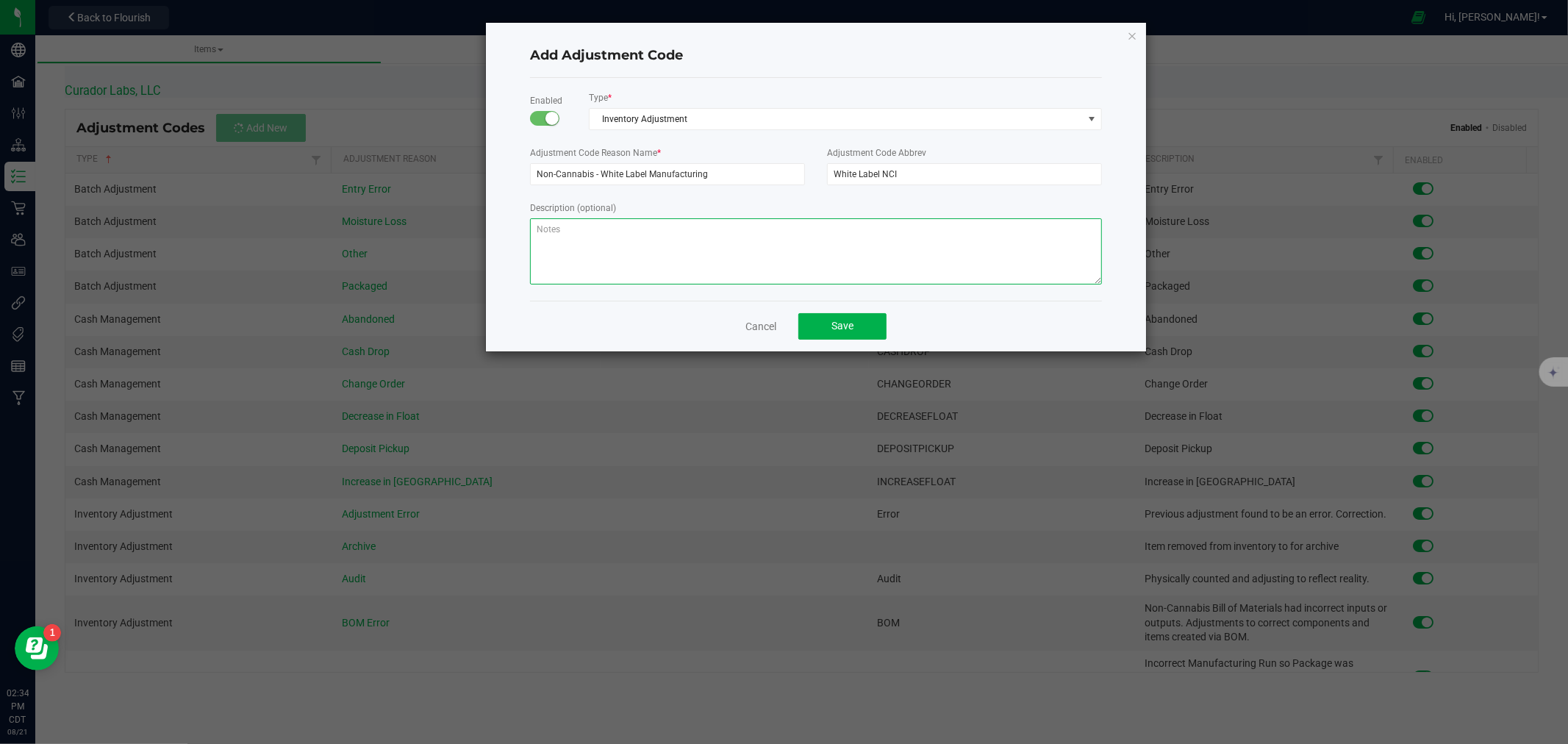
click at [686, 250] on textarea at bounding box center [816, 251] width 572 height 66
type textarea "A"
type textarea "Adjustment to remove the white label non-cannabis consumables from inventory."
click at [840, 331] on span "Save" at bounding box center [842, 325] width 22 height 12
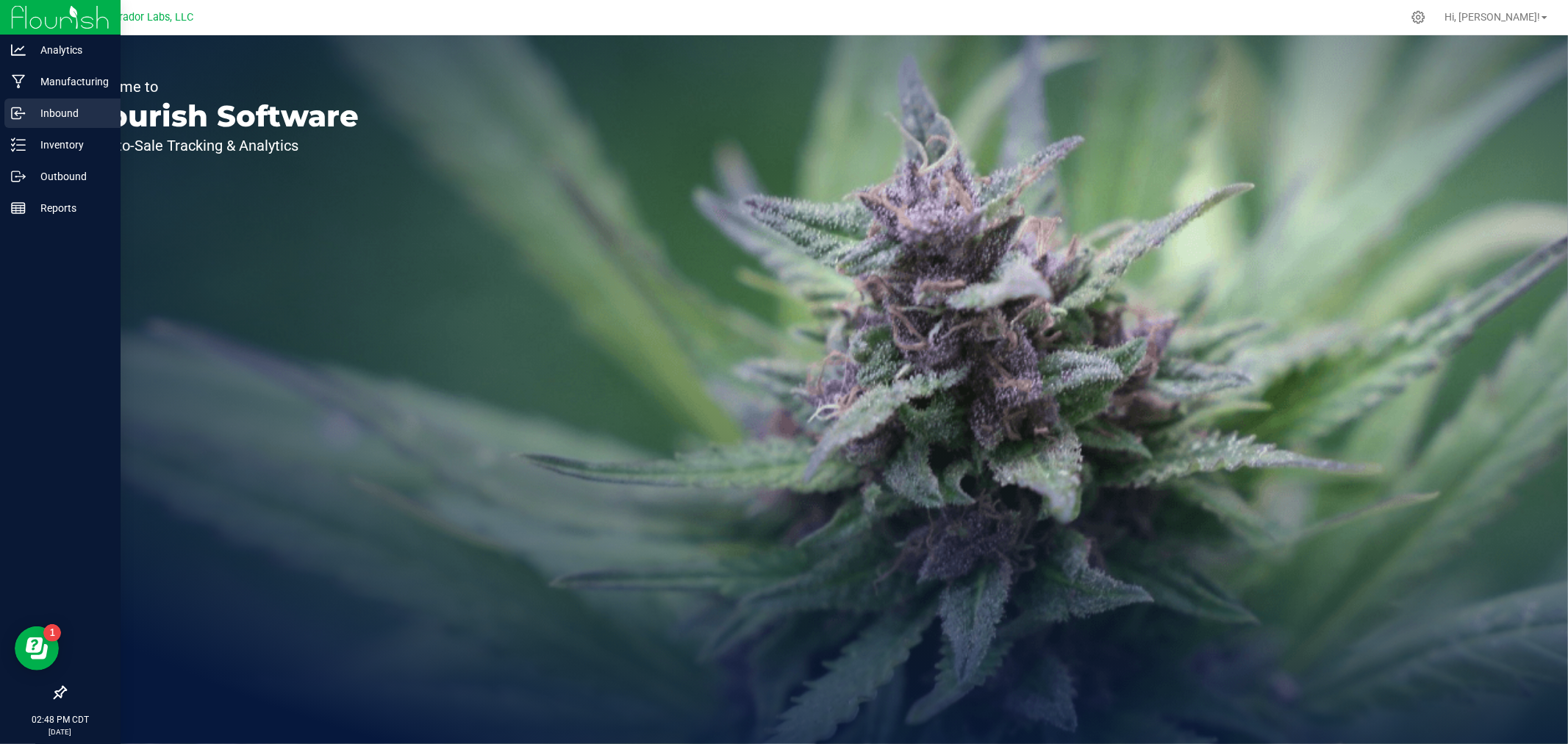
click at [18, 106] on icon at bounding box center [18, 113] width 15 height 15
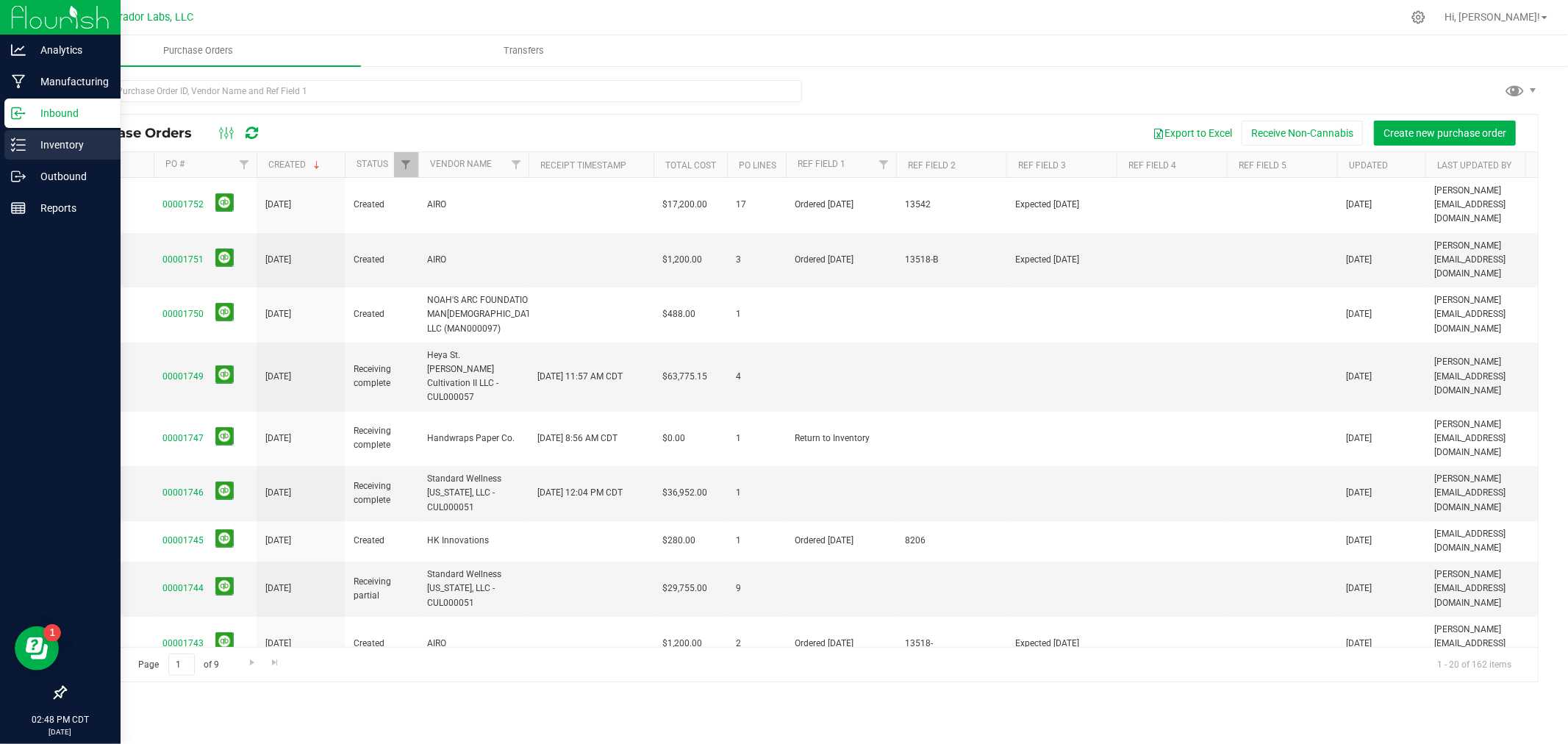
click at [50, 142] on p "Inventory" at bounding box center [69, 145] width 88 height 18
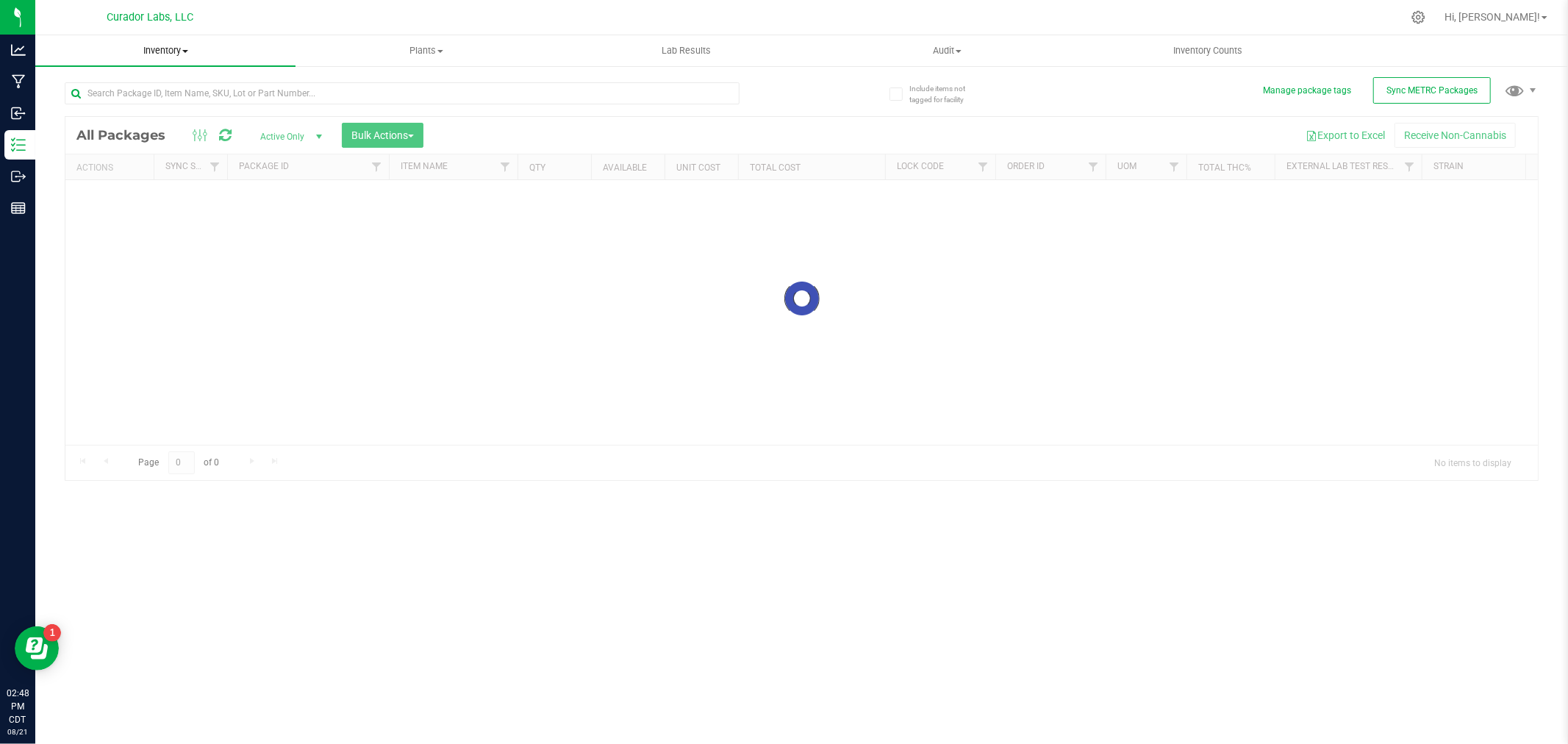
click at [166, 47] on span "Inventory" at bounding box center [165, 51] width 260 height 13
click at [116, 104] on span "All inventory" at bounding box center [85, 107] width 100 height 12
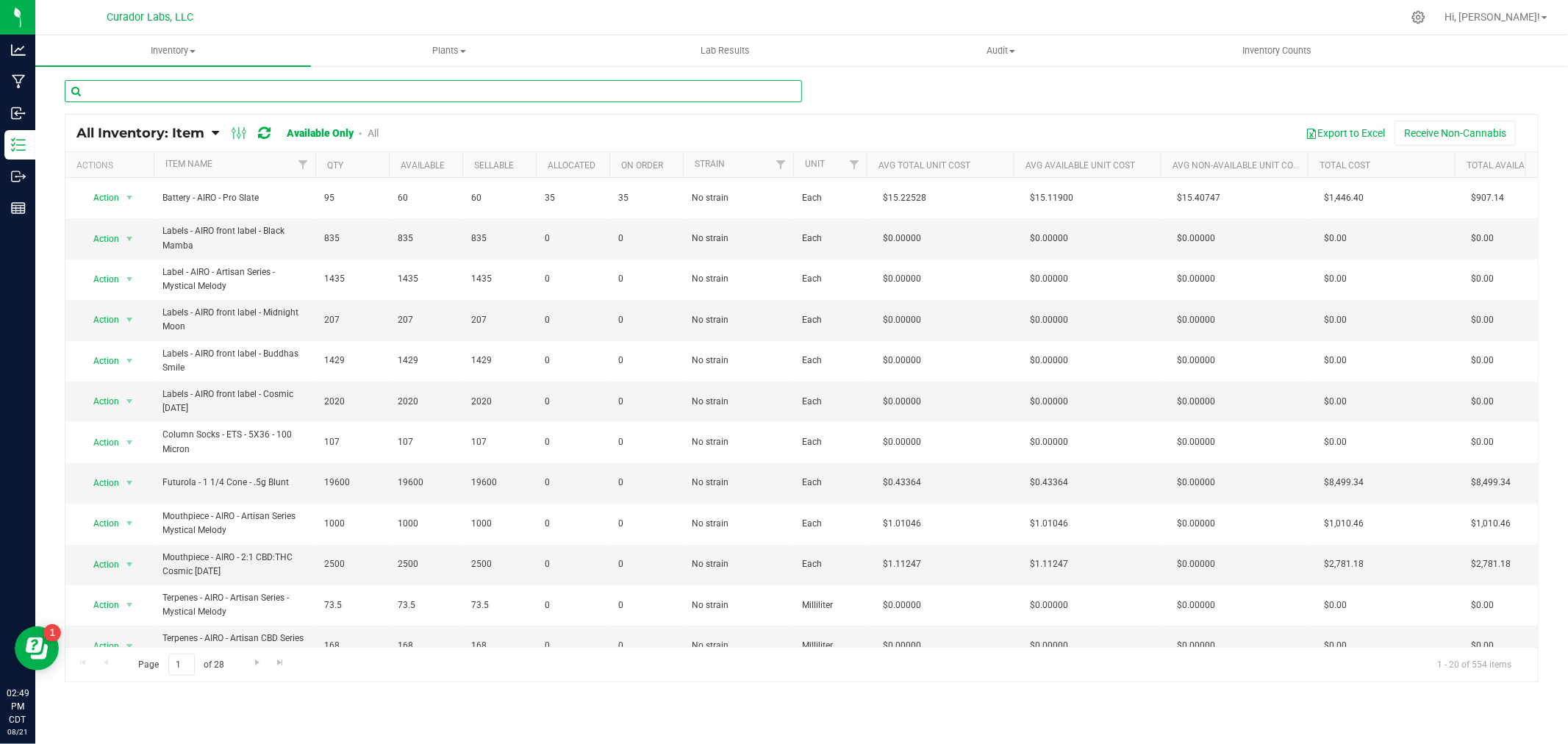
click at [239, 86] on input "text" at bounding box center [433, 91] width 737 height 22
paste input "Product Label – Compliance – 1.5” x 1" white label"
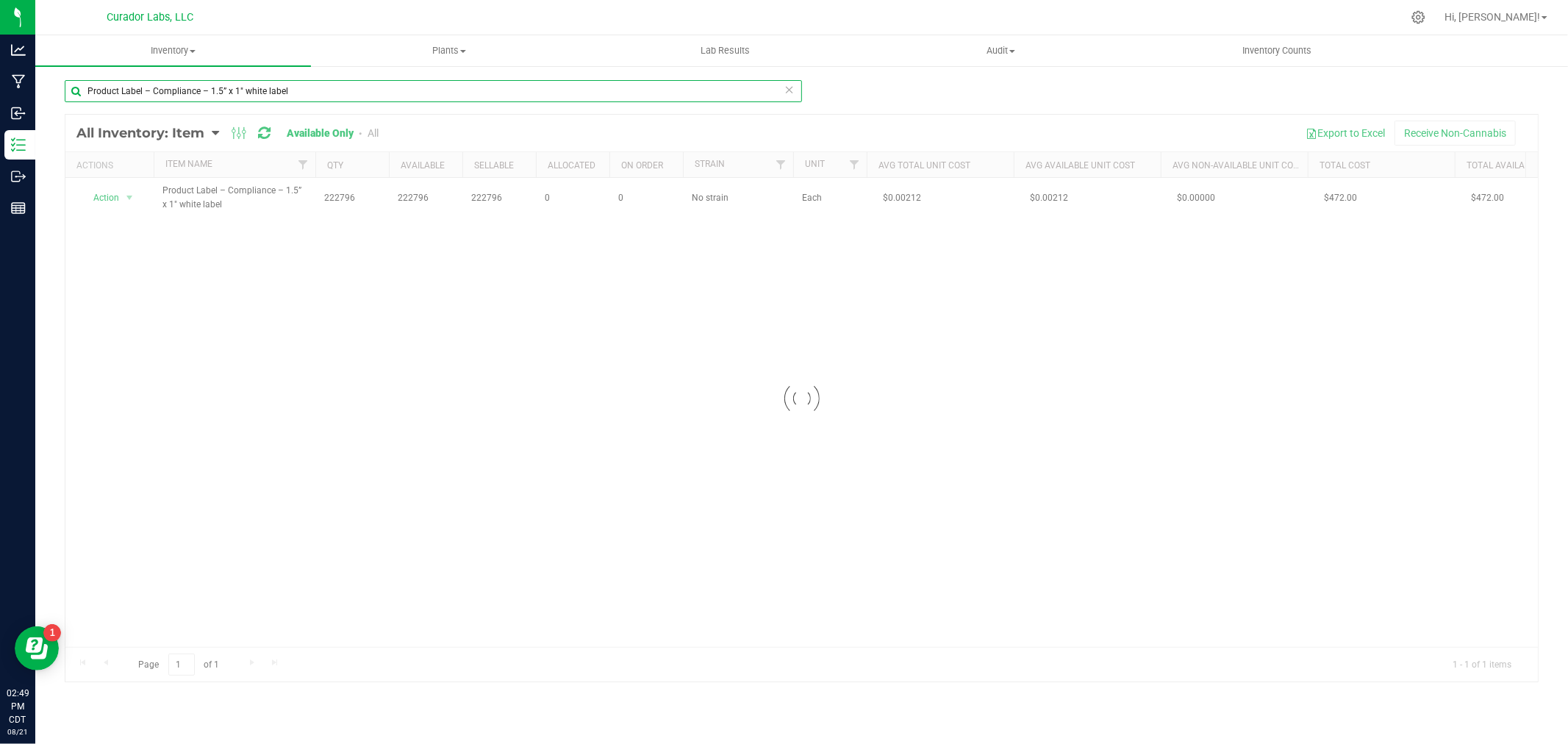
type input "Product Label – Compliance – 1.5” x 1" white label"
click at [120, 189] on div at bounding box center [801, 399] width 1472 height 568
click at [124, 285] on li "Locate inventory" at bounding box center [127, 288] width 94 height 22
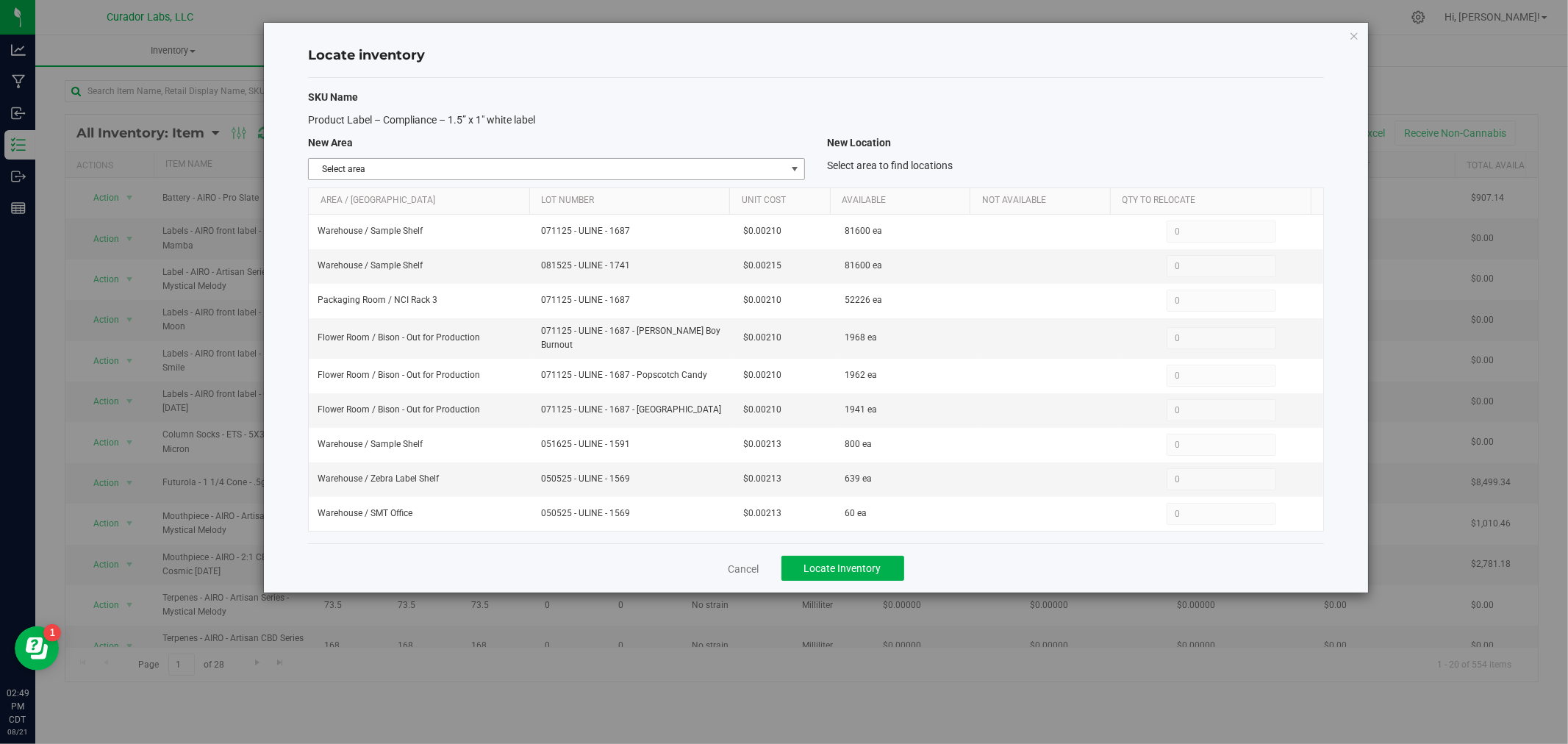
click at [458, 170] on span "Select area" at bounding box center [547, 169] width 477 height 20
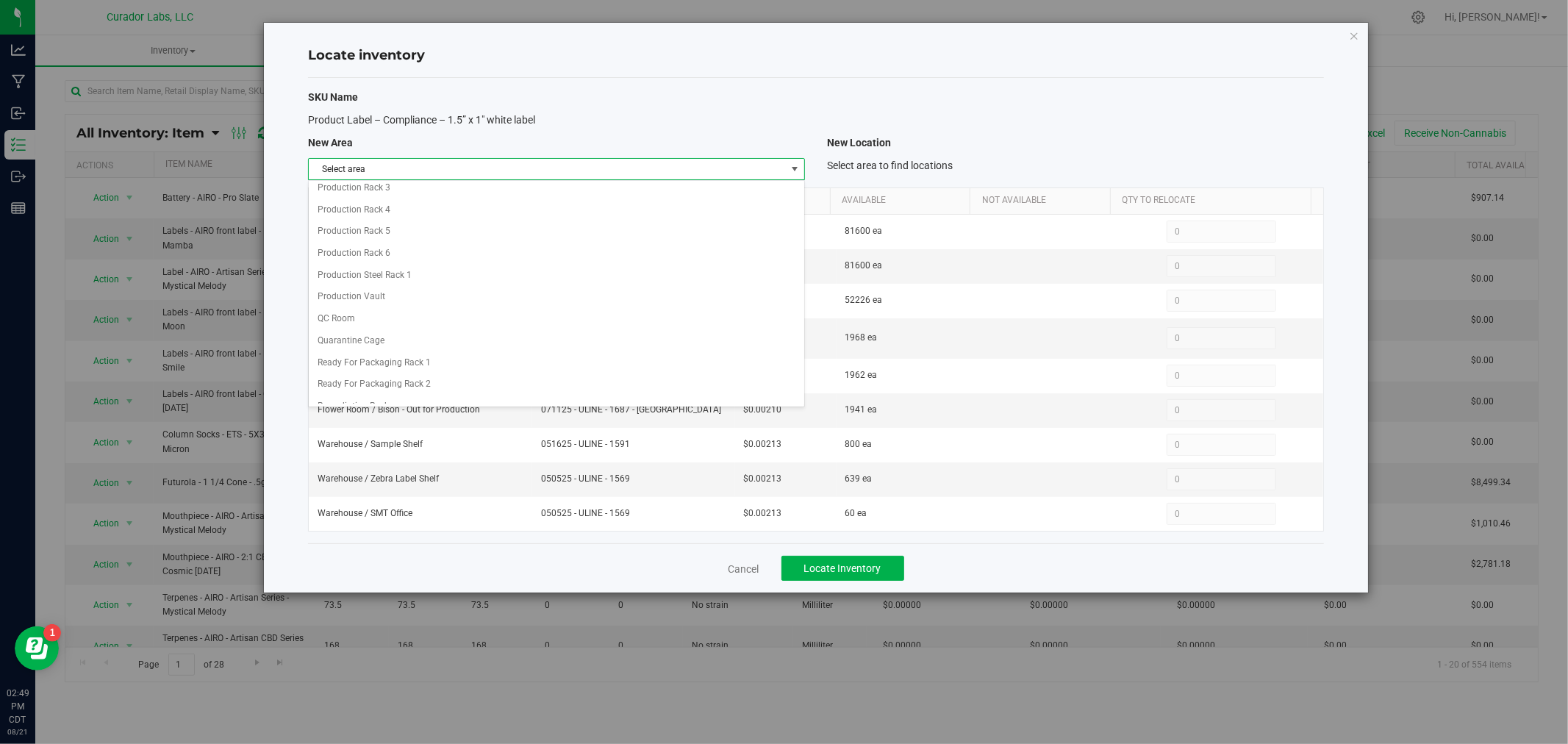
scroll to position [1061, 0]
click at [549, 114] on div "Product Label – Compliance – 1.5” x 1" white label" at bounding box center [557, 121] width 519 height 16
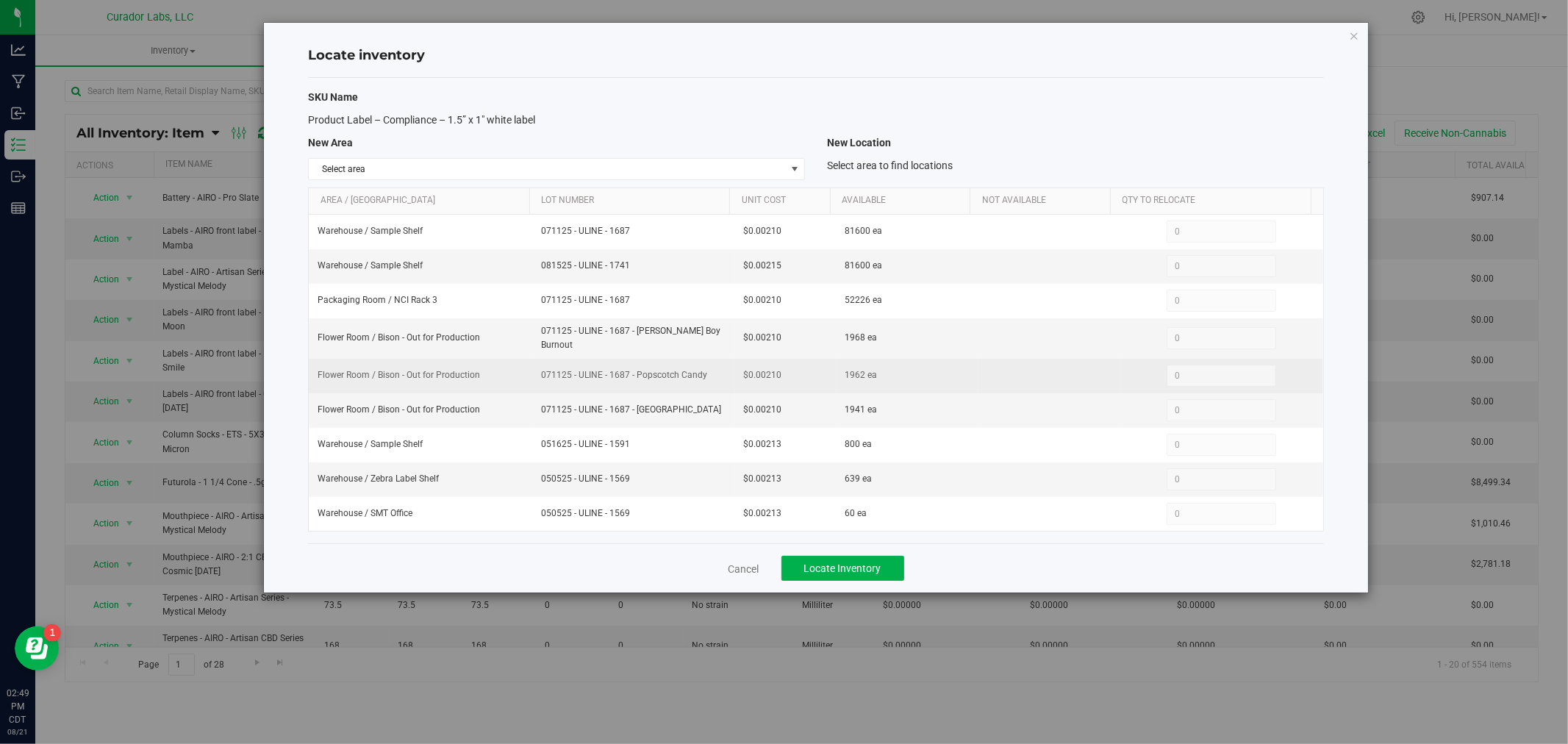
click at [716, 378] on td "071125 - ULINE - 1687 - Popscotch Candy" at bounding box center [634, 375] width 203 height 34
drag, startPoint x: 716, startPoint y: 371, endPoint x: 534, endPoint y: 377, distance: 182.1
click at [534, 377] on td "071125 - ULINE - 1687 - Popscotch Candy" at bounding box center [634, 375] width 203 height 34
copy span "071125 - ULINE - 1687 - Popscotch Candy"
drag, startPoint x: 857, startPoint y: 369, endPoint x: 823, endPoint y: 369, distance: 34.0
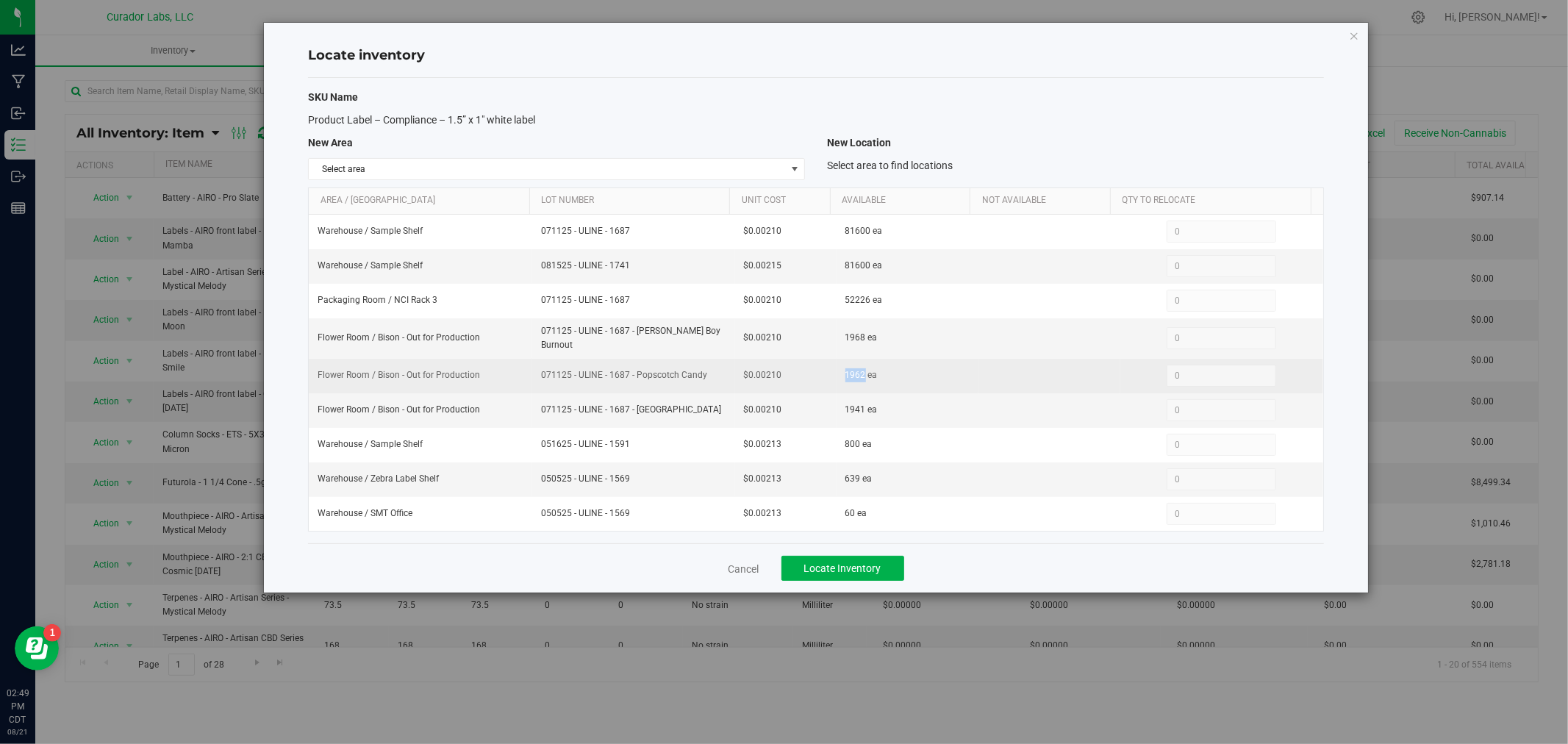
click at [823, 369] on tr "Flower Room / Bison - Out for Production 071125 - ULINE - 1687 - Popscotch Cand…" at bounding box center [815, 375] width 1014 height 34
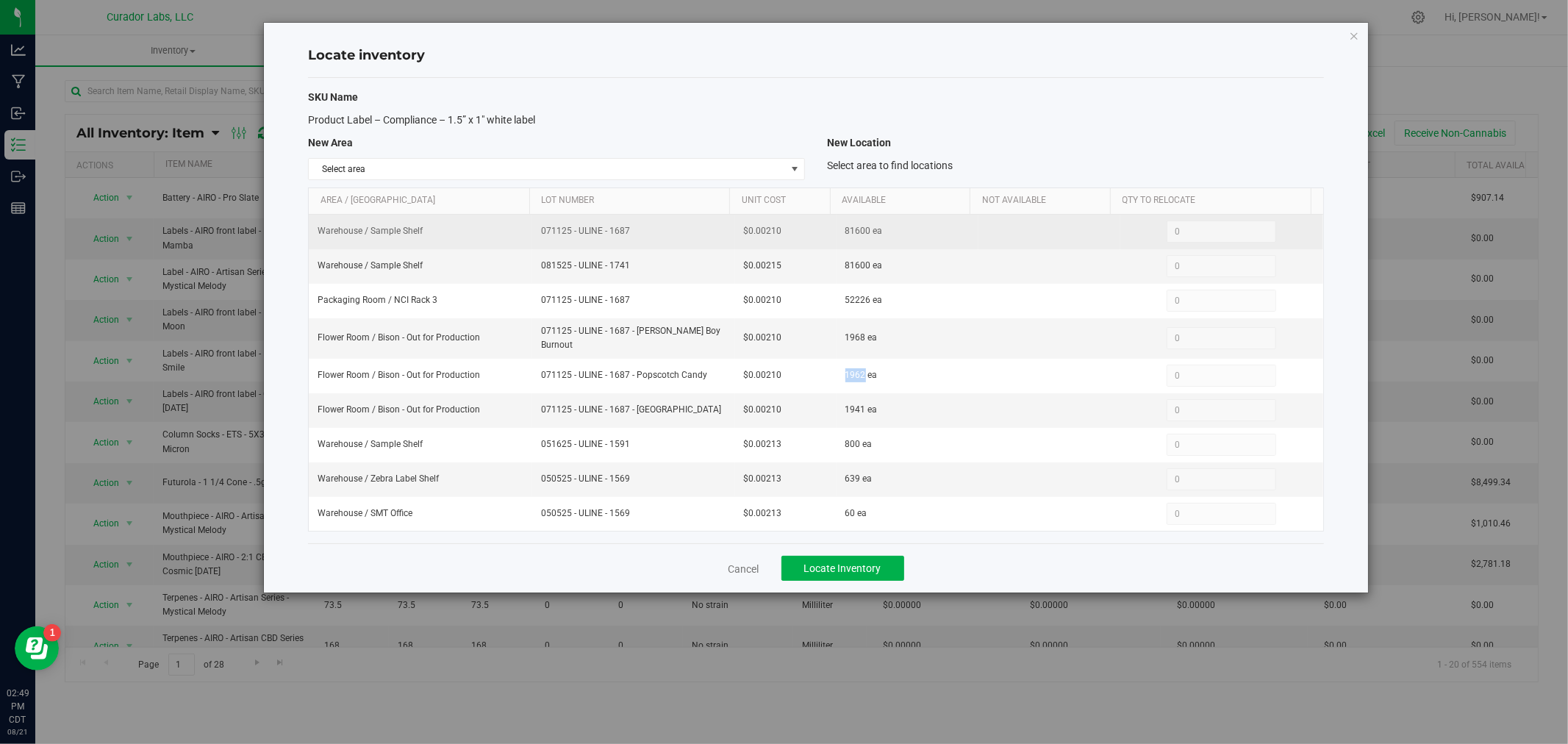
copy tr "1962"
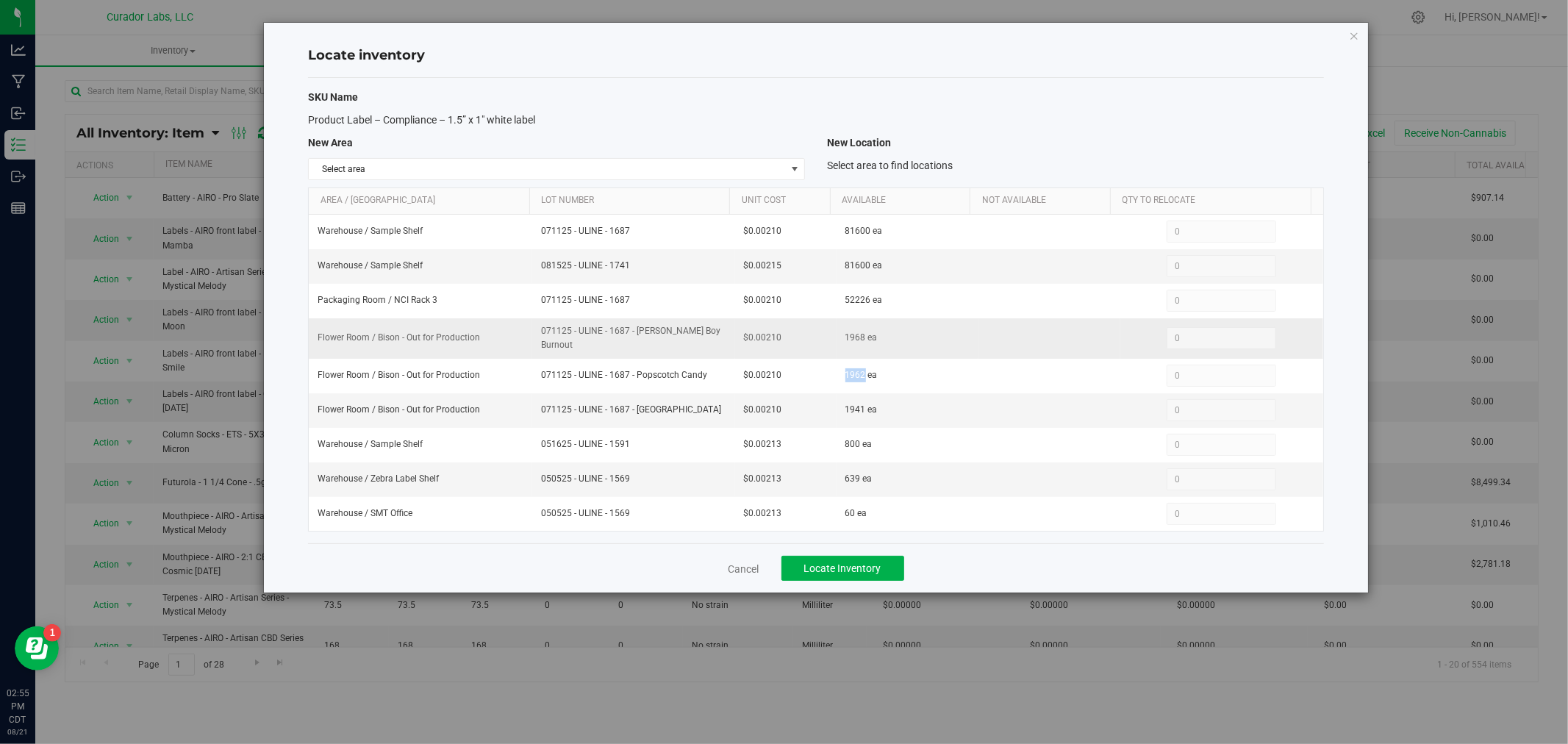
drag, startPoint x: 722, startPoint y: 336, endPoint x: 527, endPoint y: 341, distance: 195.1
click at [527, 341] on tr "Flower Room / Bison - Out for Production 071125 - ULINE - 1687 - Beamer Boy Bur…" at bounding box center [815, 338] width 1014 height 40
copy tr "071125 - ULINE - 1687 - Beamer Boy Burnout"
drag, startPoint x: 787, startPoint y: 334, endPoint x: 714, endPoint y: 334, distance: 73.0
click at [714, 334] on tr "Flower Room / Bison - Out for Production 071125 - ULINE - 1687 - Beamer Boy Bur…" at bounding box center [815, 338] width 1014 height 40
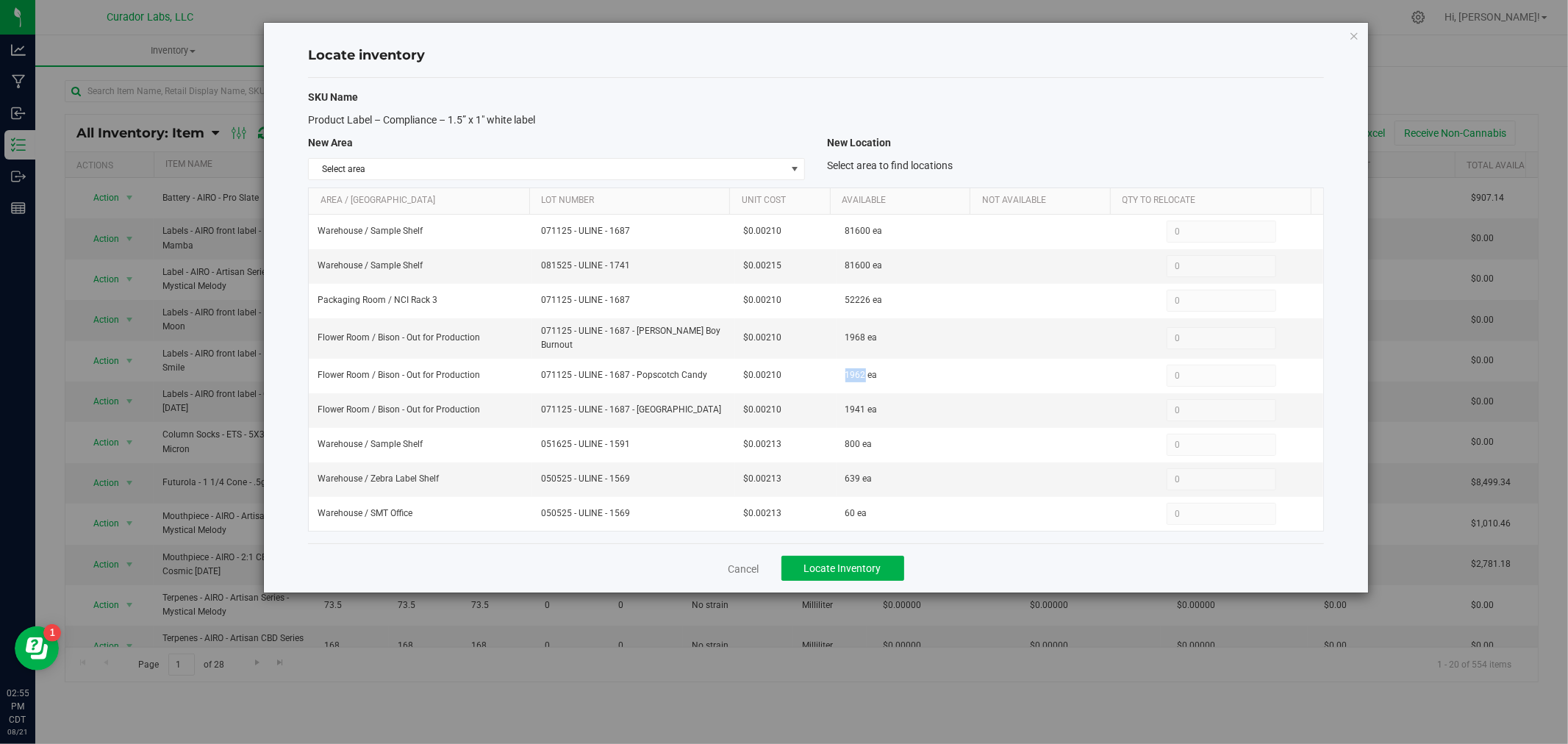
copy tr "$0.00210"
